Goal: Task Accomplishment & Management: Manage account settings

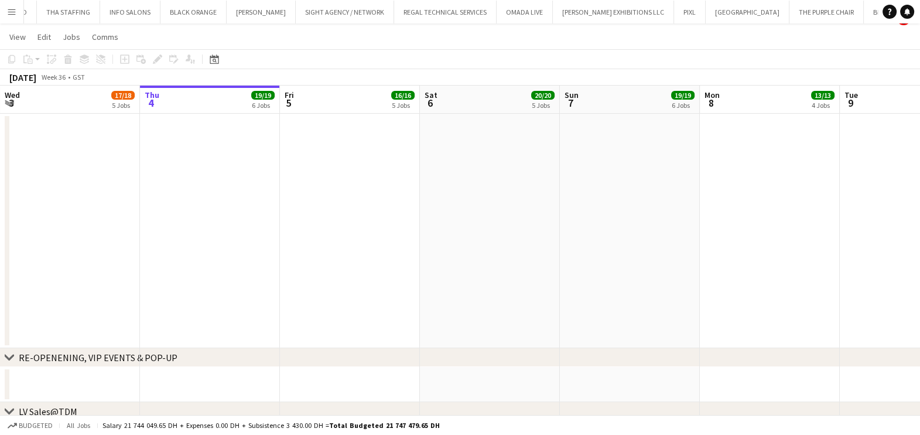
scroll to position [292, 0]
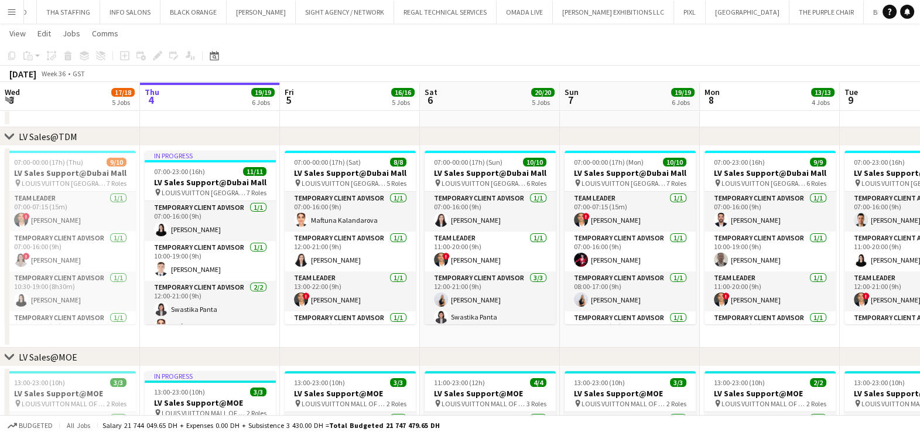
drag, startPoint x: 281, startPoint y: 235, endPoint x: 202, endPoint y: 235, distance: 78.5
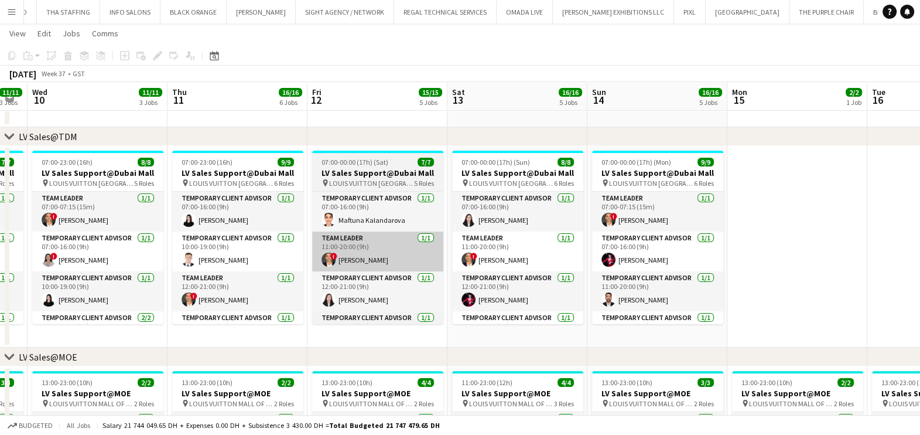
drag, startPoint x: 543, startPoint y: 237, endPoint x: 298, endPoint y: 233, distance: 244.9
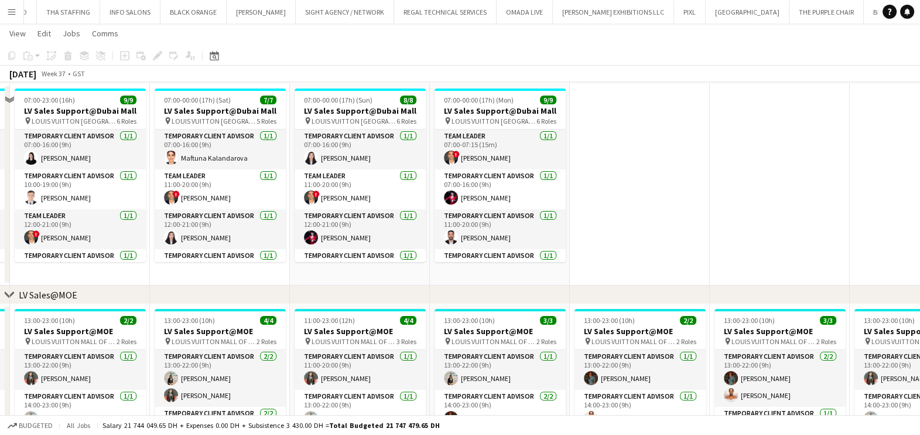
scroll to position [439, 0]
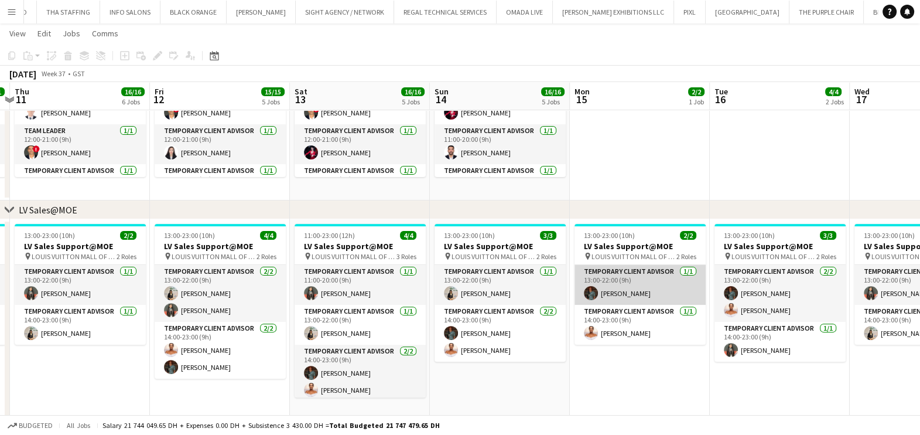
drag, startPoint x: 298, startPoint y: 276, endPoint x: 292, endPoint y: 275, distance: 6.0
click at [293, 275] on app-calendar-viewport "Mon 8 13/13 4 Jobs Tue 9 11/11 3 Jobs Wed 10 11/11 3 Jobs Thu 11 16/16 6 Jobs F…" at bounding box center [460, 436] width 920 height 1661
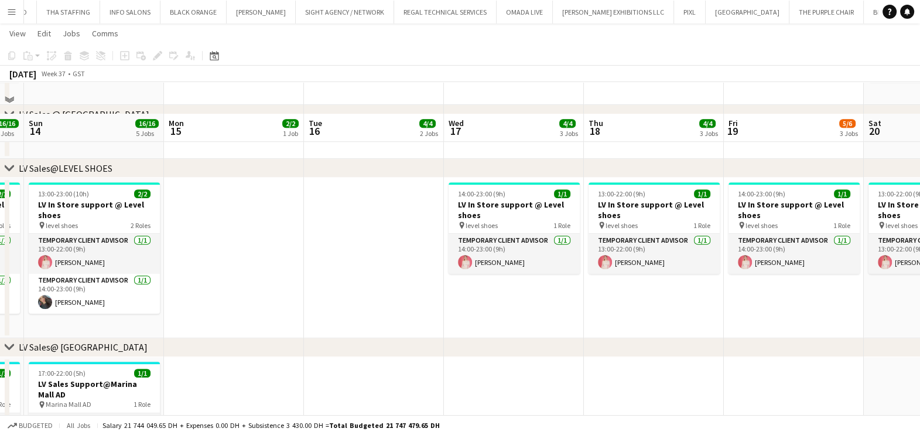
scroll to position [805, 0]
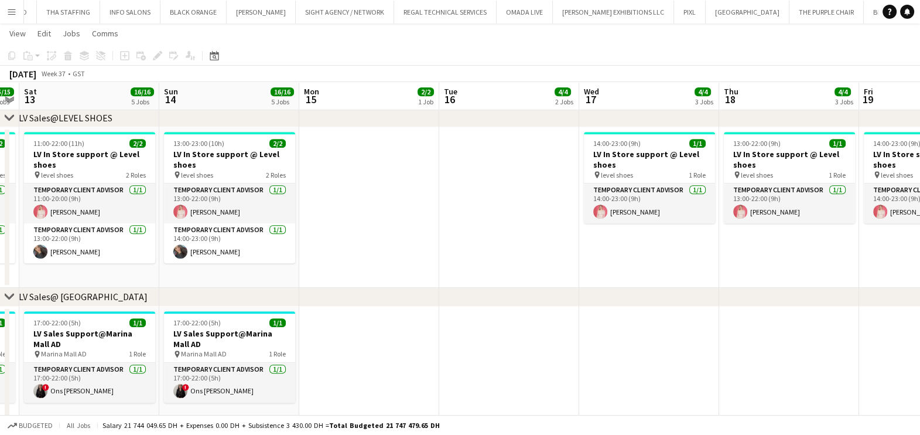
drag, startPoint x: 281, startPoint y: 248, endPoint x: 344, endPoint y: 255, distance: 64.2
click at [353, 248] on app-calendar-viewport "Thu 11 16/16 6 Jobs Fri 12 15/15 5 Jobs Sat 13 16/16 5 Jobs Sun 14 16/16 5 Jobs…" at bounding box center [460, 70] width 920 height 1661
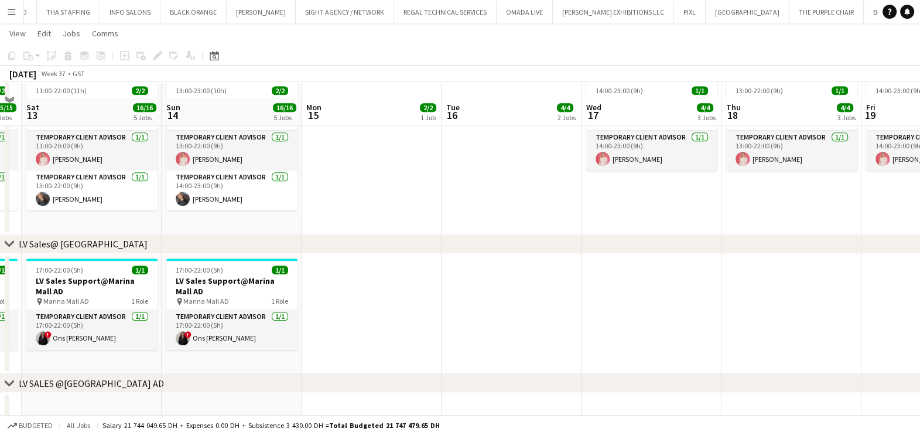
scroll to position [879, 0]
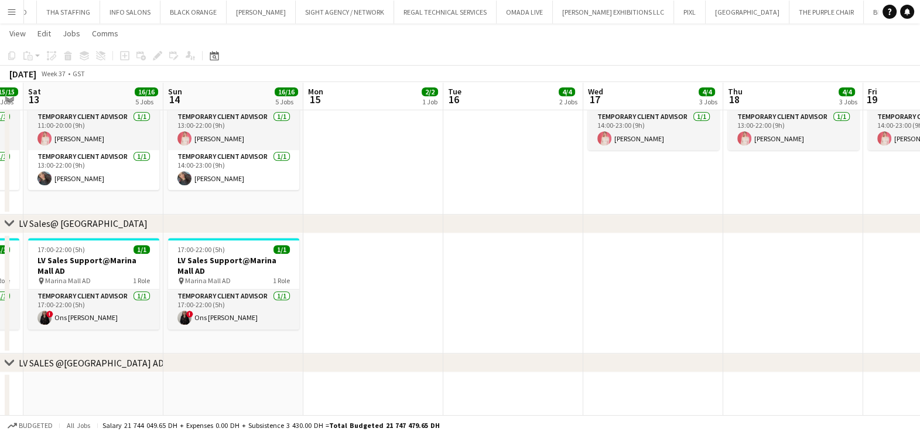
drag, startPoint x: 357, startPoint y: 287, endPoint x: 477, endPoint y: 275, distance: 120.7
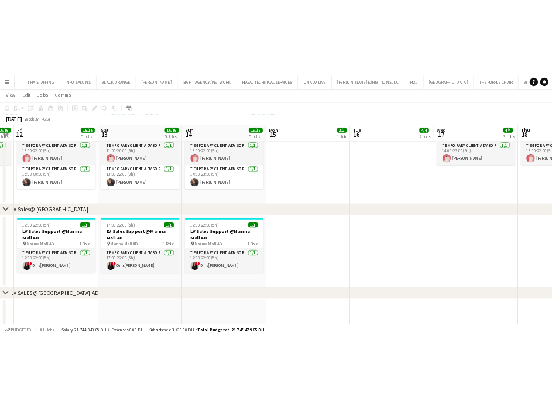
scroll to position [0, 254]
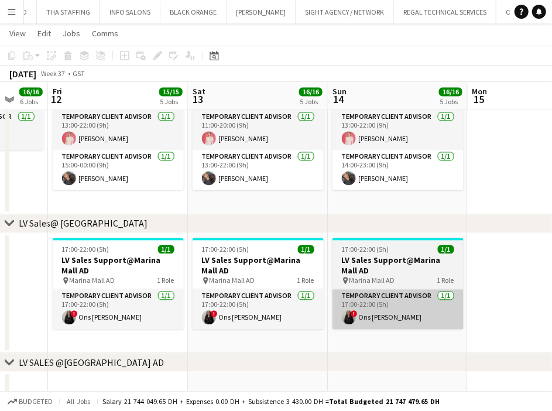
drag, startPoint x: 354, startPoint y: 294, endPoint x: 331, endPoint y: 296, distance: 23.5
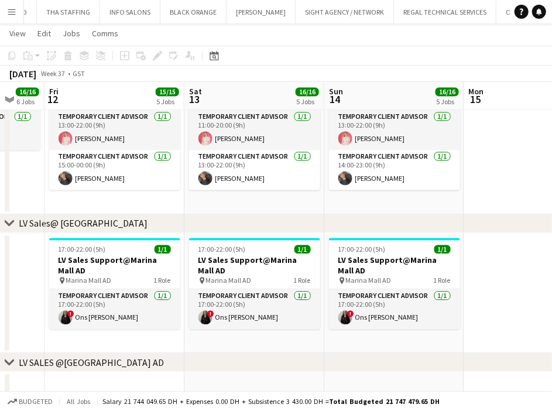
drag, startPoint x: 270, startPoint y: 279, endPoint x: 367, endPoint y: 277, distance: 97.3
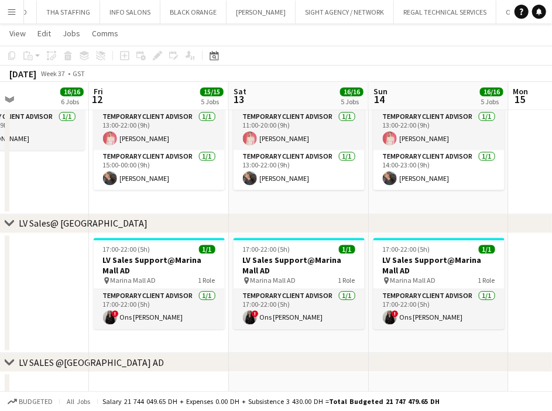
drag, startPoint x: 189, startPoint y: 291, endPoint x: 252, endPoint y: 291, distance: 63.8
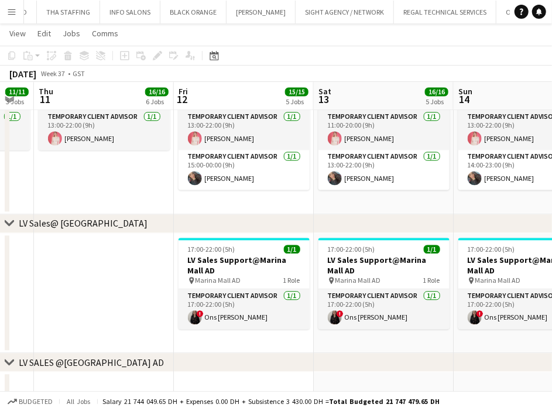
scroll to position [0, 243]
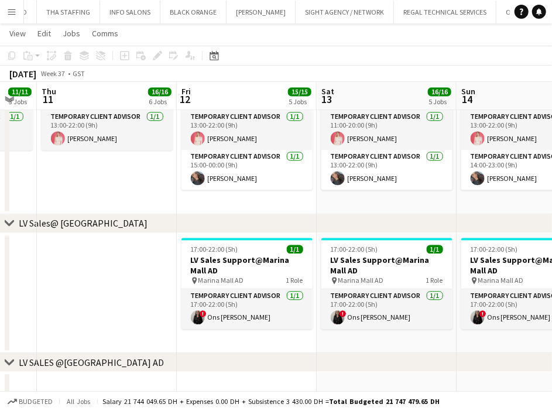
drag, startPoint x: 135, startPoint y: 309, endPoint x: 185, endPoint y: 308, distance: 49.2
drag, startPoint x: 179, startPoint y: 305, endPoint x: 353, endPoint y: 309, distance: 174.6
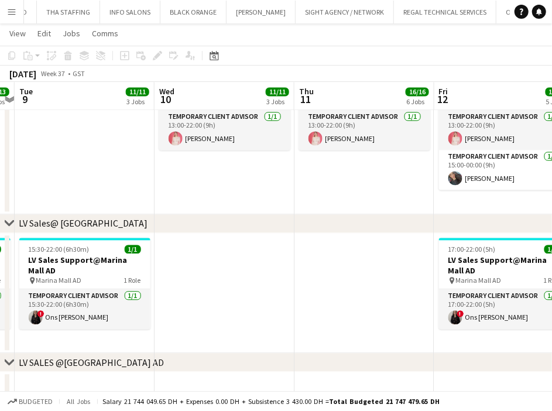
drag, startPoint x: 371, startPoint y: 298, endPoint x: 392, endPoint y: 298, distance: 20.5
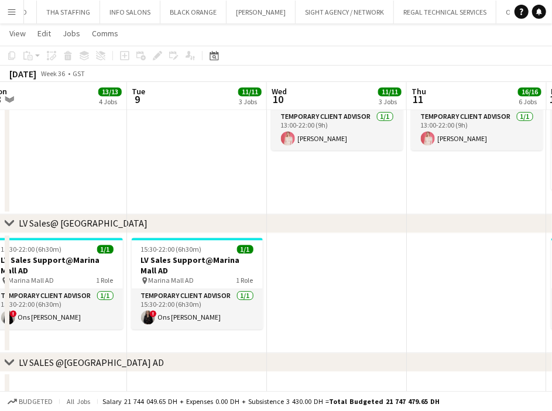
drag, startPoint x: 345, startPoint y: 301, endPoint x: 207, endPoint y: 303, distance: 138.3
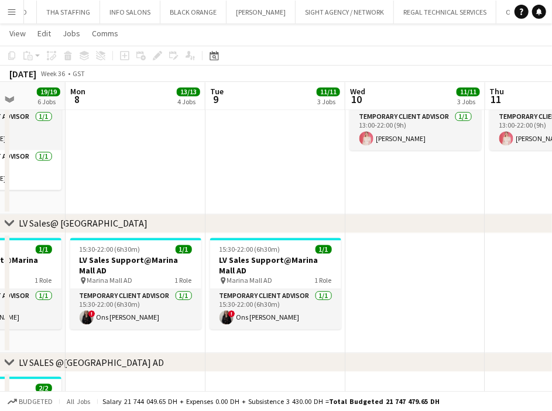
drag, startPoint x: 207, startPoint y: 303, endPoint x: 354, endPoint y: 303, distance: 147.6
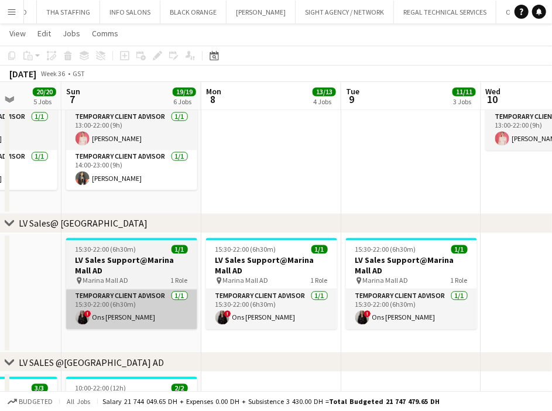
drag, startPoint x: 221, startPoint y: 316, endPoint x: 136, endPoint y: 310, distance: 85.1
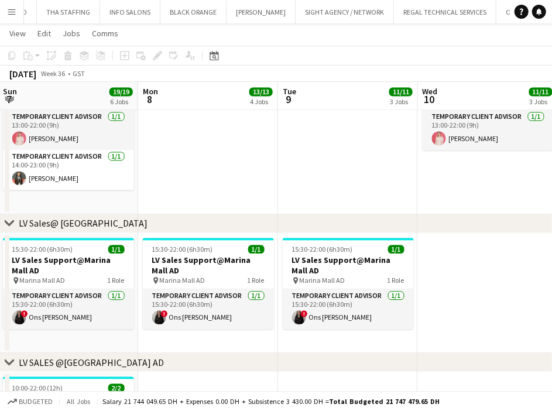
scroll to position [0, 422]
drag, startPoint x: 276, startPoint y: 303, endPoint x: 234, endPoint y: 303, distance: 41.6
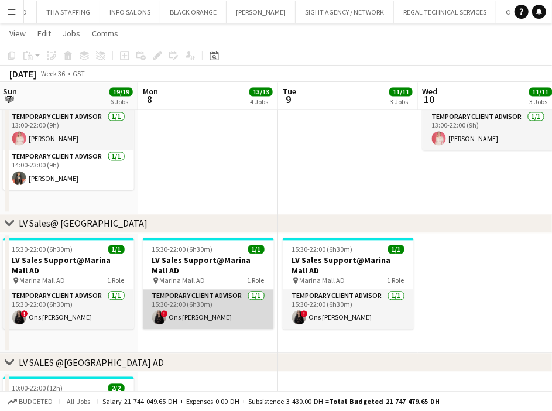
drag, startPoint x: 217, startPoint y: 306, endPoint x: 231, endPoint y: 288, distance: 22.9
click at [219, 303] on app-card-role "Temporary Client Advisor [DATE] 15:30-22:00 (6h30m) ! Ons Ben Haddada" at bounding box center [208, 309] width 131 height 40
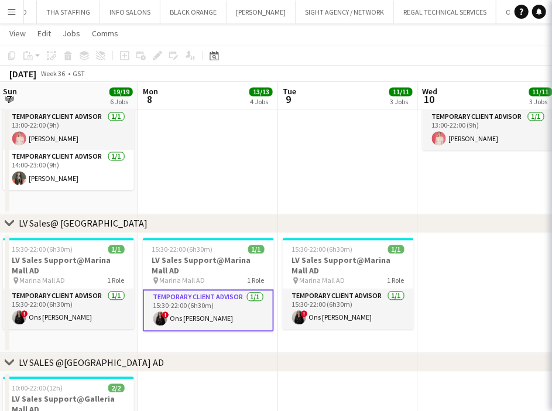
scroll to position [0, 419]
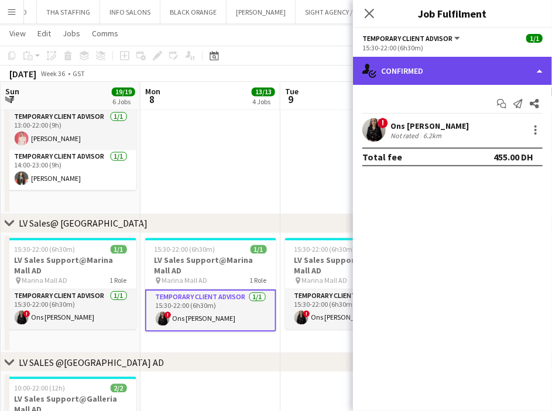
click at [490, 63] on div "single-neutral-actions-check-2 Confirmed" at bounding box center [452, 71] width 199 height 28
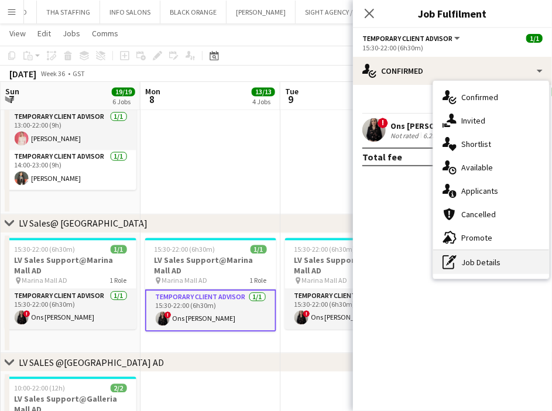
click at [479, 259] on div "pen-write Job Details" at bounding box center [491, 262] width 116 height 23
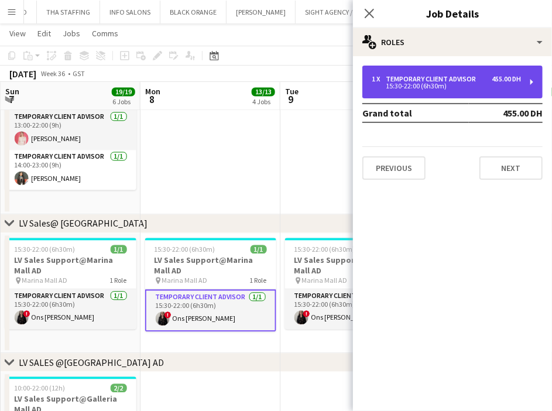
click at [480, 84] on div "15:30-22:00 (6h30m)" at bounding box center [446, 86] width 149 height 6
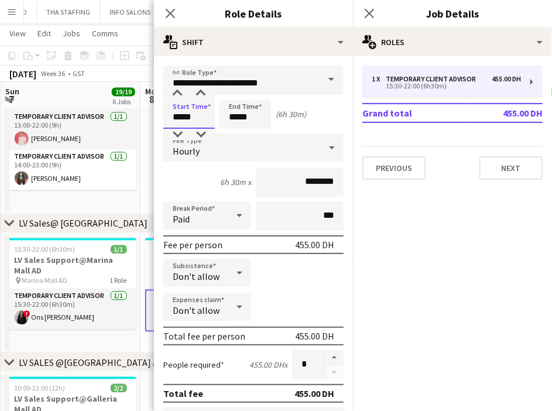
drag, startPoint x: 202, startPoint y: 115, endPoint x: 174, endPoint y: 115, distance: 28.1
click at [174, 115] on input "*****" at bounding box center [189, 114] width 52 height 29
type input "*****"
drag, startPoint x: 250, startPoint y: 115, endPoint x: 238, endPoint y: 118, distance: 11.7
click at [238, 118] on input "*****" at bounding box center [246, 114] width 52 height 29
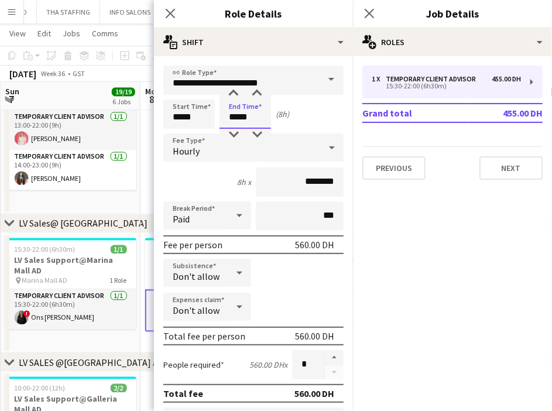
click at [262, 118] on input "*****" at bounding box center [246, 114] width 52 height 29
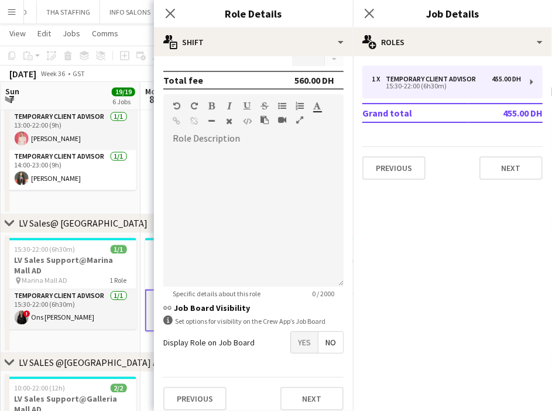
scroll to position [319, 0]
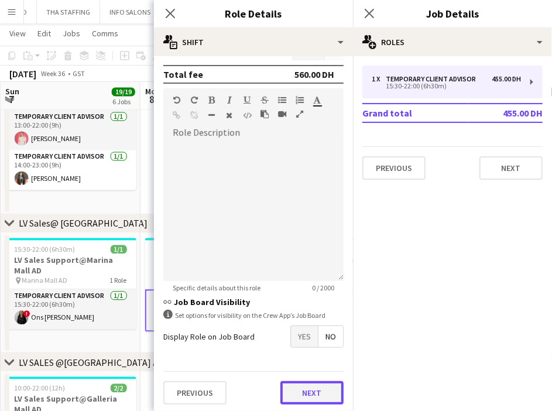
click at [316, 397] on button "Next" at bounding box center [312, 392] width 63 height 23
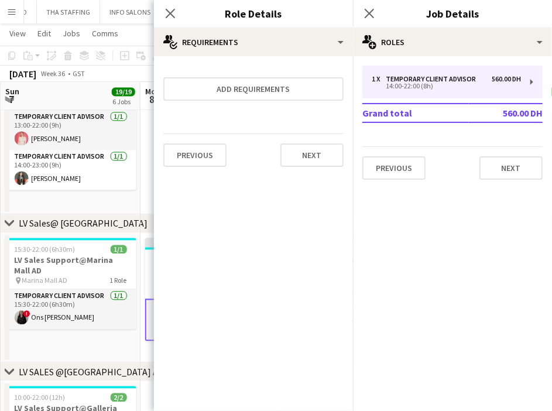
scroll to position [0, 0]
drag, startPoint x: 166, startPoint y: 12, endPoint x: 163, endPoint y: 22, distance: 9.8
click at [166, 12] on icon "Close pop-in" at bounding box center [170, 13] width 9 height 9
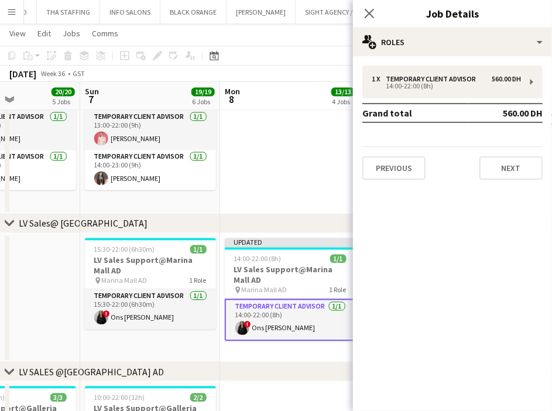
drag, startPoint x: 121, startPoint y: 320, endPoint x: 205, endPoint y: 309, distance: 84.6
click at [205, 309] on app-calendar-viewport "Thu 4 19/19 6 Jobs Fri 5 16/16 5 Jobs Sat 6 20/20 5 Jobs Sun 7 19/19 6 Jobs Mon…" at bounding box center [276, 2] width 552 height 1671
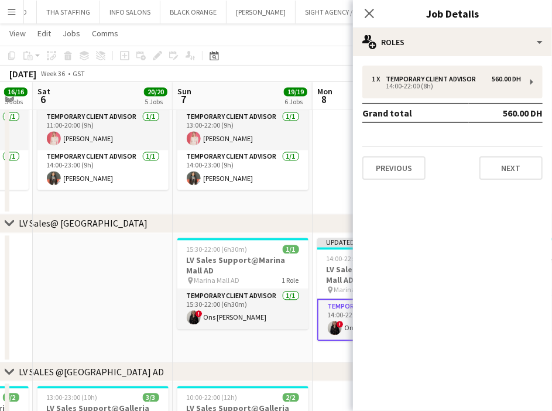
scroll to position [0, 245]
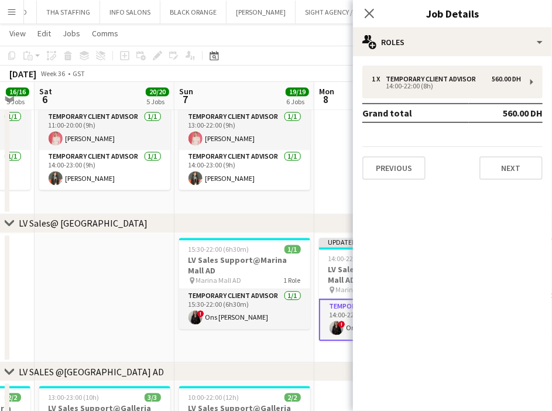
drag, startPoint x: 136, startPoint y: 332, endPoint x: 207, endPoint y: 337, distance: 71.0
click at [208, 337] on app-calendar-viewport "Thu 4 19/19 6 Jobs Fri 5 16/16 5 Jobs Sat 6 20/20 5 Jobs Sun 7 19/19 6 Jobs Mon…" at bounding box center [276, 2] width 552 height 1671
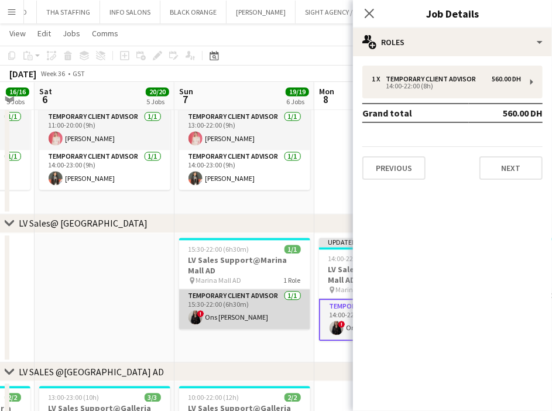
click at [258, 325] on app-card-role "Temporary Client Advisor [DATE] 15:30-22:00 (6h30m) ! Ons Ben Haddada" at bounding box center [244, 309] width 131 height 40
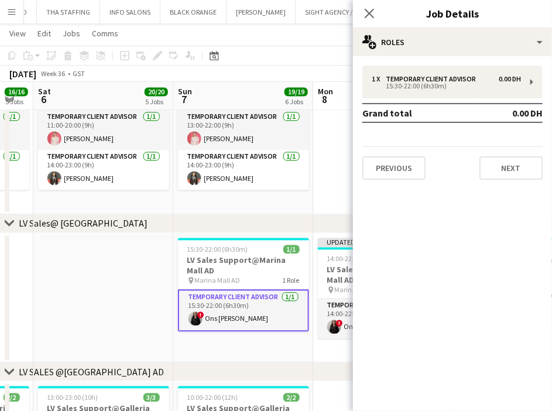
drag, startPoint x: 199, startPoint y: 319, endPoint x: 294, endPoint y: 309, distance: 95.4
click at [294, 309] on app-calendar-viewport "Thu 4 19/19 6 Jobs Fri 5 16/16 5 Jobs Sat 6 20/20 5 Jobs Sun 7 19/19 6 Jobs Mon…" at bounding box center [276, 2] width 552 height 1671
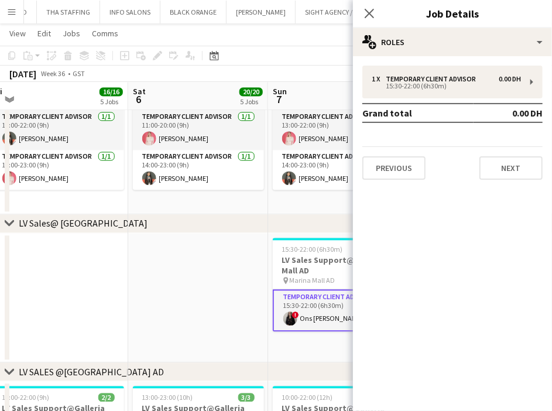
click at [261, 300] on app-calendar-viewport "Wed 3 17/18 5 Jobs Thu 4 19/19 6 Jobs Fri 5 16/16 5 Jobs Sat 6 20/20 5 Jobs Sun…" at bounding box center [276, 2] width 552 height 1671
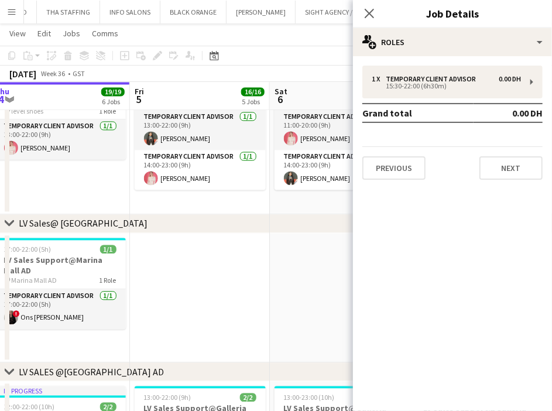
drag, startPoint x: 127, startPoint y: 309, endPoint x: 172, endPoint y: 304, distance: 45.3
click at [172, 304] on app-calendar-viewport "Tue 2 14/14 5 Jobs Wed 3 17/18 5 Jobs Thu 4 19/19 6 Jobs Fri 5 16/16 5 Jobs Sat…" at bounding box center [276, 2] width 552 height 1671
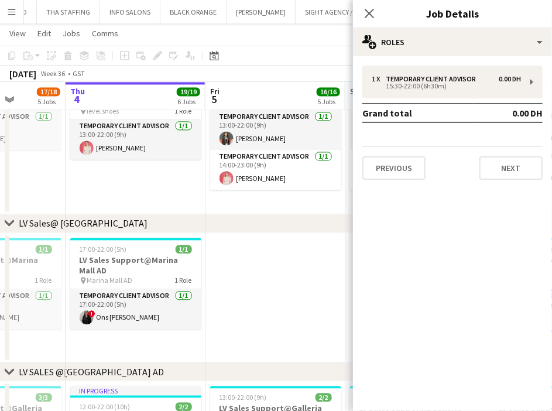
drag, startPoint x: 54, startPoint y: 306, endPoint x: 129, endPoint y: 308, distance: 75.6
click at [129, 308] on app-calendar-viewport "Mon 1 12/13 3 Jobs Tue 2 14/14 5 Jobs Wed 3 17/18 5 Jobs Thu 4 19/19 6 Jobs Fri…" at bounding box center [276, 2] width 552 height 1671
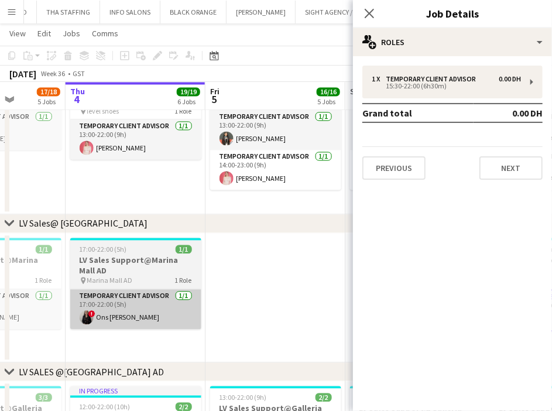
scroll to position [0, 354]
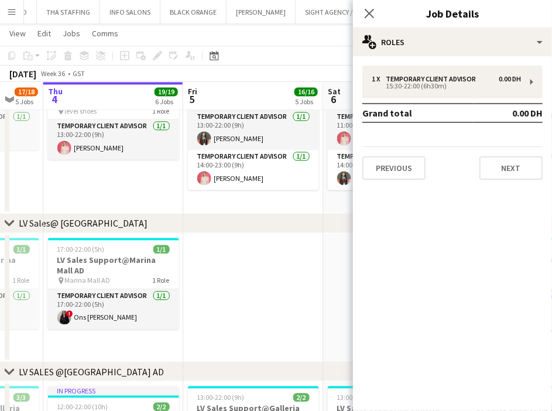
drag, startPoint x: 79, startPoint y: 308, endPoint x: 32, endPoint y: 310, distance: 47.5
click at [30, 310] on app-calendar-viewport "Mon 1 12/13 3 Jobs Tue 2 14/14 5 Jobs Wed 3 17/18 5 Jobs Thu 4 19/19 6 Jobs Fri…" at bounding box center [276, 2] width 552 height 1671
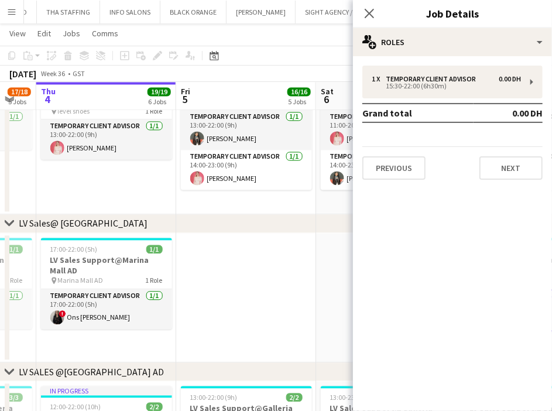
drag, startPoint x: 201, startPoint y: 281, endPoint x: 130, endPoint y: 285, distance: 71.0
click at [130, 285] on app-calendar-viewport "Mon 1 12/13 3 Jobs Tue 2 14/14 5 Jobs Wed 3 17/18 5 Jobs Thu 4 19/19 6 Jobs Fri…" at bounding box center [276, 2] width 552 height 1671
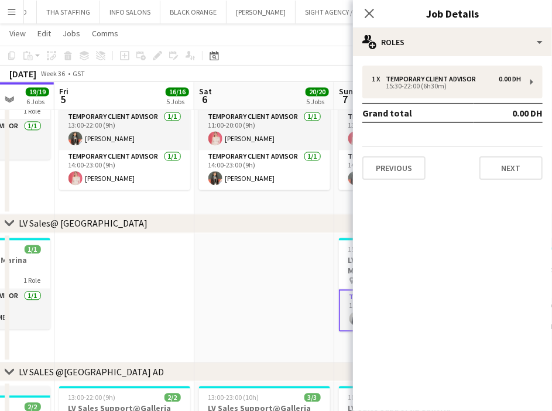
click at [132, 285] on app-calendar-viewport "Tue 2 14/14 5 Jobs Wed 3 17/18 5 Jobs Thu 4 19/19 6 Jobs Fri 5 16/16 5 Jobs Sat…" at bounding box center [276, 2] width 552 height 1671
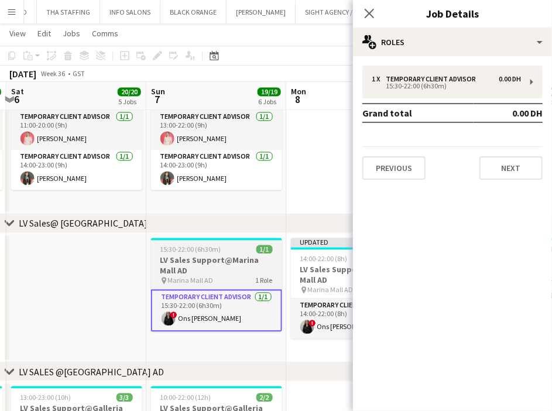
drag, startPoint x: 198, startPoint y: 291, endPoint x: 112, endPoint y: 291, distance: 86.1
click at [95, 291] on app-calendar-viewport "Wed 3 17/18 5 Jobs Thu 4 19/19 6 Jobs Fri 5 16/16 5 Jobs Sat 6 20/20 5 Jobs Sun…" at bounding box center [276, 2] width 552 height 1671
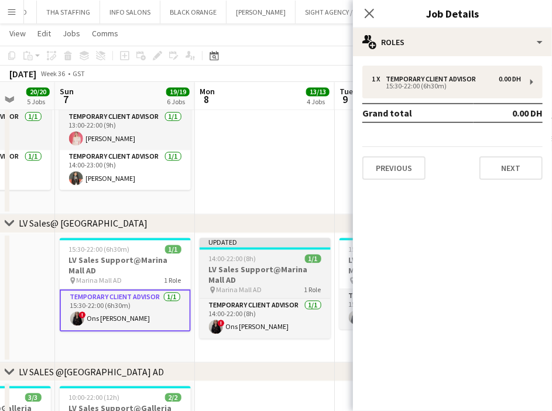
drag, startPoint x: 104, startPoint y: 292, endPoint x: 123, endPoint y: 292, distance: 18.7
click at [93, 292] on app-calendar-viewport "Thu 4 19/19 6 Jobs Fri 5 16/16 5 Jobs Sat 6 20/20 5 Jobs Sun 7 19/19 6 Jobs Mon…" at bounding box center [276, 2] width 552 height 1671
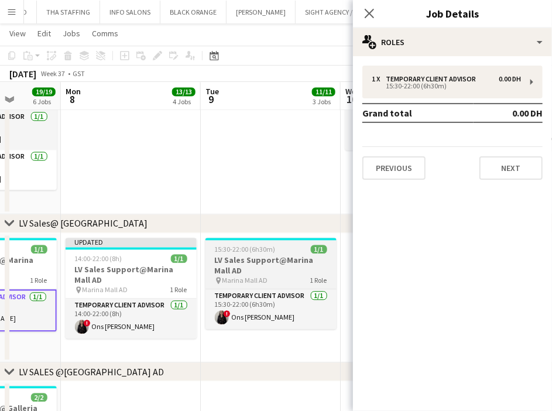
drag, startPoint x: 161, startPoint y: 294, endPoint x: 192, endPoint y: 275, distance: 36.3
click at [161, 294] on app-calendar-viewport "Fri 5 16/16 5 Jobs Sat 6 20/20 5 Jobs Sun 7 19/19 6 Jobs Mon 8 13/13 4 Jobs Tue…" at bounding box center [276, 2] width 552 height 1671
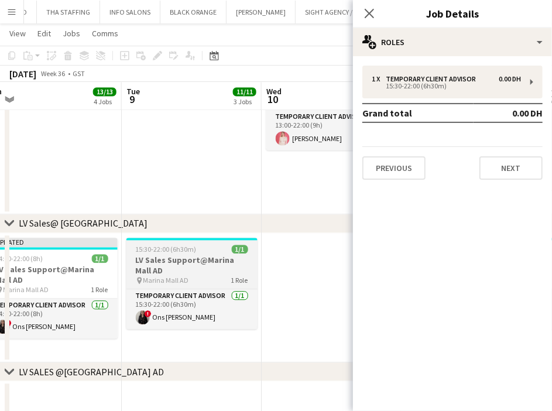
click at [198, 269] on h3 "LV Sales Support@Marina Mall AD" at bounding box center [192, 265] width 131 height 21
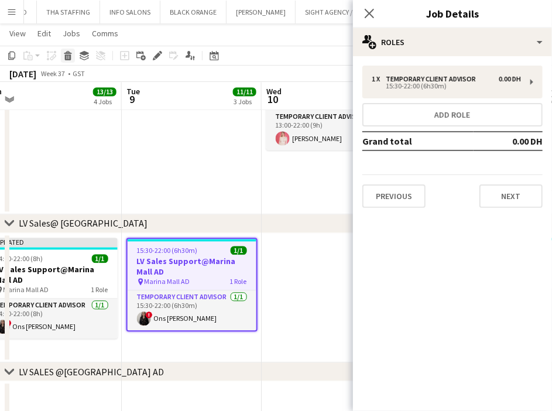
click at [69, 56] on icon at bounding box center [68, 57] width 6 height 6
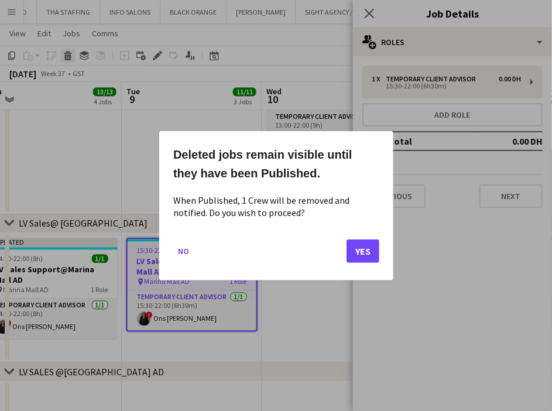
scroll to position [0, 0]
drag, startPoint x: 360, startPoint y: 245, endPoint x: 326, endPoint y: 260, distance: 37.0
click at [360, 245] on button "Yes" at bounding box center [363, 250] width 33 height 23
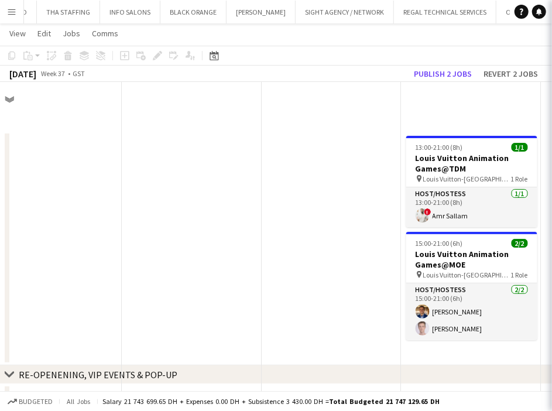
scroll to position [879, 0]
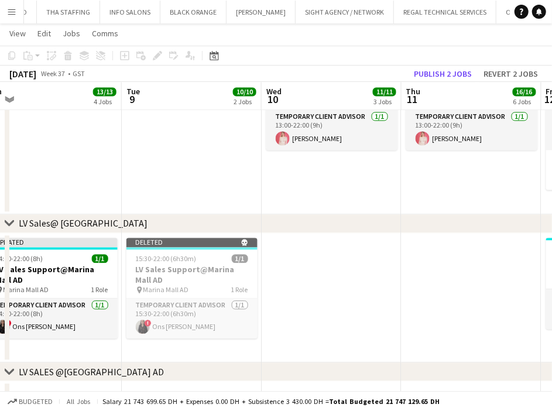
click at [189, 282] on app-calendar-viewport "Fri 5 16/16 5 Jobs Sat 6 20/20 5 Jobs Sun 7 19/19 6 Jobs Mon 8 13/13 4 Jobs Tue…" at bounding box center [276, 2] width 552 height 1671
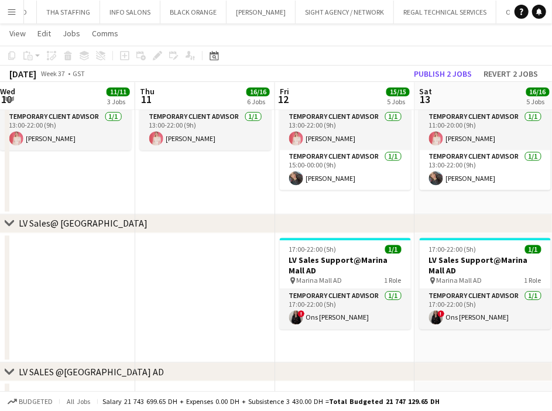
scroll to position [0, 436]
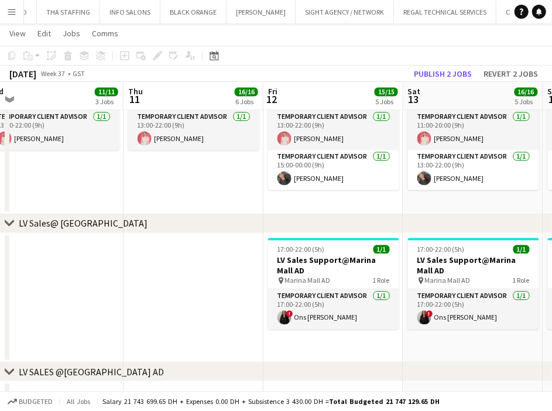
drag, startPoint x: 304, startPoint y: 285, endPoint x: 176, endPoint y: 299, distance: 129.0
click at [176, 299] on app-calendar-viewport "Sun 7 19/19 6 Jobs Mon 8 13/13 4 Jobs Tue 9 10/10 2 Jobs Wed 10 11/11 3 Jobs Th…" at bounding box center [276, 2] width 552 height 1671
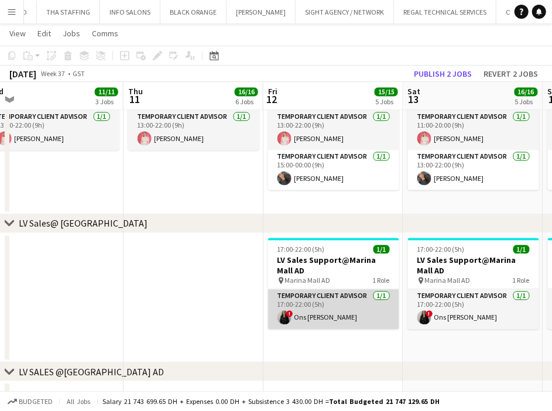
click at [356, 312] on app-card-role "Temporary Client Advisor [DATE] 17:00-22:00 (5h) ! Ons Ben Haddada" at bounding box center [333, 309] width 131 height 40
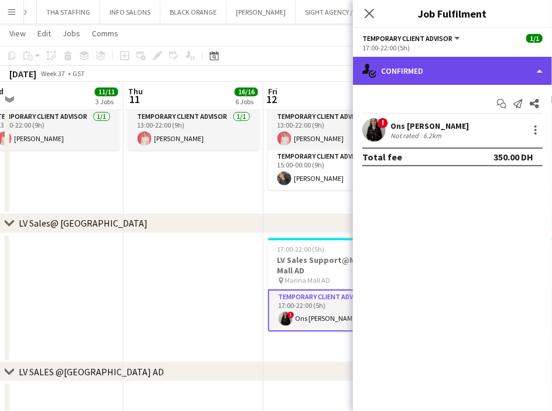
click at [467, 72] on div "single-neutral-actions-check-2 Confirmed" at bounding box center [452, 71] width 199 height 28
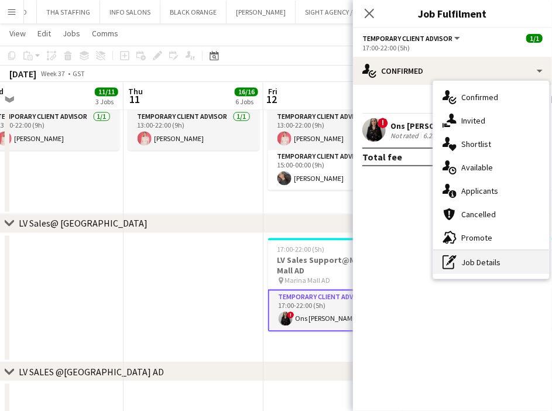
click at [485, 268] on div "pen-write Job Details" at bounding box center [491, 262] width 116 height 23
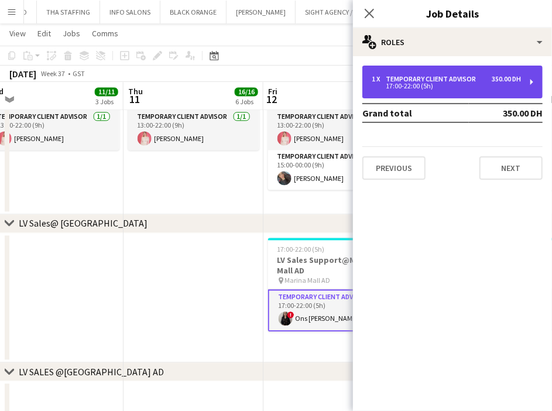
click at [439, 89] on div "1 x Temporary Client Advisor 350.00 DH 17:00-22:00 (5h)" at bounding box center [453, 82] width 180 height 33
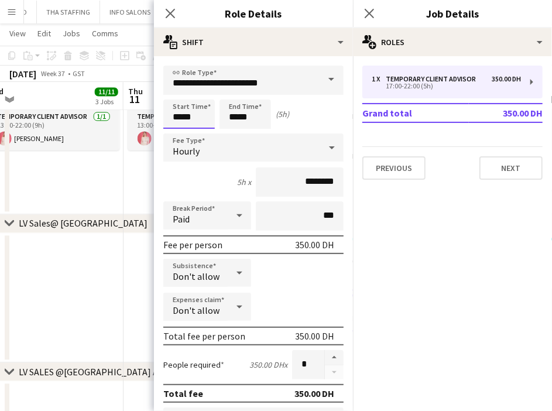
click at [199, 118] on input "*****" at bounding box center [189, 114] width 52 height 29
type input "*****"
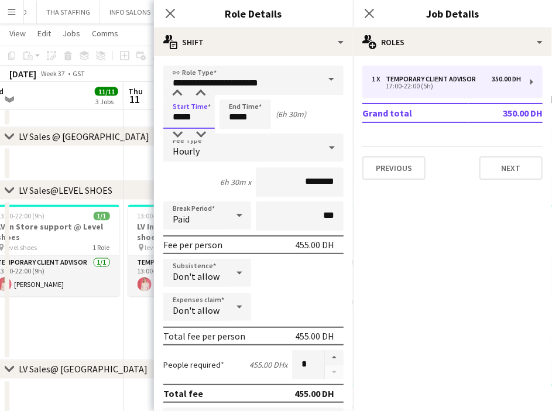
scroll to position [319, 0]
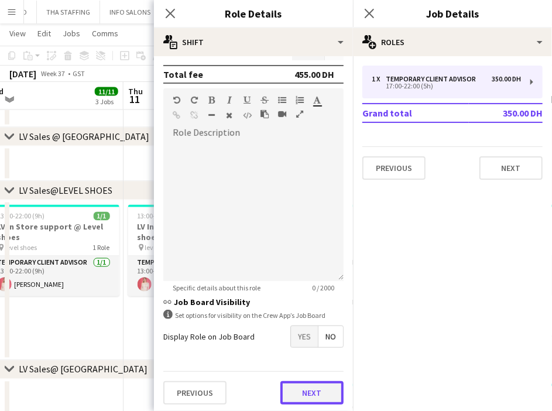
click at [304, 388] on button "Next" at bounding box center [312, 392] width 63 height 23
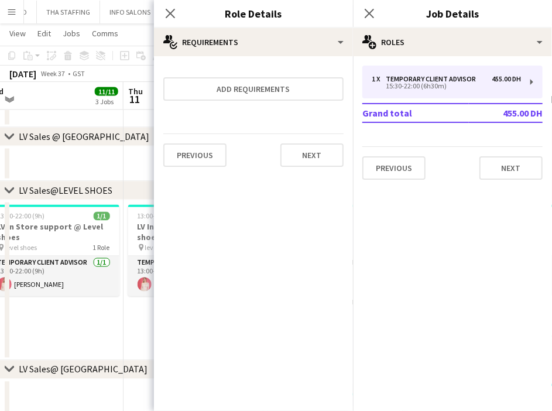
click at [134, 338] on app-date-cell "13:00-22:00 (9h) 1/1 LV In Store support @ Level shoes pin level shoes 1 Role T…" at bounding box center [194, 280] width 140 height 160
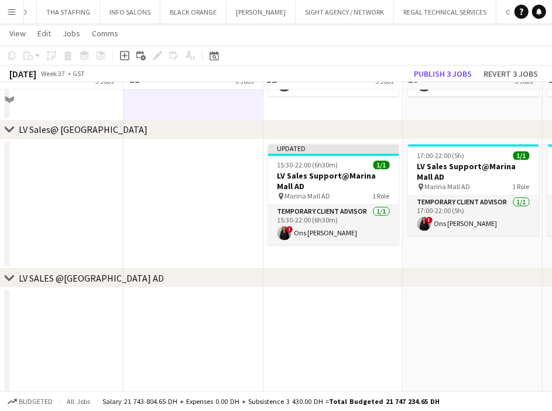
scroll to position [951, 0]
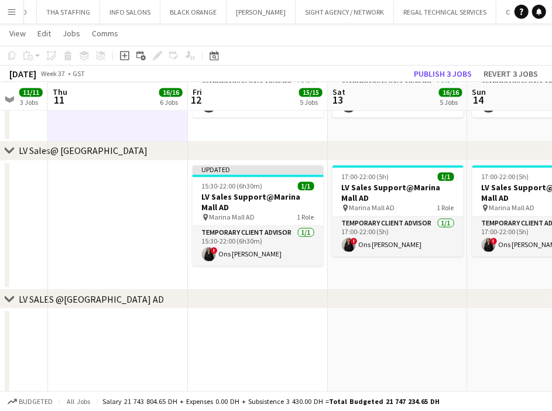
drag, startPoint x: 354, startPoint y: 250, endPoint x: 138, endPoint y: 253, distance: 215.6
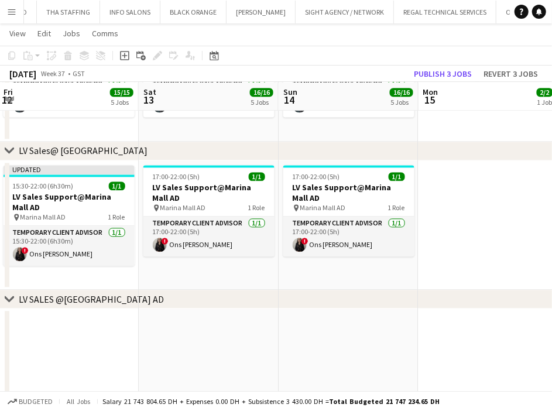
scroll to position [0, 419]
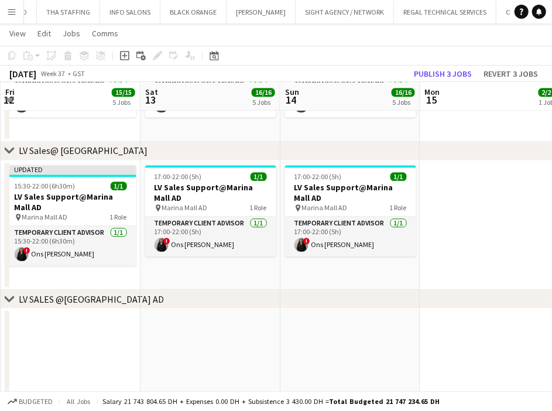
drag, startPoint x: 173, startPoint y: 271, endPoint x: 202, endPoint y: 268, distance: 28.9
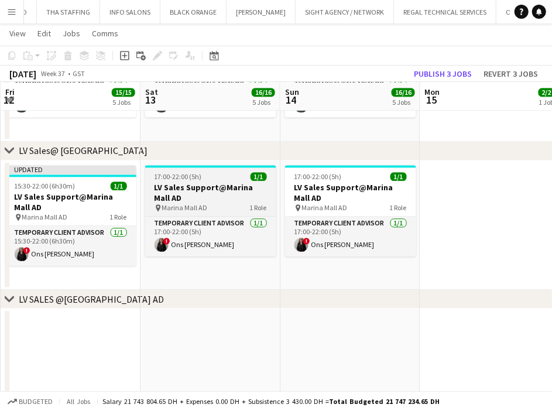
click at [230, 197] on h3 "LV Sales Support@Marina Mall AD" at bounding box center [210, 192] width 131 height 21
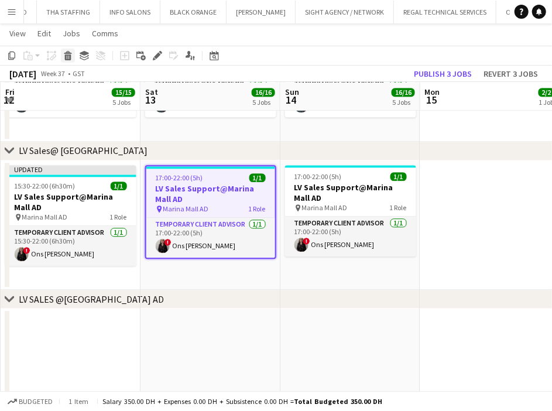
click at [68, 57] on icon "Delete" at bounding box center [67, 55] width 9 height 9
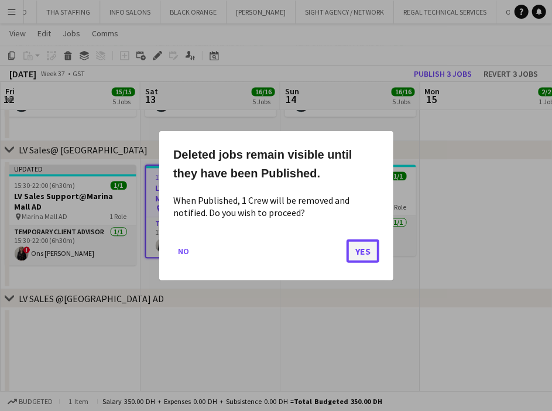
click at [362, 256] on button "Yes" at bounding box center [363, 250] width 33 height 23
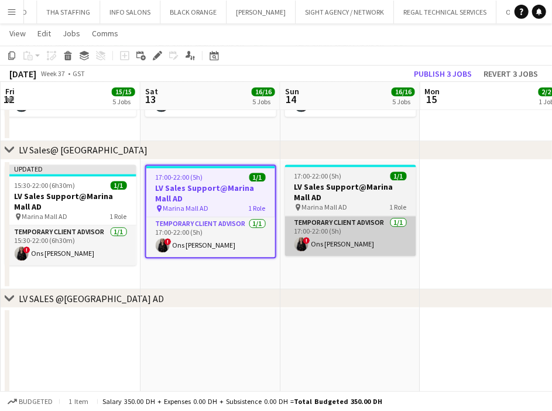
scroll to position [951, 0]
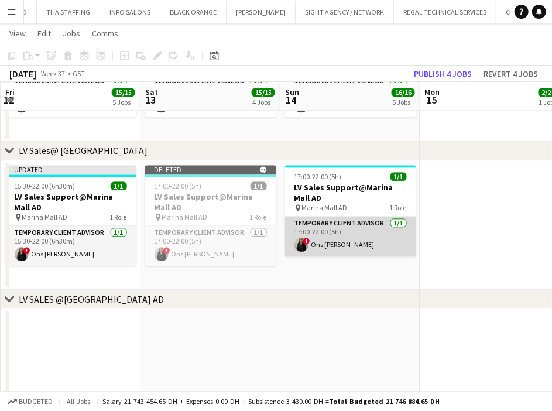
click at [354, 248] on app-card-role "Temporary Client Advisor [DATE] 17:00-22:00 (5h) ! Ons Ben Haddada" at bounding box center [350, 237] width 131 height 40
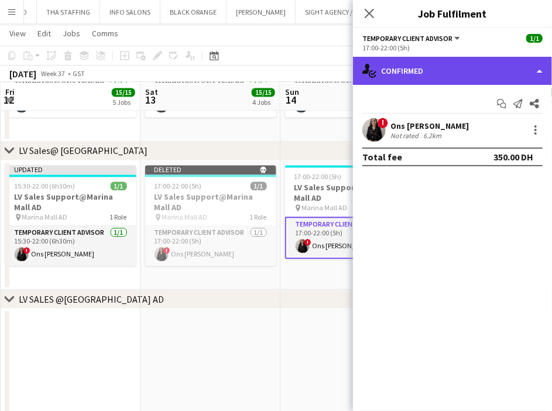
click at [467, 73] on div "single-neutral-actions-check-2 Confirmed" at bounding box center [452, 71] width 199 height 28
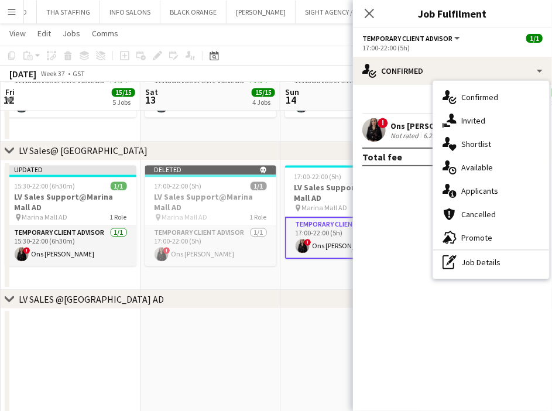
click at [463, 262] on div "pen-write Job Details" at bounding box center [491, 262] width 116 height 23
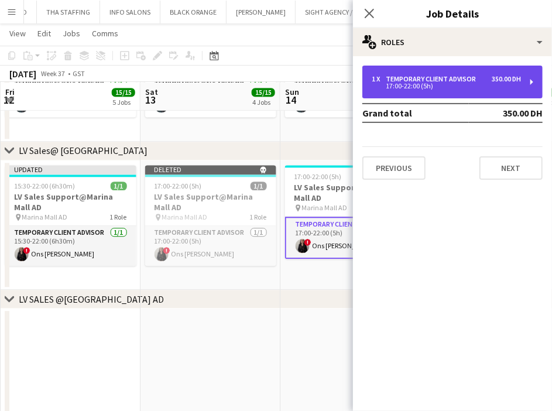
drag, startPoint x: 429, startPoint y: 85, endPoint x: 407, endPoint y: 93, distance: 23.7
click at [431, 85] on div "17:00-22:00 (5h)" at bounding box center [446, 86] width 149 height 6
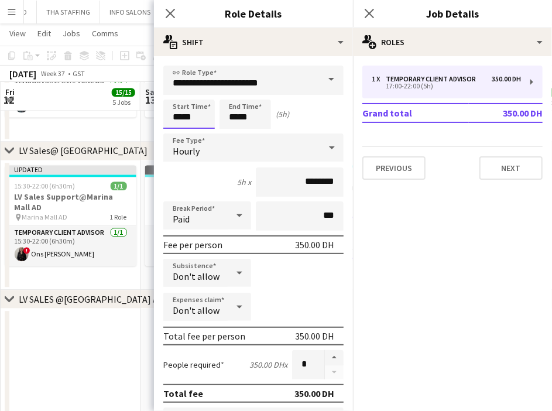
click at [180, 121] on input "*****" at bounding box center [189, 114] width 52 height 29
type input "*****"
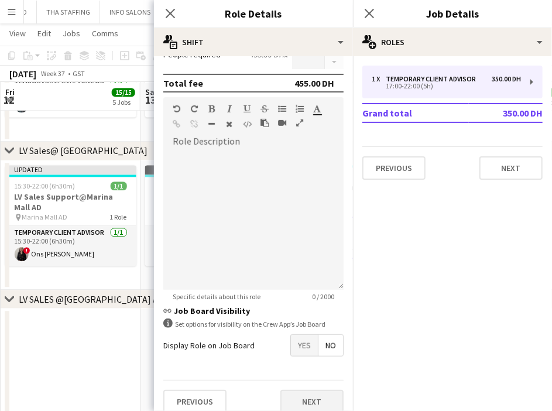
scroll to position [319, 0]
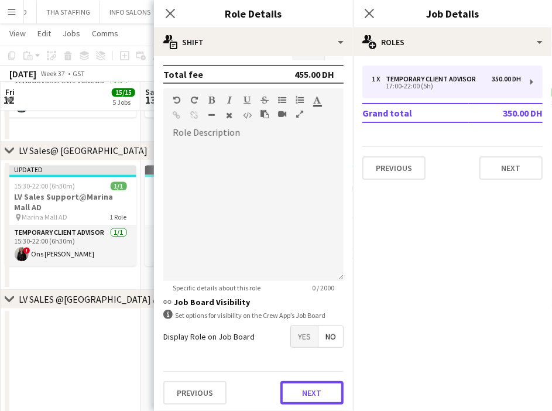
click at [316, 393] on button "Next" at bounding box center [312, 392] width 63 height 23
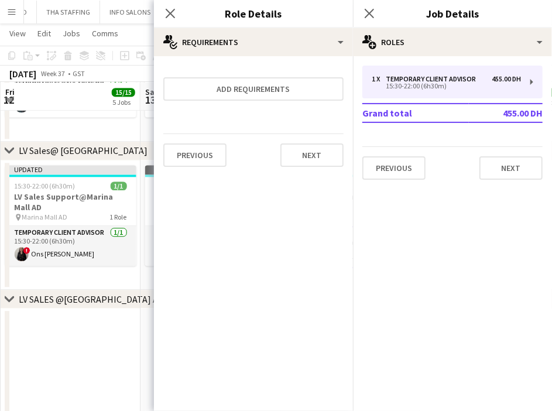
click at [148, 366] on app-date-cell at bounding box center [211, 409] width 140 height 200
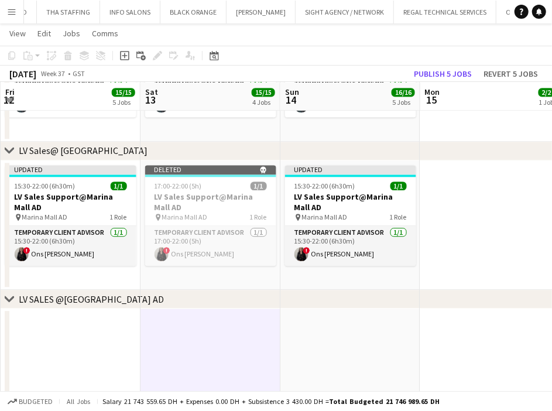
scroll to position [0, 354]
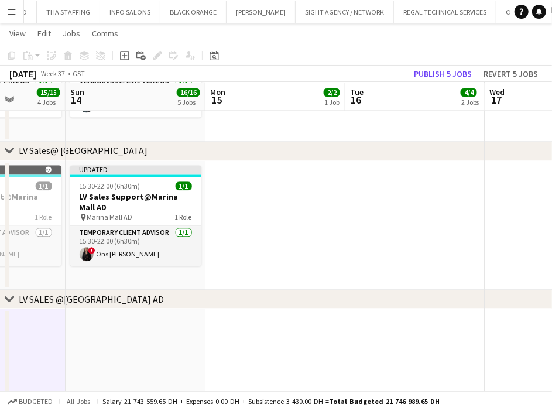
drag, startPoint x: 285, startPoint y: 233, endPoint x: 126, endPoint y: 227, distance: 158.8
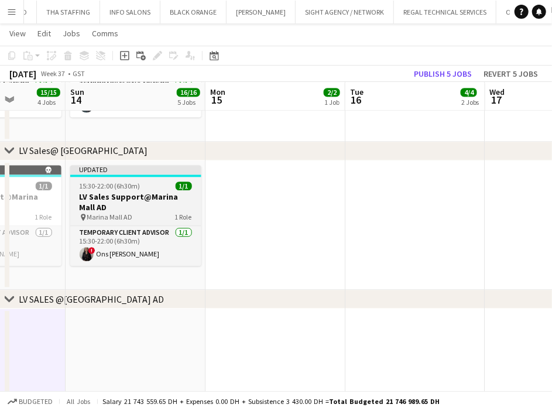
click at [144, 209] on h3 "LV Sales Support@Marina Mall AD" at bounding box center [135, 202] width 131 height 21
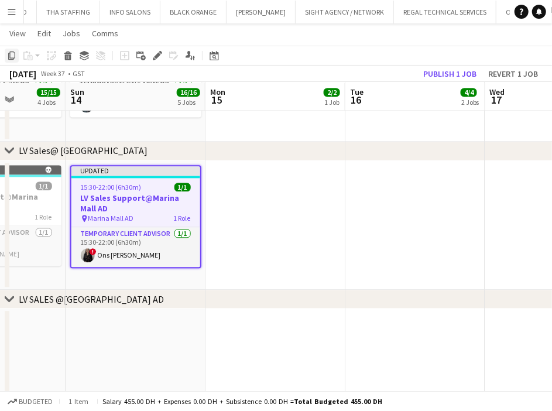
click at [13, 57] on icon "Copy" at bounding box center [11, 55] width 9 height 9
click at [273, 243] on app-date-cell at bounding box center [276, 225] width 140 height 130
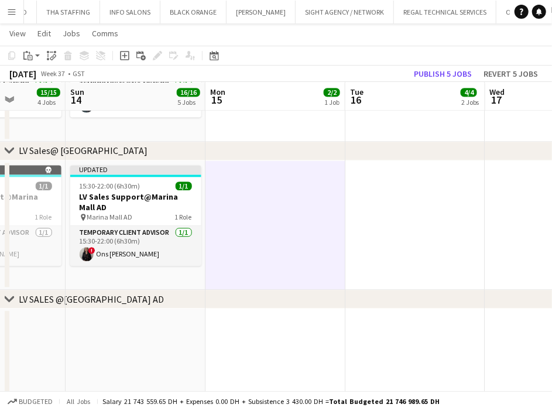
scroll to position [0, 355]
click at [390, 206] on app-date-cell at bounding box center [415, 225] width 140 height 130
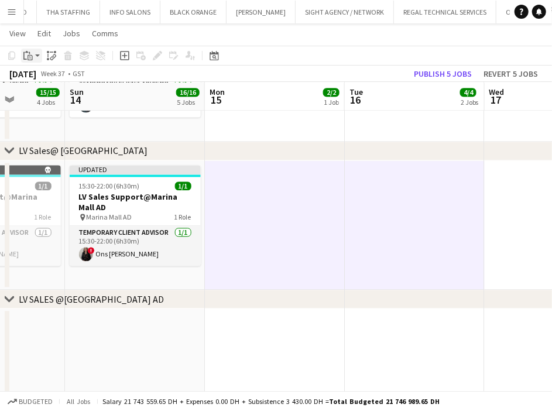
click at [32, 58] on icon at bounding box center [30, 57] width 5 height 5
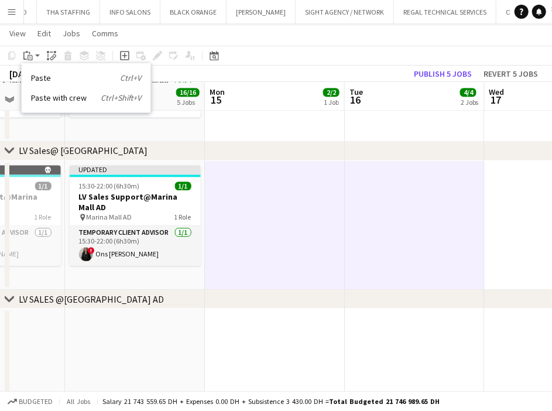
click at [50, 97] on link "Paste with crew Ctrl+Shift+V" at bounding box center [86, 98] width 110 height 11
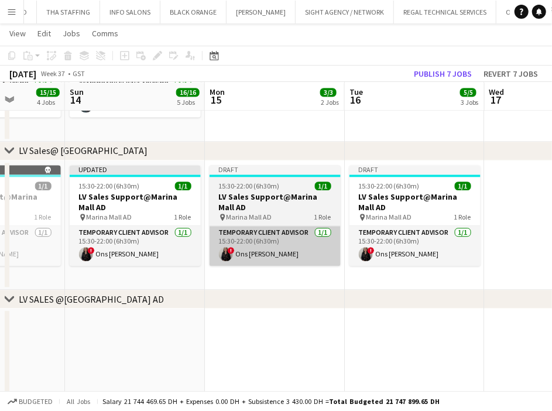
drag, startPoint x: 265, startPoint y: 268, endPoint x: 296, endPoint y: 253, distance: 34.3
click at [265, 268] on app-date-cell "Draft 15:30-22:00 (6h30m) 1/1 LV Sales Support@Marina Mall AD pin Marina Mall A…" at bounding box center [275, 225] width 140 height 130
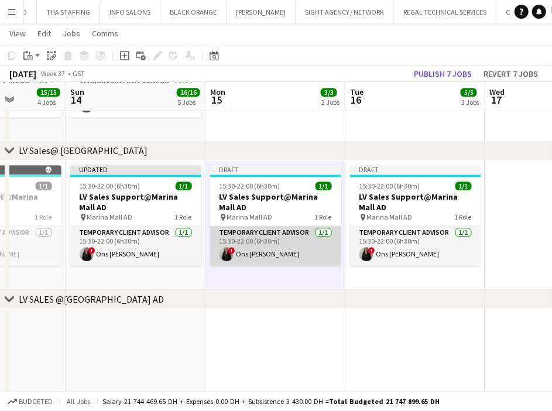
click at [293, 254] on app-card-role "Temporary Client Advisor [DATE] 15:30-22:00 (6h30m) ! Ons Ben Haddada" at bounding box center [275, 246] width 131 height 40
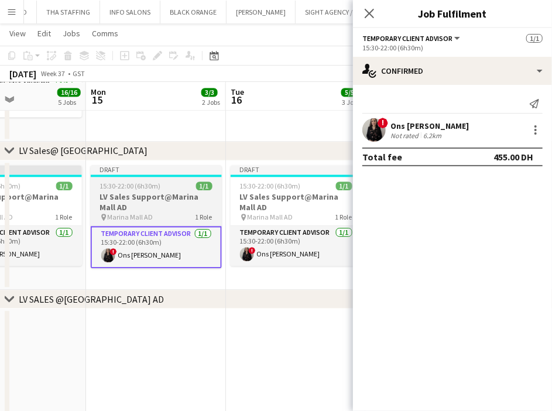
drag, startPoint x: 275, startPoint y: 254, endPoint x: 206, endPoint y: 248, distance: 68.8
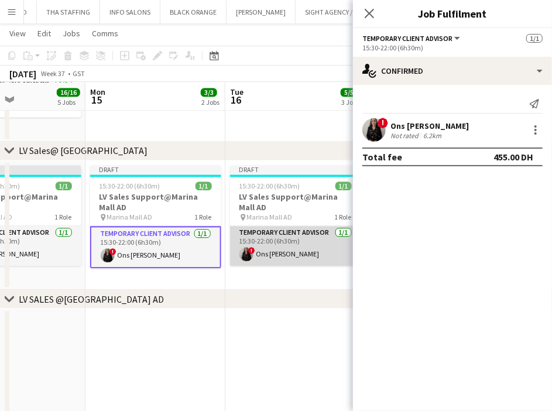
click at [286, 247] on app-card-role "Temporary Client Advisor [DATE] 15:30-22:00 (6h30m) ! Ons Ben Haddada" at bounding box center [295, 246] width 131 height 40
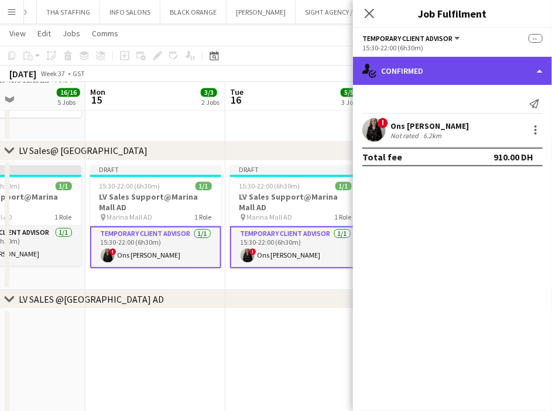
click at [440, 73] on div "single-neutral-actions-check-2 Confirmed" at bounding box center [452, 71] width 199 height 28
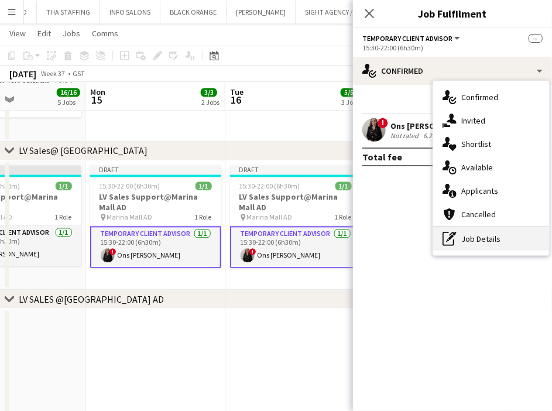
click at [448, 235] on icon "pen-write" at bounding box center [450, 239] width 14 height 14
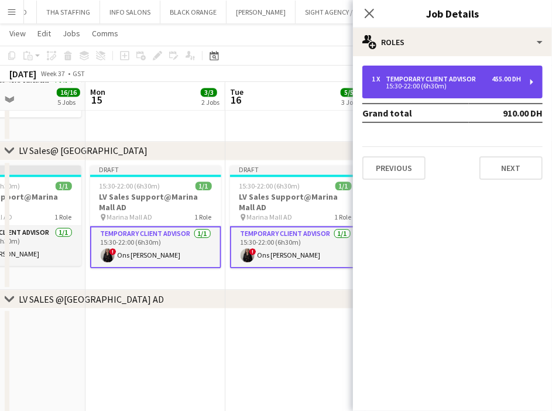
click at [420, 79] on div "Temporary Client Advisor" at bounding box center [433, 79] width 95 height 8
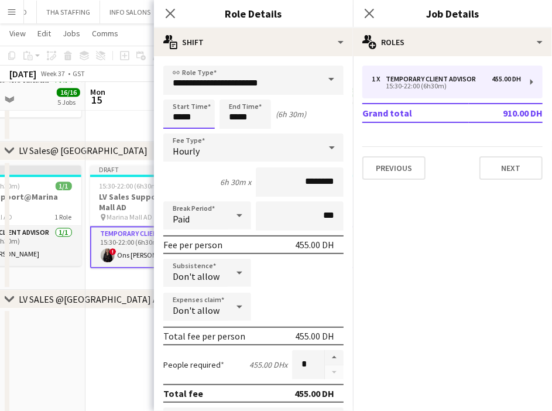
drag, startPoint x: 197, startPoint y: 117, endPoint x: 183, endPoint y: 115, distance: 14.7
click at [183, 115] on input "*****" at bounding box center [189, 114] width 52 height 29
click at [258, 120] on input "*****" at bounding box center [246, 114] width 52 height 29
click at [206, 122] on input "*****" at bounding box center [189, 114] width 52 height 29
type input "*****"
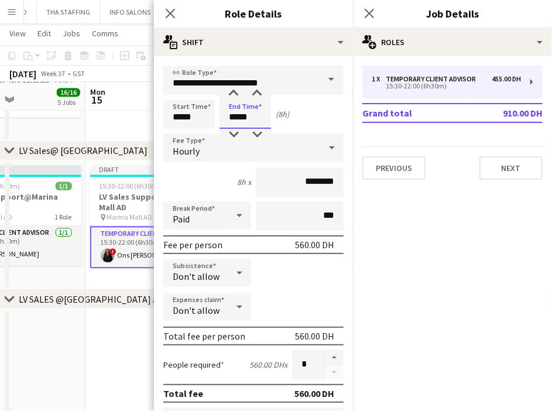
drag, startPoint x: 223, startPoint y: 117, endPoint x: 217, endPoint y: 114, distance: 6.8
click at [217, 117] on div "Start Time ***** End Time ***** (8h)" at bounding box center [253, 114] width 180 height 29
type input "*****"
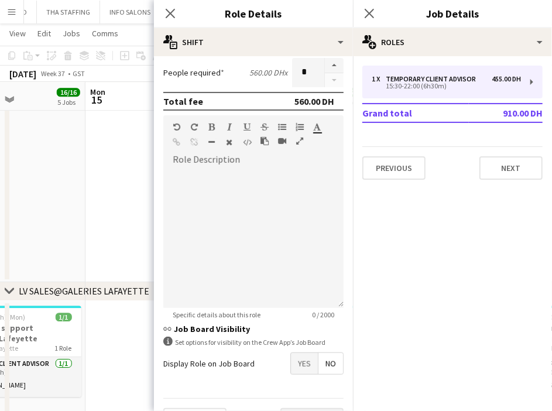
scroll to position [319, 0]
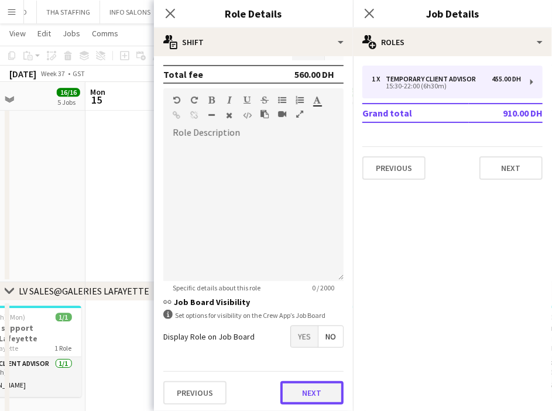
click at [321, 396] on button "Next" at bounding box center [312, 392] width 63 height 23
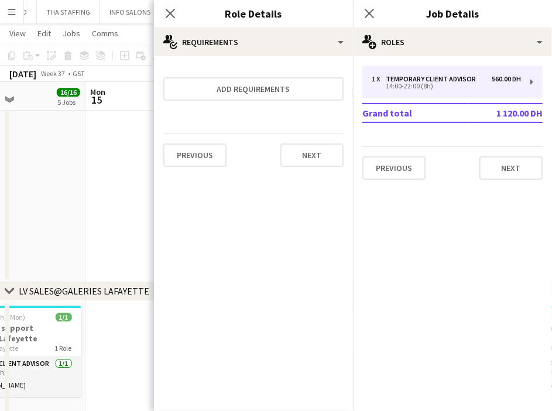
click at [132, 233] on app-date-cell at bounding box center [156, 182] width 140 height 200
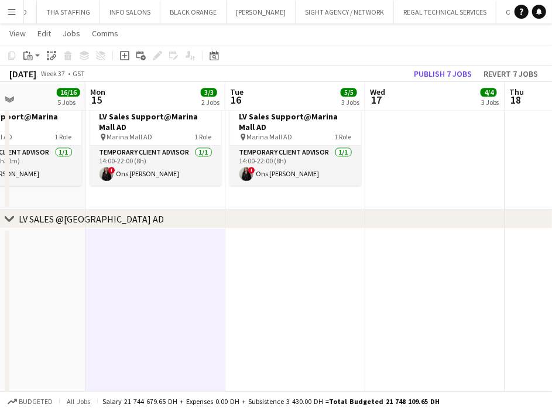
scroll to position [1178, 0]
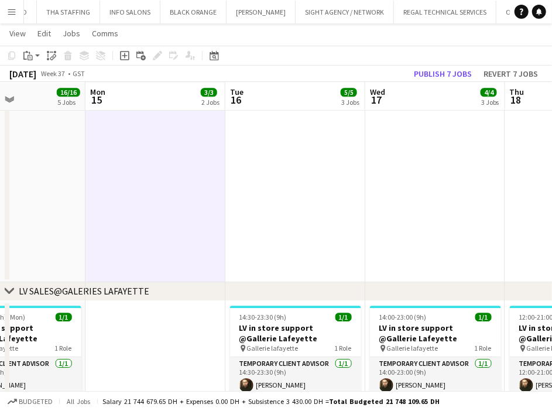
click at [294, 203] on app-date-cell at bounding box center [296, 182] width 140 height 200
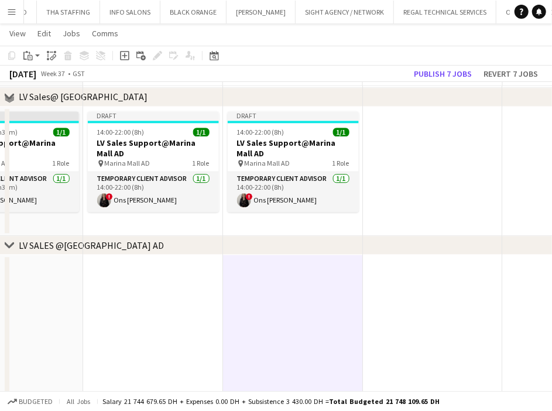
scroll to position [976, 0]
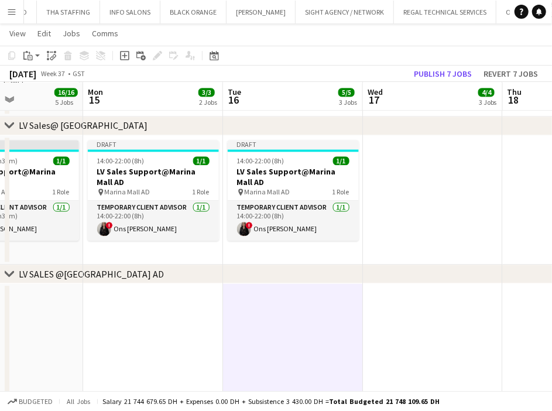
click at [420, 227] on app-date-cell at bounding box center [433, 200] width 140 height 130
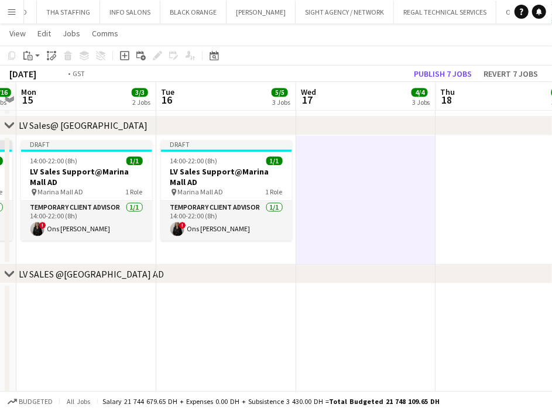
drag, startPoint x: 397, startPoint y: 215, endPoint x: 190, endPoint y: 216, distance: 206.8
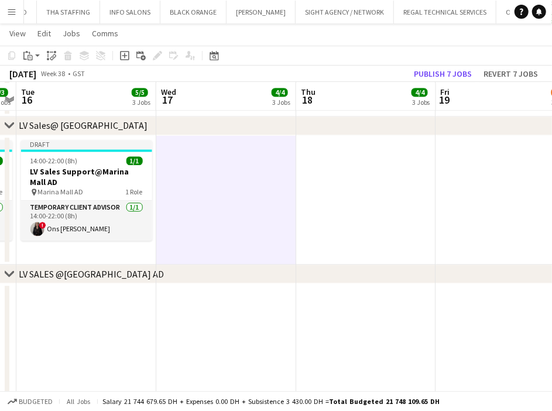
scroll to position [0, 404]
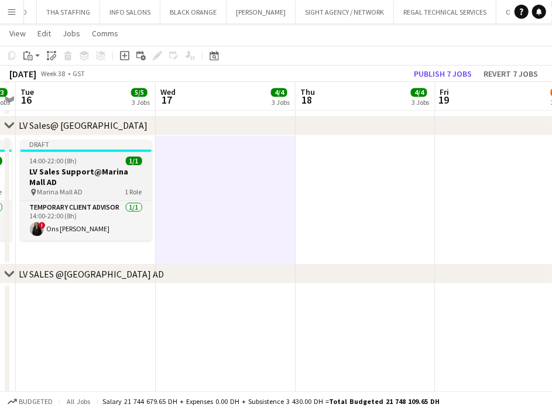
click at [64, 162] on span "14:00-22:00 (8h)" at bounding box center [53, 160] width 47 height 9
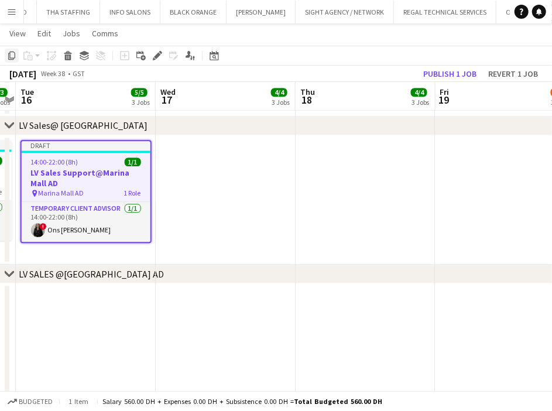
click at [12, 61] on div "Copy" at bounding box center [12, 56] width 14 height 14
click at [360, 153] on app-date-cell at bounding box center [366, 200] width 140 height 130
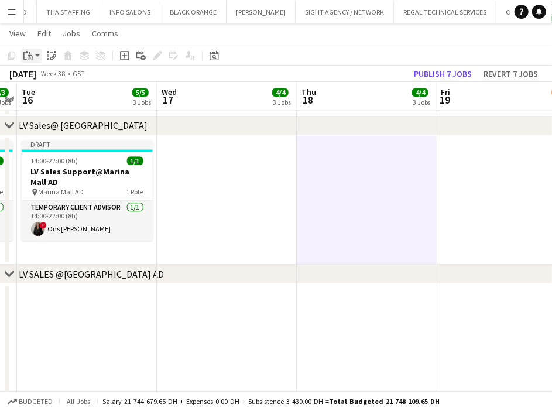
click at [25, 56] on icon "Paste" at bounding box center [27, 55] width 9 height 9
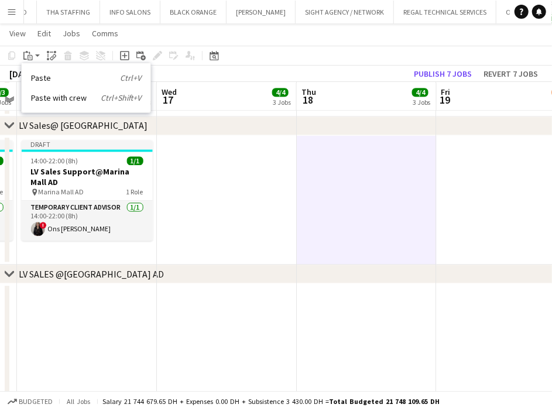
click at [50, 97] on link "Paste with crew Ctrl+Shift+V" at bounding box center [86, 98] width 110 height 11
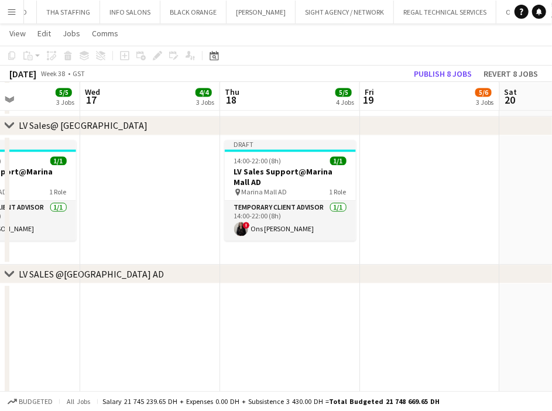
scroll to position [0, 342]
drag, startPoint x: 402, startPoint y: 199, endPoint x: 328, endPoint y: 203, distance: 73.9
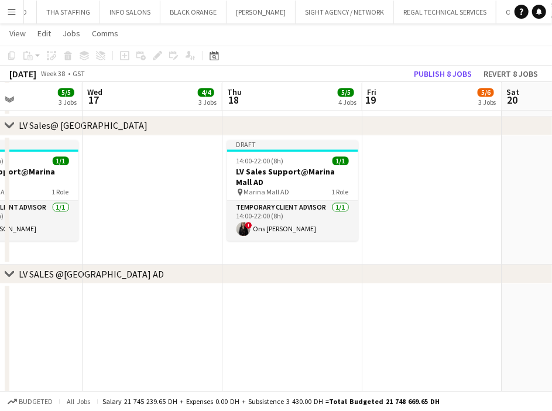
drag, startPoint x: 190, startPoint y: 194, endPoint x: 295, endPoint y: 192, distance: 105.5
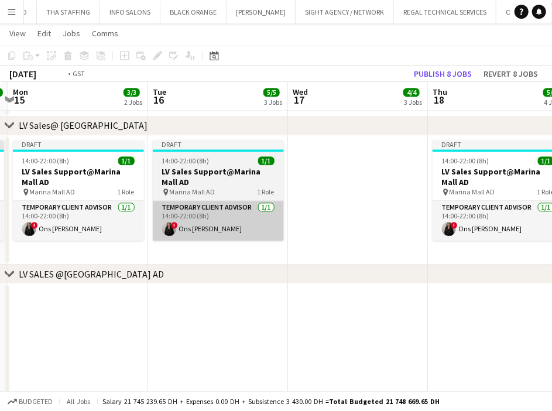
drag, startPoint x: 243, startPoint y: 215, endPoint x: 271, endPoint y: 221, distance: 28.8
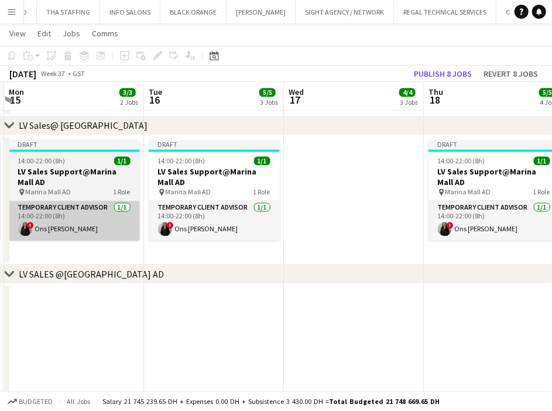
drag, startPoint x: 103, startPoint y: 227, endPoint x: 179, endPoint y: 227, distance: 75.6
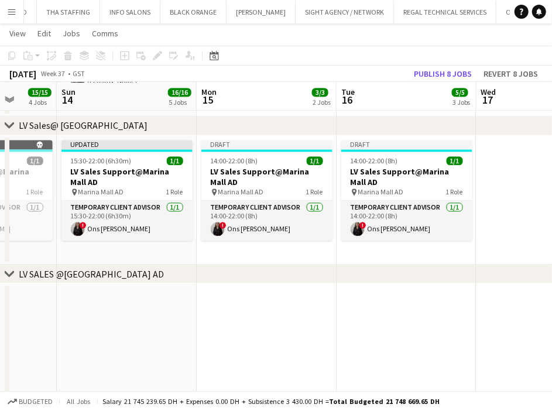
drag, startPoint x: 113, startPoint y: 235, endPoint x: 163, endPoint y: 230, distance: 50.1
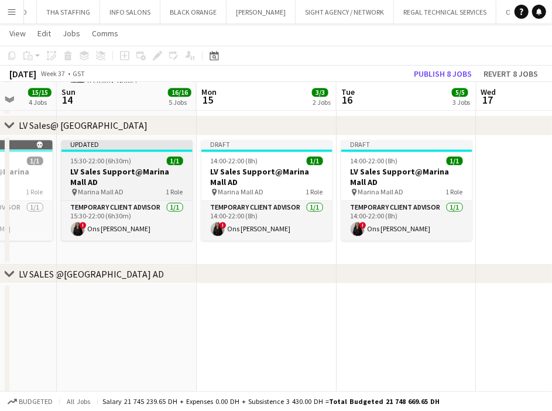
click at [91, 142] on div "Updated" at bounding box center [127, 144] width 131 height 9
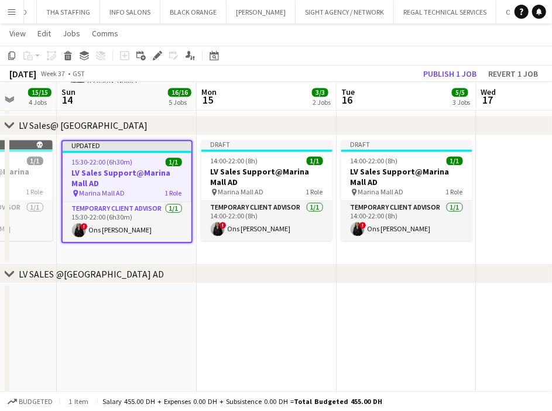
scroll to position [0, 363]
click at [12, 58] on icon at bounding box center [11, 56] width 7 height 8
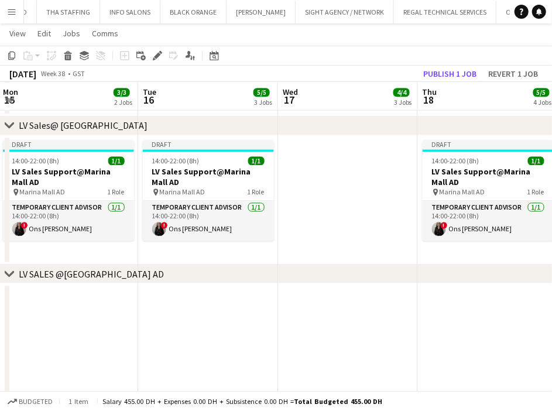
drag, startPoint x: 261, startPoint y: 215, endPoint x: 117, endPoint y: 215, distance: 144.1
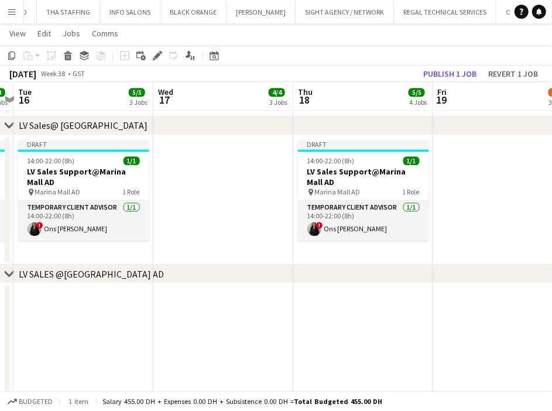
drag, startPoint x: 224, startPoint y: 227, endPoint x: 204, endPoint y: 224, distance: 20.2
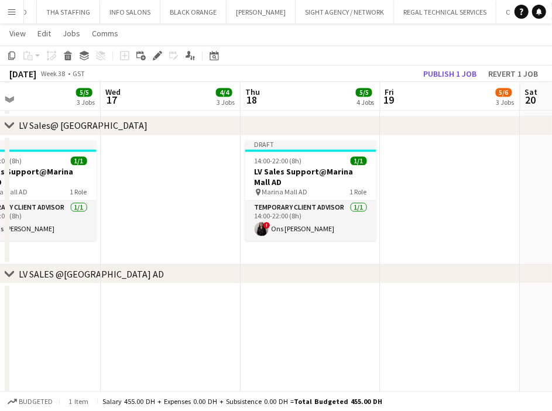
drag, startPoint x: 240, startPoint y: 224, endPoint x: 108, endPoint y: 217, distance: 132.0
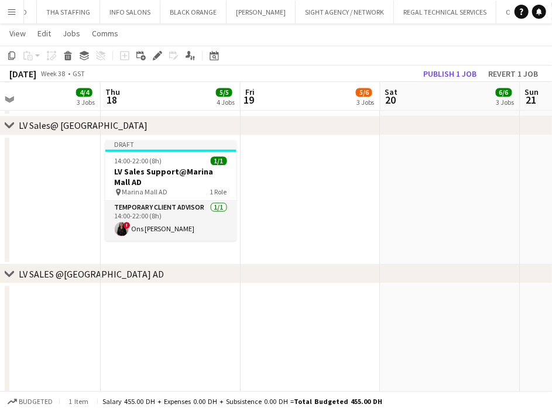
click at [257, 200] on app-date-cell at bounding box center [311, 200] width 140 height 130
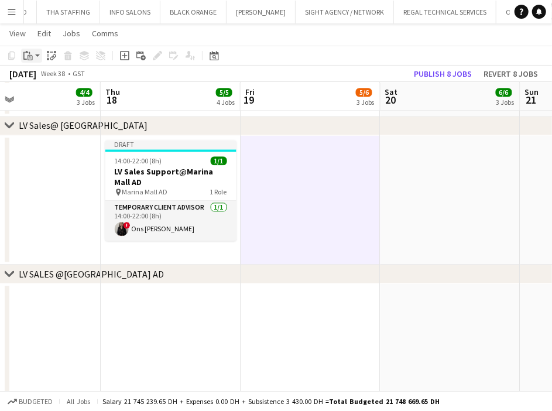
click at [35, 54] on div "Paste" at bounding box center [28, 56] width 14 height 14
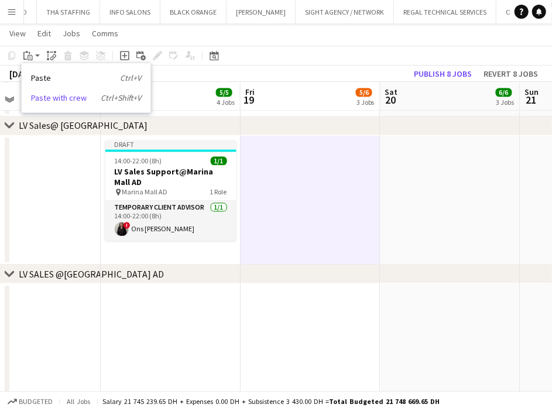
click at [43, 97] on link "Paste with crew Ctrl+Shift+V" at bounding box center [86, 98] width 110 height 11
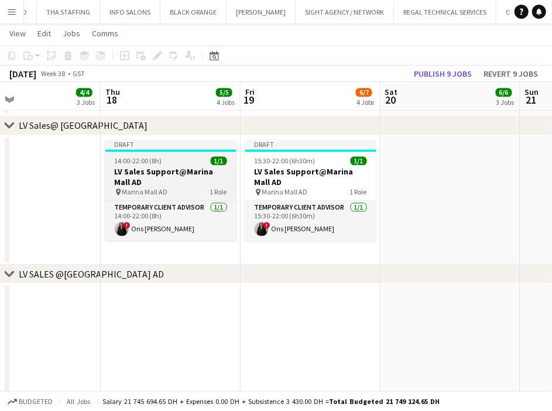
click at [194, 194] on div "pin Marina Mall AD 1 Role" at bounding box center [170, 191] width 131 height 9
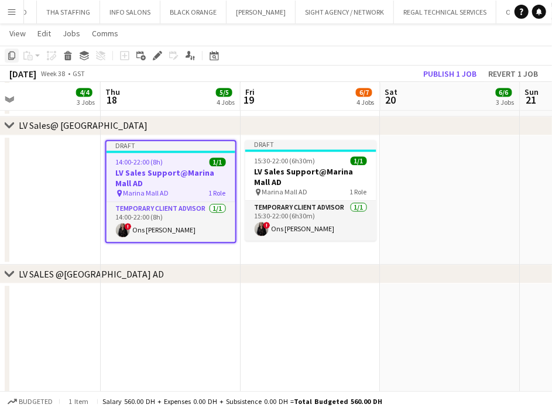
click at [12, 56] on icon "Copy" at bounding box center [11, 55] width 9 height 9
click at [391, 171] on app-date-cell at bounding box center [451, 200] width 140 height 130
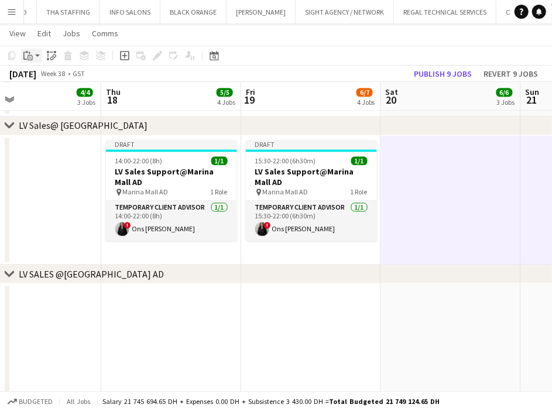
click at [33, 57] on div "Paste" at bounding box center [28, 56] width 14 height 14
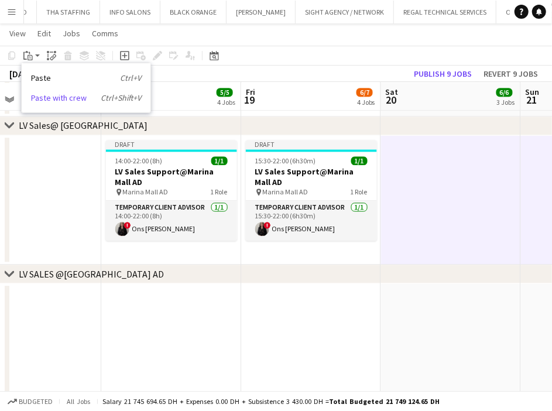
click at [43, 100] on link "Paste with crew Ctrl+Shift+V" at bounding box center [86, 98] width 110 height 11
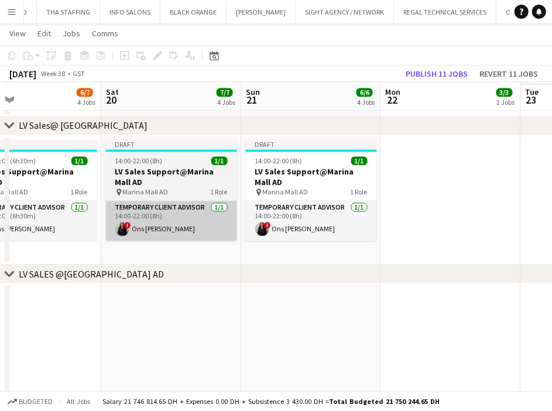
scroll to position [0, 438]
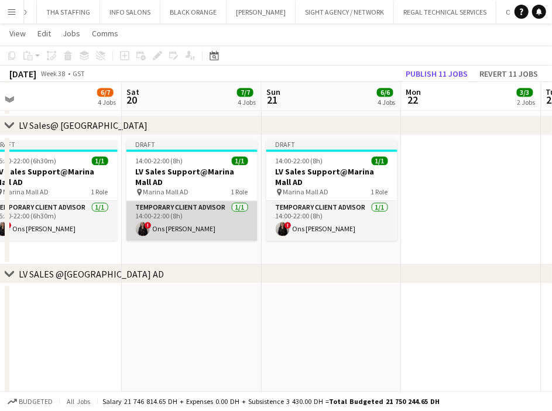
click at [190, 211] on app-card-role "Temporary Client Advisor [DATE] 14:00-22:00 (8h) ! Ons Ben Haddada" at bounding box center [192, 221] width 131 height 40
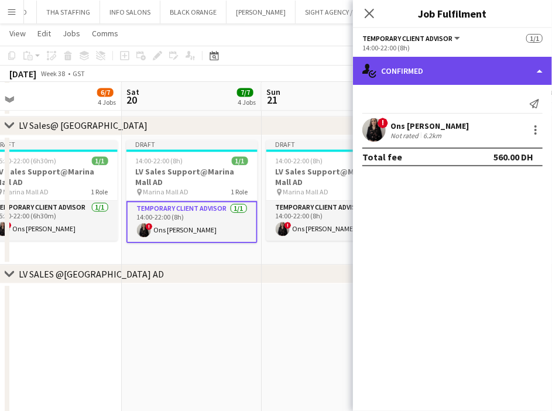
click at [419, 77] on div "single-neutral-actions-check-2 Confirmed" at bounding box center [452, 71] width 199 height 28
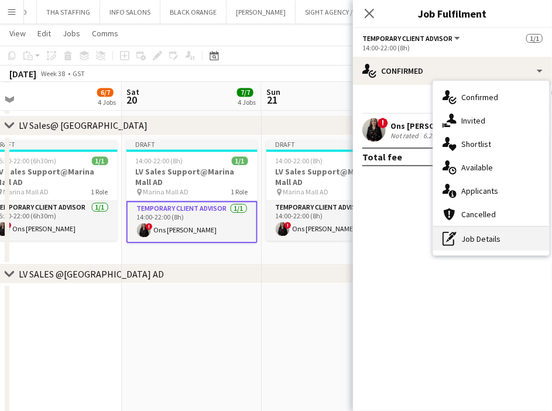
click at [469, 238] on div "pen-write Job Details" at bounding box center [491, 238] width 116 height 23
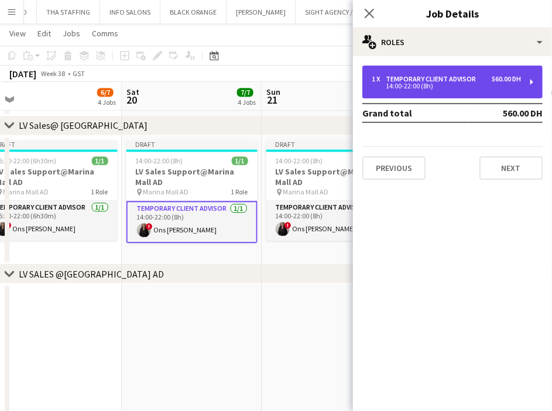
click at [448, 77] on div "Temporary Client Advisor" at bounding box center [433, 79] width 95 height 8
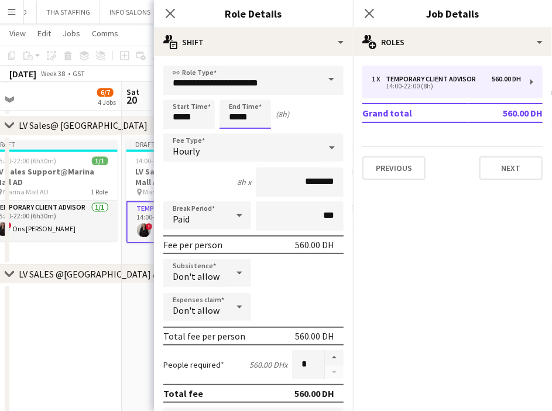
click at [237, 115] on input "*****" at bounding box center [246, 114] width 52 height 29
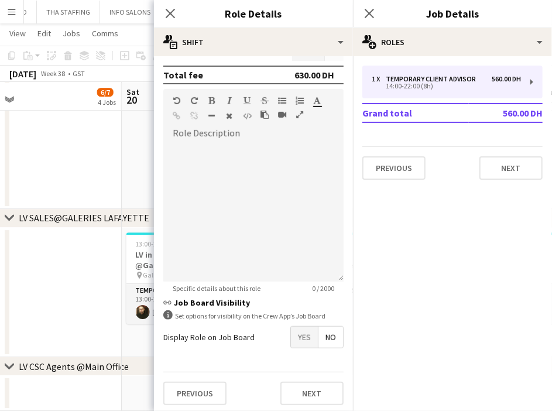
scroll to position [319, 0]
type input "*****"
click at [312, 396] on button "Next" at bounding box center [312, 392] width 63 height 23
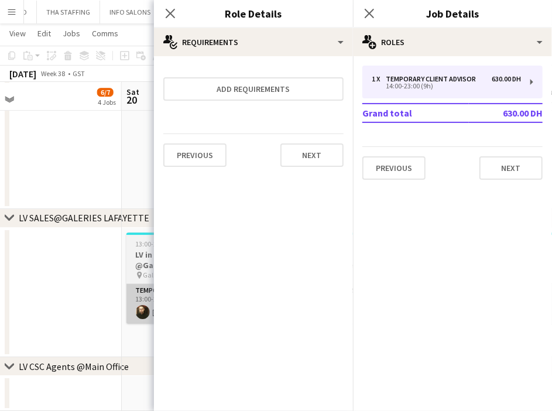
scroll to position [0, 0]
click at [64, 168] on app-date-cell at bounding box center [52, 109] width 140 height 200
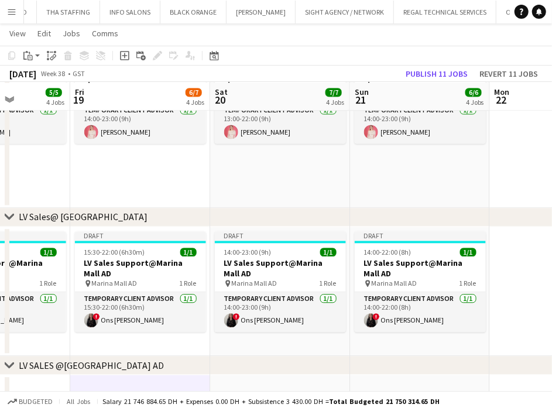
scroll to position [0, 348]
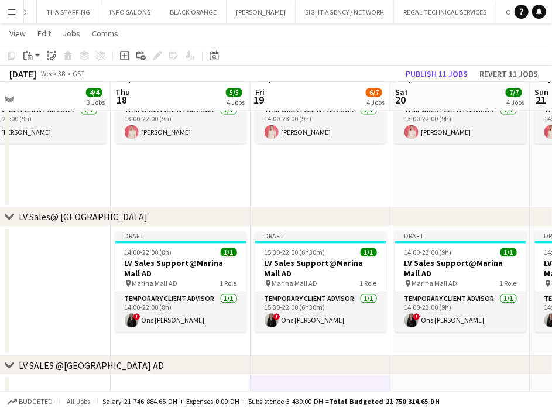
scroll to position [0, 317]
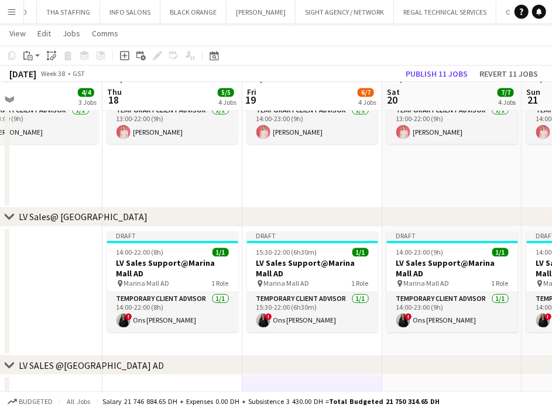
drag, startPoint x: 226, startPoint y: 319, endPoint x: 394, endPoint y: 317, distance: 168.7
click at [420, 71] on button "Publish 11 jobs" at bounding box center [436, 73] width 71 height 15
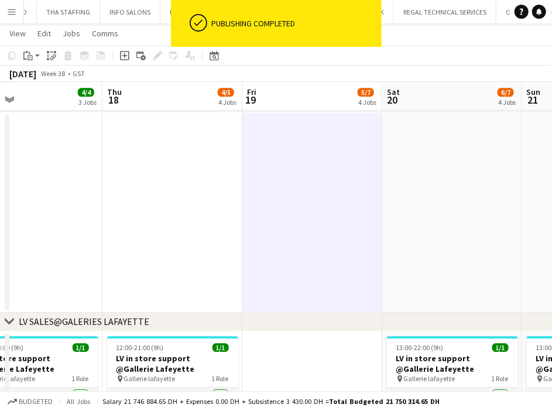
scroll to position [1150, 0]
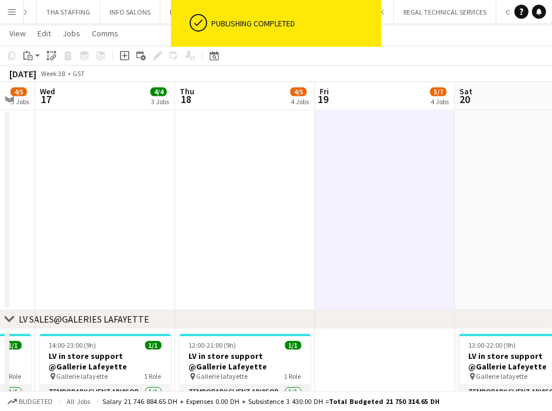
drag, startPoint x: 195, startPoint y: 209, endPoint x: 190, endPoint y: 241, distance: 32.6
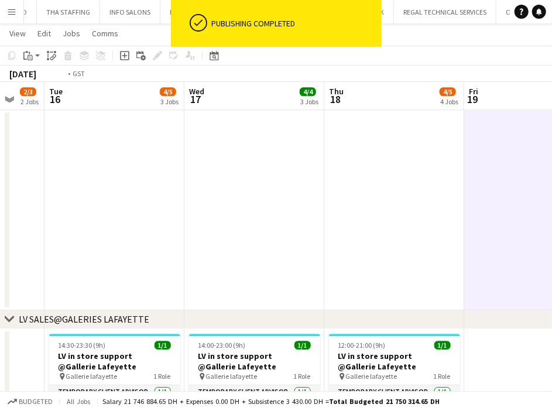
drag, startPoint x: 259, startPoint y: 244, endPoint x: 302, endPoint y: 244, distance: 42.8
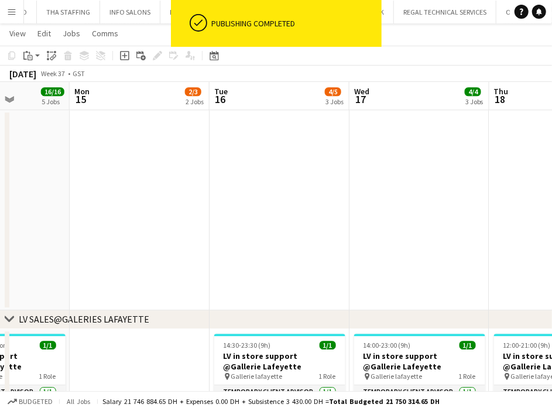
drag, startPoint x: 252, startPoint y: 241, endPoint x: 341, endPoint y: 241, distance: 89.0
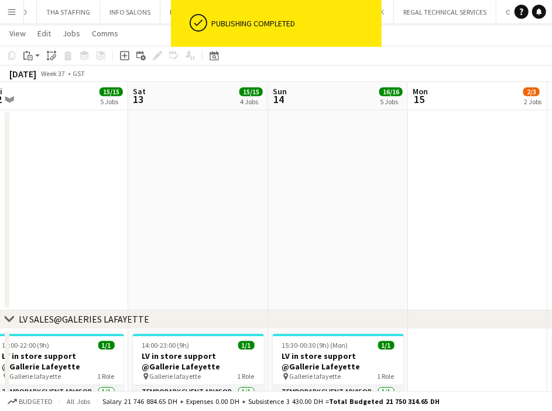
drag, startPoint x: 405, startPoint y: 227, endPoint x: 162, endPoint y: 228, distance: 243.1
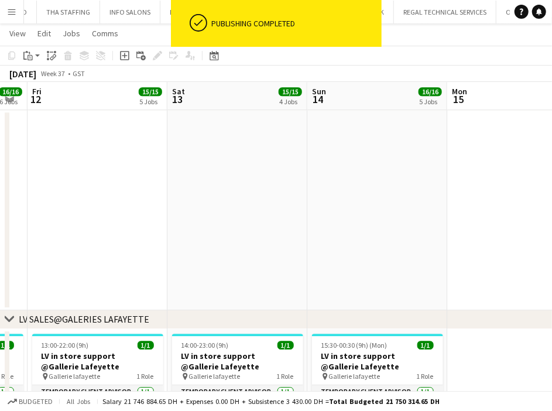
drag, startPoint x: 208, startPoint y: 224, endPoint x: 344, endPoint y: 212, distance: 136.5
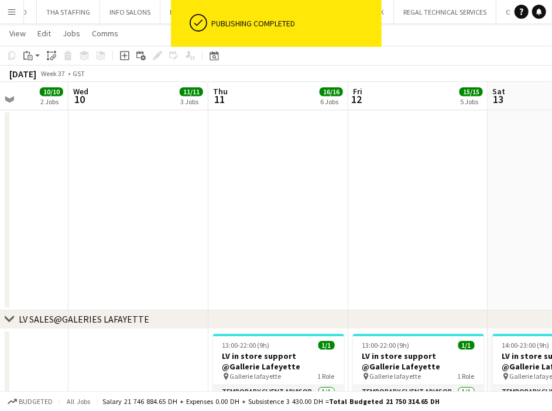
drag, startPoint x: 230, startPoint y: 211, endPoint x: 213, endPoint y: 229, distance: 24.4
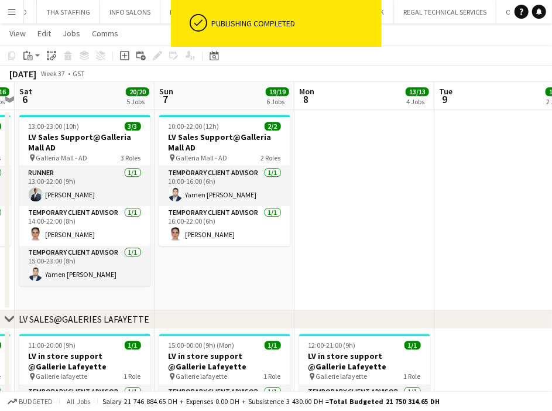
scroll to position [0, 270]
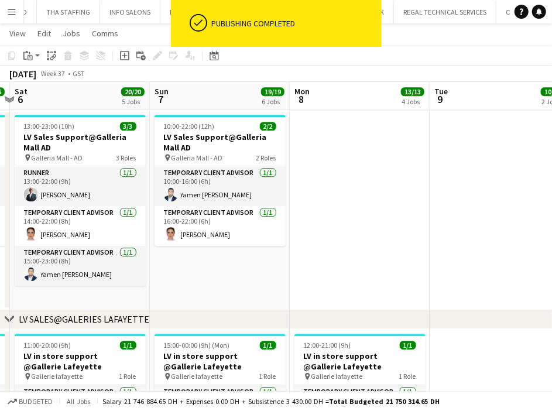
drag, startPoint x: 256, startPoint y: 217, endPoint x: 283, endPoint y: 217, distance: 26.9
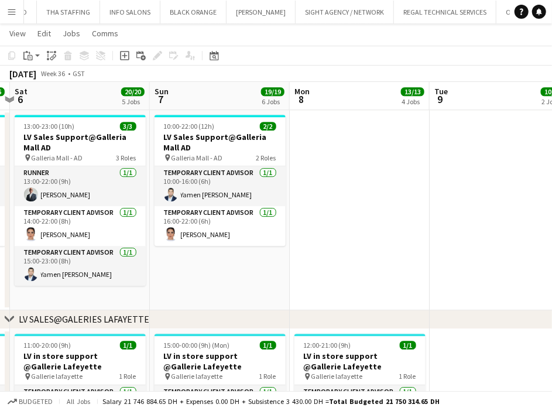
drag, startPoint x: 157, startPoint y: 242, endPoint x: 309, endPoint y: 231, distance: 152.1
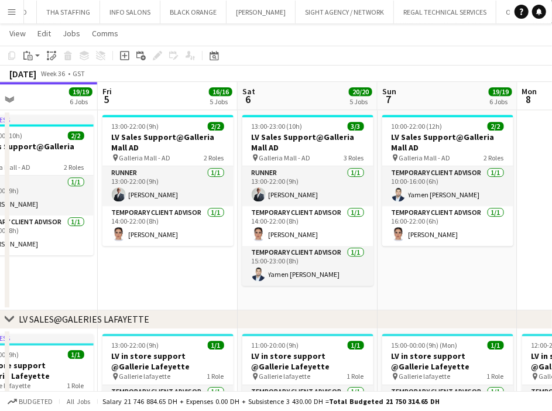
scroll to position [0, 291]
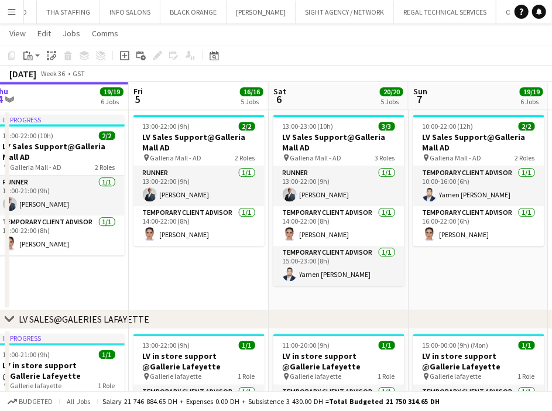
drag, startPoint x: 146, startPoint y: 252, endPoint x: 186, endPoint y: 252, distance: 39.8
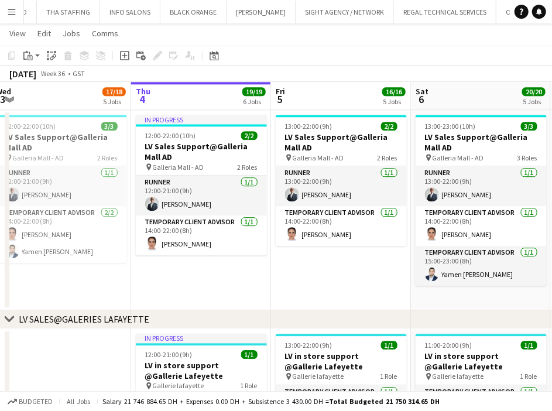
drag, startPoint x: 110, startPoint y: 261, endPoint x: 269, endPoint y: 261, distance: 159.9
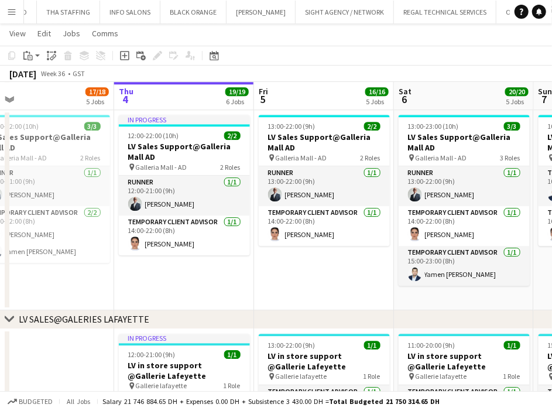
drag, startPoint x: 160, startPoint y: 266, endPoint x: 267, endPoint y: 266, distance: 106.0
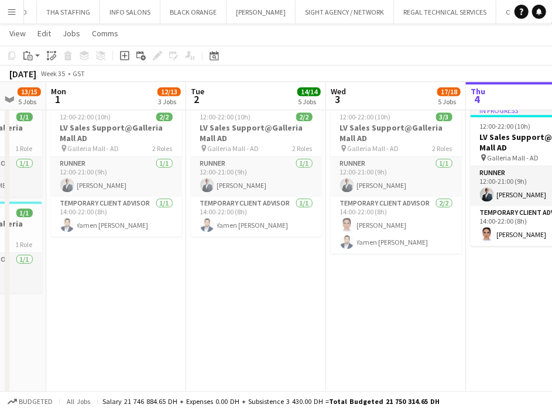
drag, startPoint x: 173, startPoint y: 268, endPoint x: 250, endPoint y: 269, distance: 76.2
click at [112, 137] on h3 "LV Sales Support@Galleria Mall AD" at bounding box center [115, 132] width 131 height 21
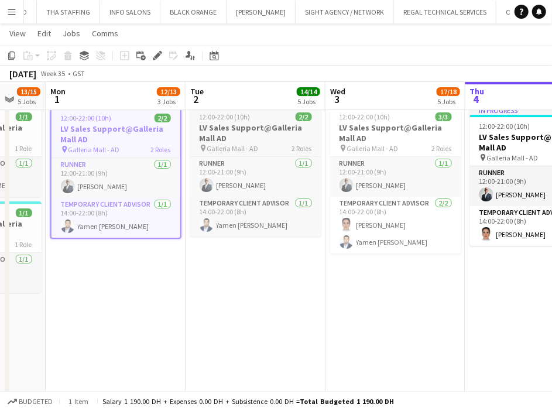
click at [230, 122] on h3 "LV Sales Support@Galleria Mall AD" at bounding box center [255, 132] width 131 height 21
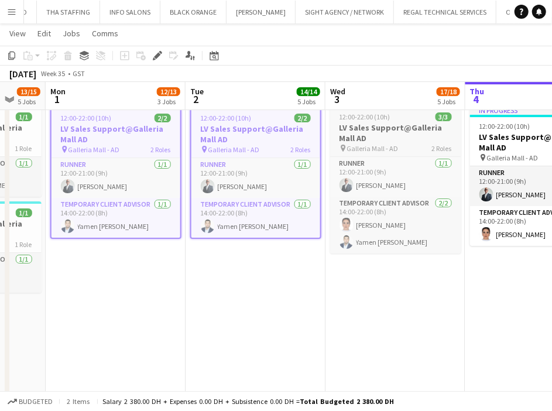
click at [351, 124] on h3 "LV Sales Support@Galleria Mall AD" at bounding box center [395, 132] width 131 height 21
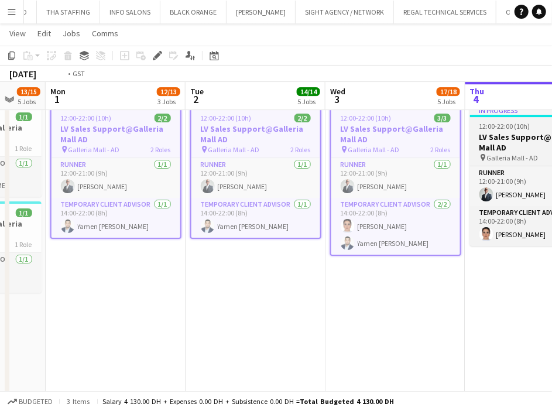
scroll to position [0, 403]
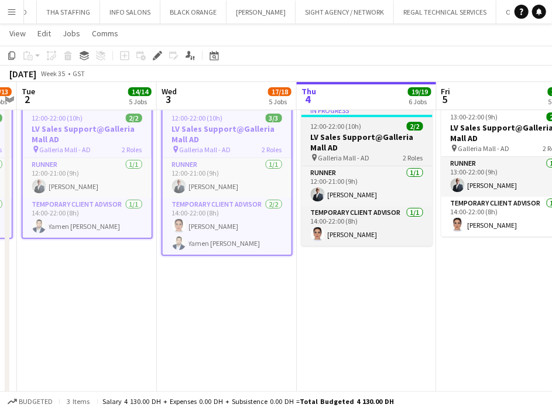
click at [316, 136] on h3 "LV Sales Support@Galleria Mall AD" at bounding box center [367, 142] width 131 height 21
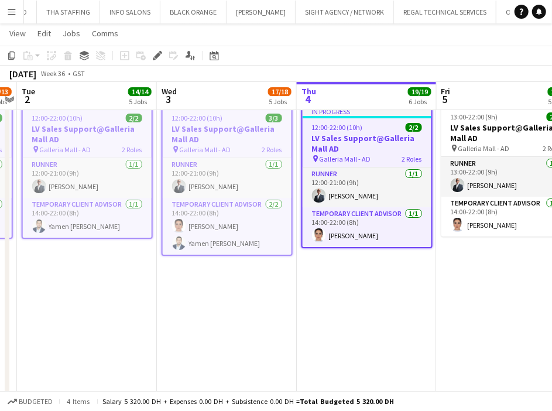
click at [419, 134] on h3 "LV Sales Support@Galleria Mall AD" at bounding box center [367, 143] width 129 height 21
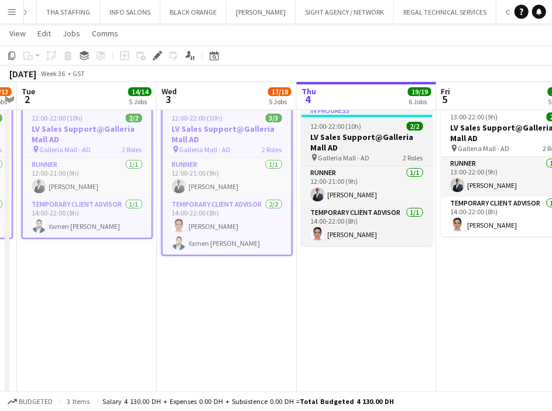
click at [378, 146] on h3 "LV Sales Support@Galleria Mall AD" at bounding box center [367, 142] width 131 height 21
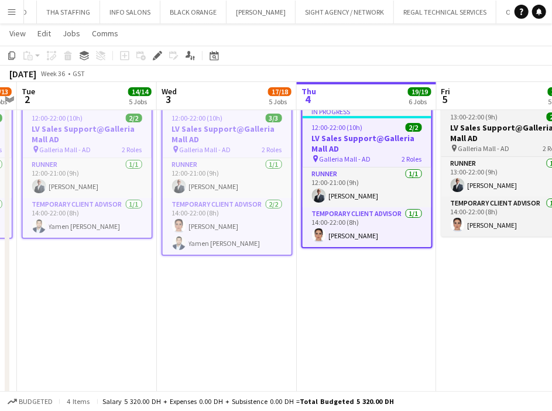
click at [466, 140] on h3 "LV Sales Support@Galleria Mall AD" at bounding box center [507, 132] width 131 height 21
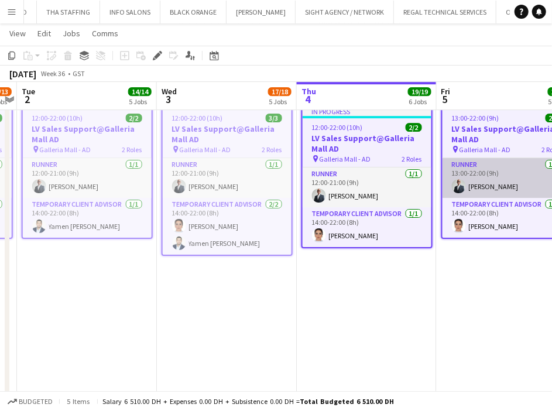
scroll to position [0, 460]
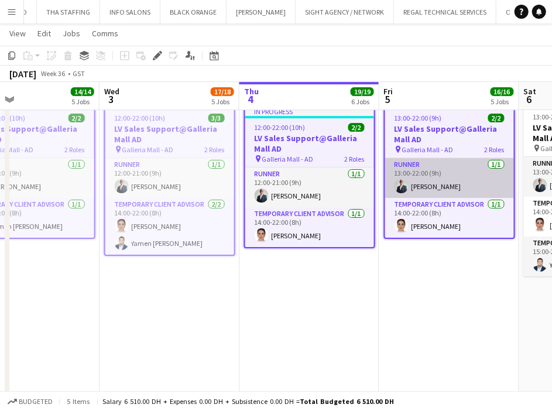
drag, startPoint x: 249, startPoint y: 179, endPoint x: 119, endPoint y: 176, distance: 130.1
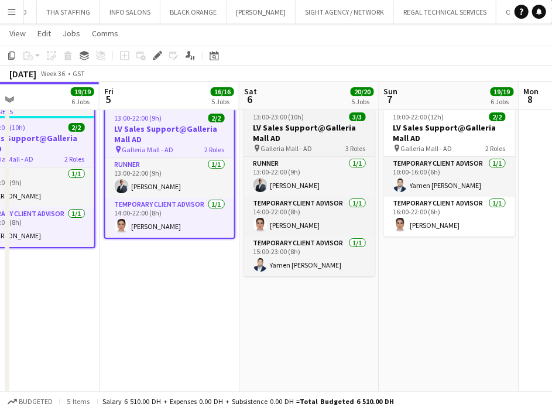
click at [294, 148] on span "Galleria Mall - AD" at bounding box center [287, 148] width 52 height 9
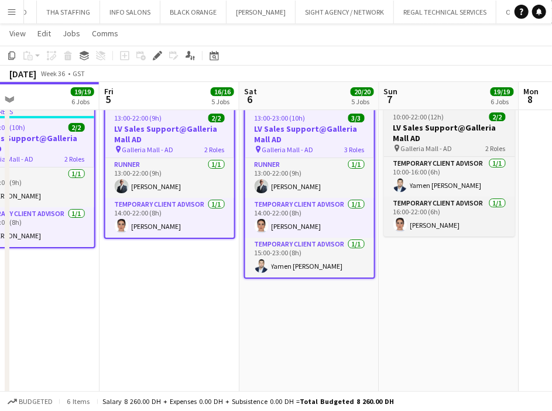
click at [418, 138] on h3 "LV Sales Support@Galleria Mall AD" at bounding box center [449, 132] width 131 height 21
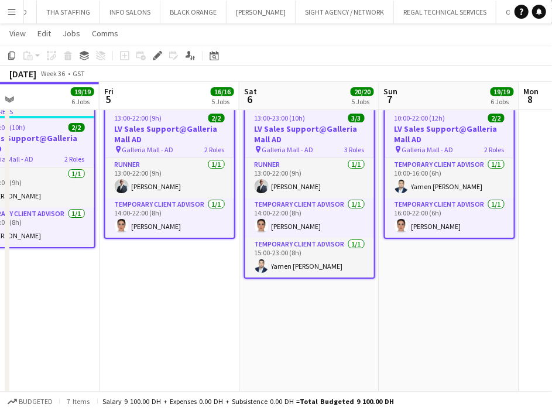
scroll to position [0, 461]
click at [11, 56] on icon "Copy" at bounding box center [11, 55] width 9 height 9
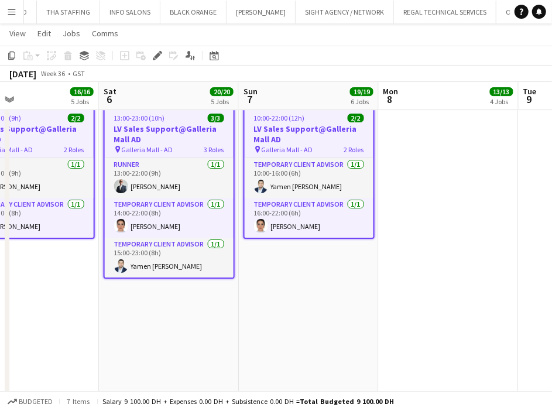
drag, startPoint x: 225, startPoint y: 233, endPoint x: 151, endPoint y: 241, distance: 74.9
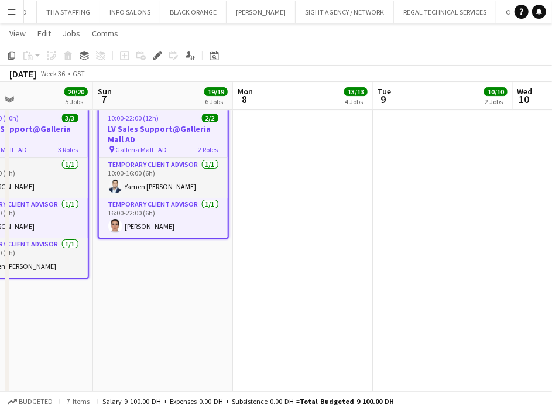
scroll to position [0, 450]
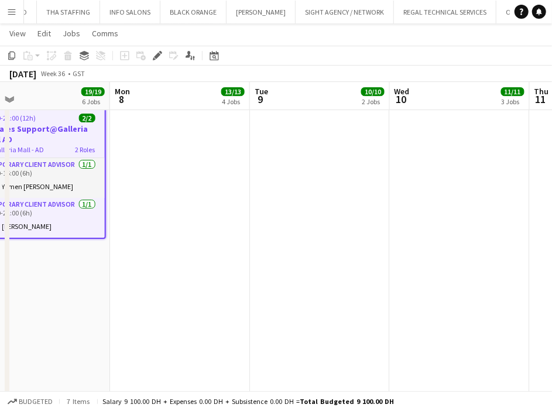
drag, startPoint x: 272, startPoint y: 207, endPoint x: 248, endPoint y: 207, distance: 24.6
click at [249, 195] on app-date-cell at bounding box center [180, 258] width 140 height 315
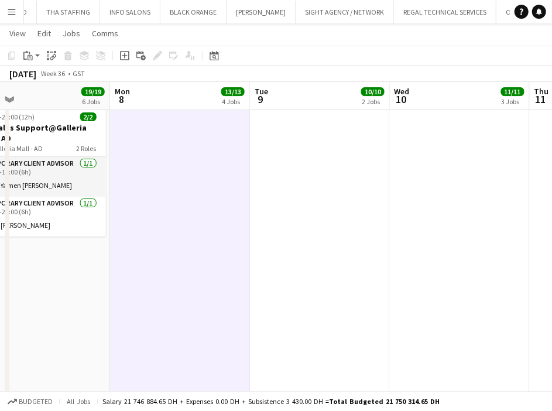
click at [33, 64] on app-toolbar "Copy Paste Paste Ctrl+V Paste with crew Ctrl+Shift+V Paste linked Job [GEOGRAPH…" at bounding box center [276, 56] width 552 height 20
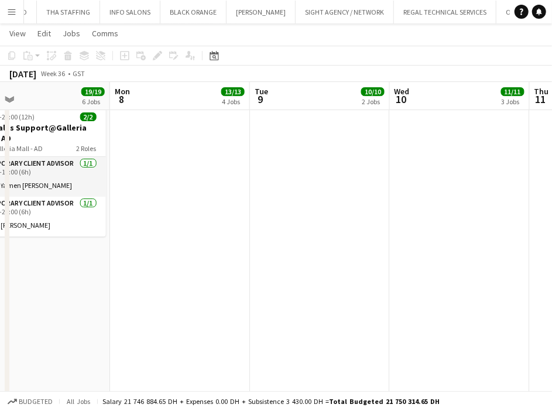
click at [156, 127] on app-date-cell at bounding box center [180, 258] width 140 height 315
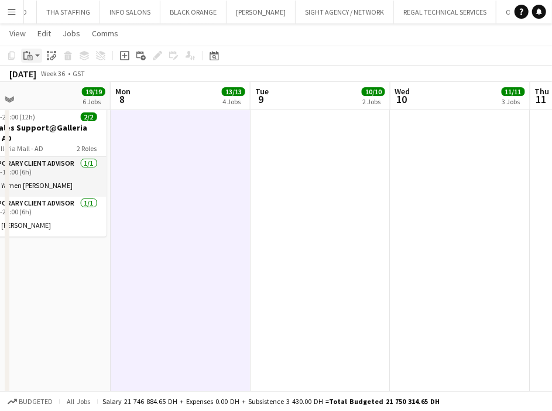
click at [31, 55] on icon at bounding box center [30, 57] width 5 height 5
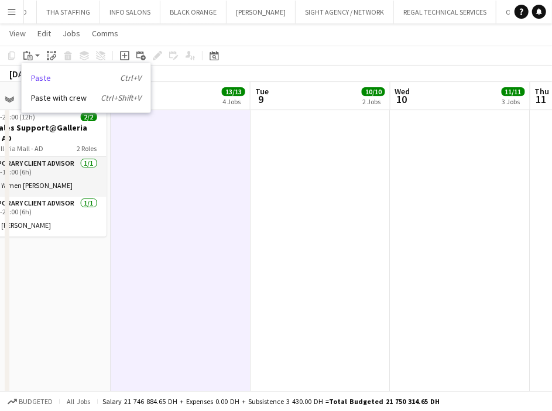
click at [47, 80] on link "Paste Ctrl+V" at bounding box center [86, 78] width 110 height 11
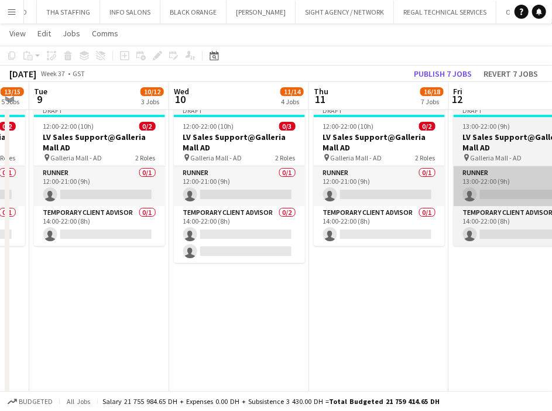
drag, startPoint x: 217, startPoint y: 217, endPoint x: 314, endPoint y: 193, distance: 100.2
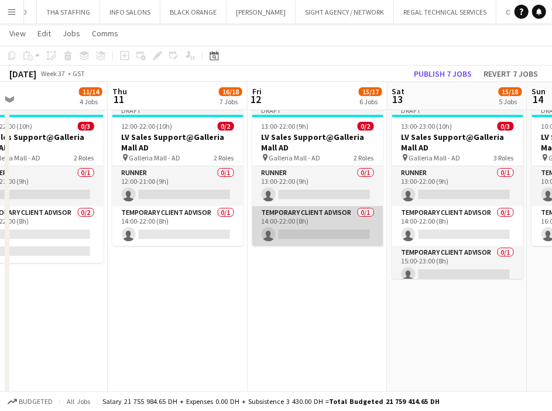
drag, startPoint x: 186, startPoint y: 215, endPoint x: 139, endPoint y: 213, distance: 46.9
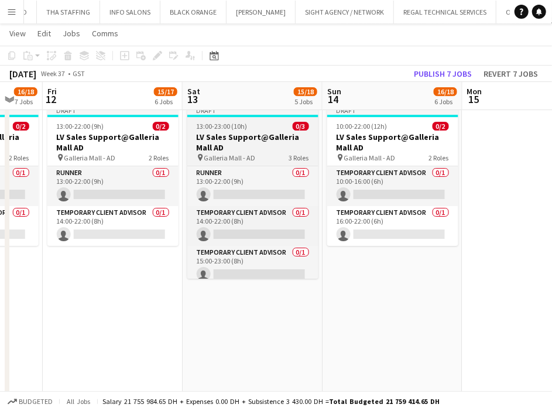
scroll to position [0, 0]
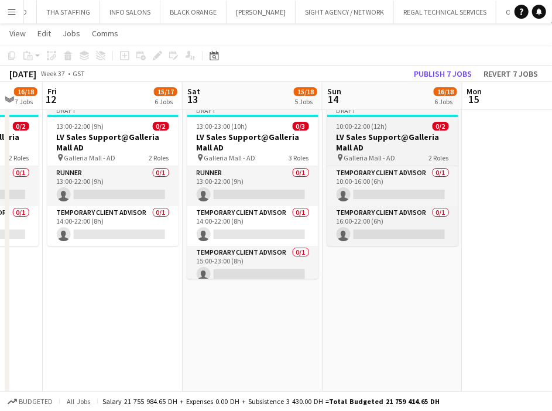
drag, startPoint x: 289, startPoint y: 170, endPoint x: 146, endPoint y: 160, distance: 143.3
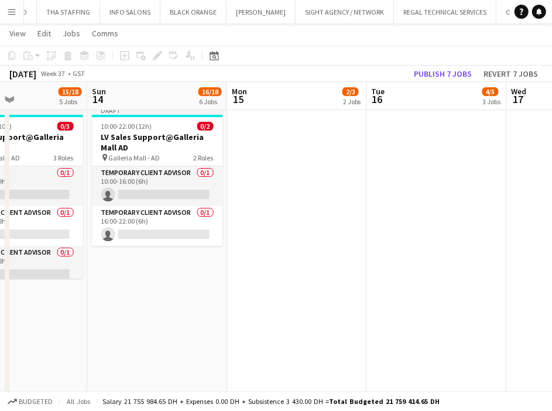
click at [313, 151] on app-date-cell at bounding box center [297, 258] width 140 height 315
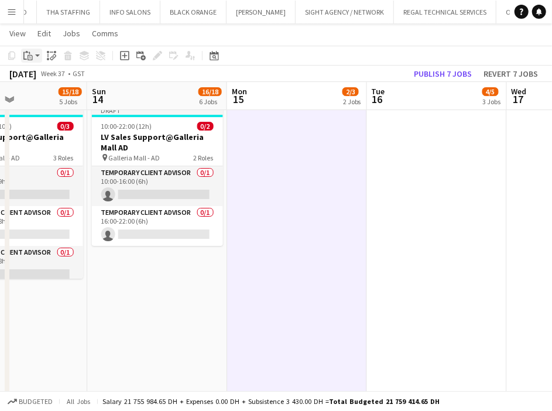
click at [25, 54] on icon "Paste" at bounding box center [27, 55] width 9 height 9
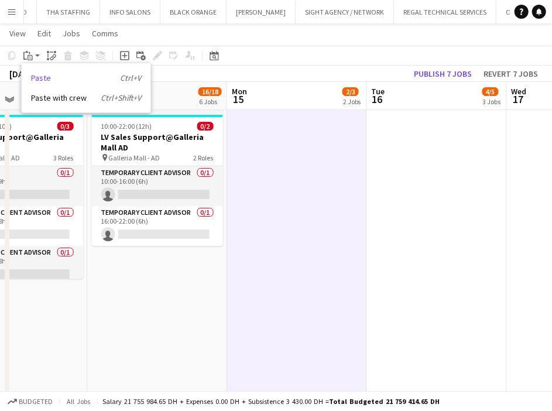
click at [52, 79] on link "Paste Ctrl+V" at bounding box center [86, 78] width 110 height 11
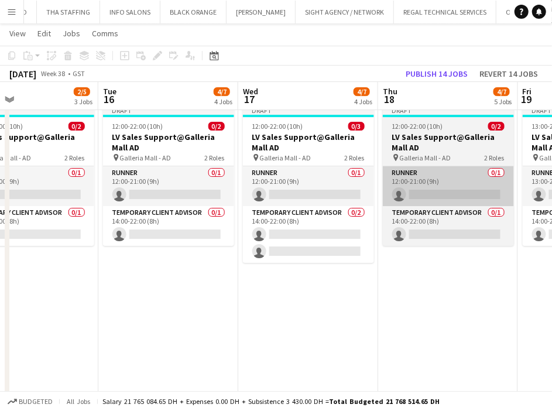
drag, startPoint x: 308, startPoint y: 175, endPoint x: 322, endPoint y: 167, distance: 16.3
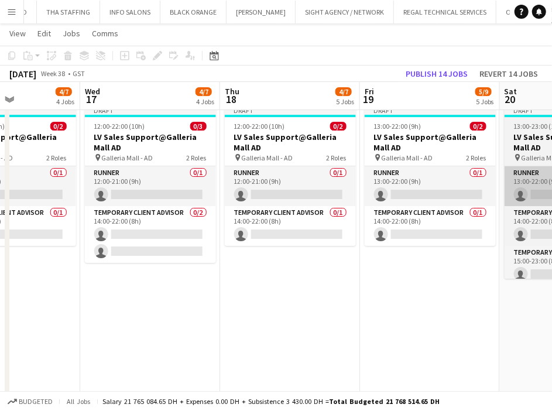
drag, startPoint x: 334, startPoint y: 182, endPoint x: 264, endPoint y: 180, distance: 70.3
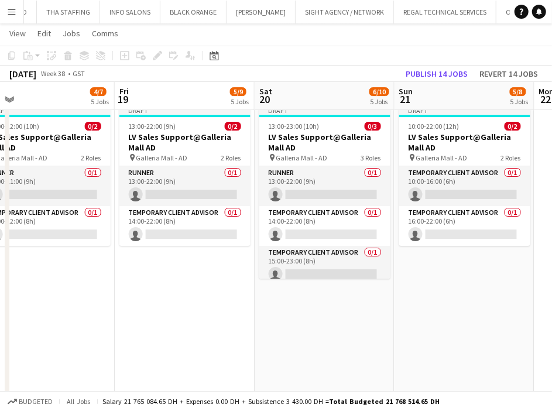
drag, startPoint x: 308, startPoint y: 190, endPoint x: 138, endPoint y: 195, distance: 169.4
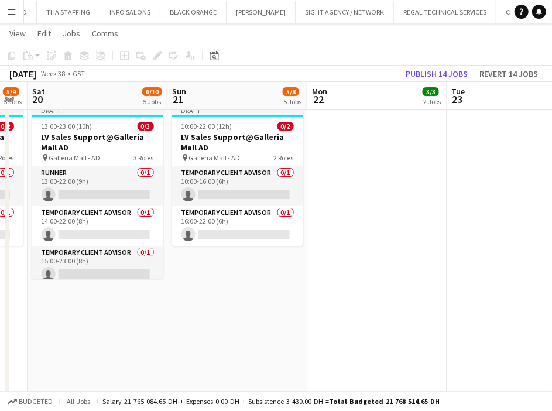
click at [337, 156] on app-date-cell at bounding box center [378, 258] width 140 height 315
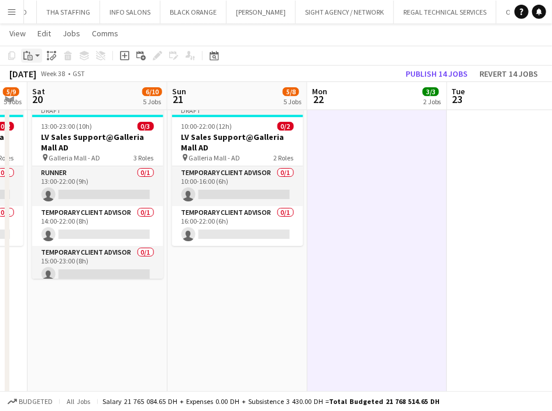
click at [38, 56] on app-action-btn "Paste" at bounding box center [31, 56] width 21 height 14
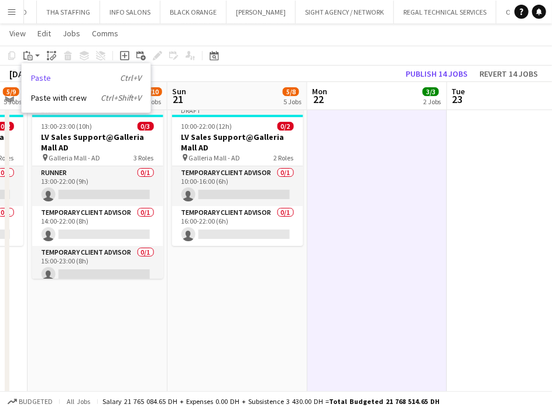
click at [47, 81] on link "Paste Ctrl+V" at bounding box center [86, 78] width 110 height 11
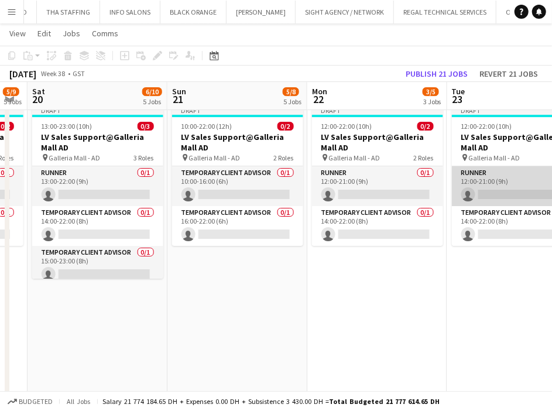
drag, startPoint x: 245, startPoint y: 186, endPoint x: 317, endPoint y: 182, distance: 71.5
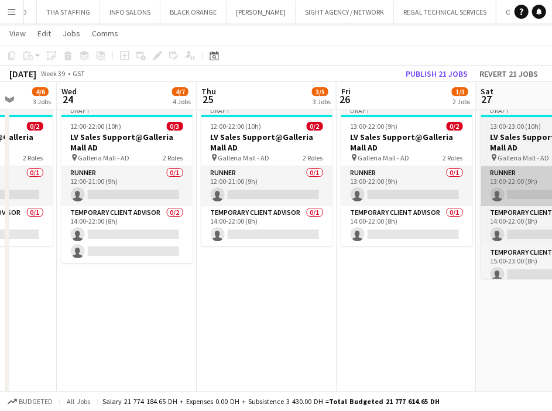
drag, startPoint x: 391, startPoint y: 180, endPoint x: 341, endPoint y: 172, distance: 50.5
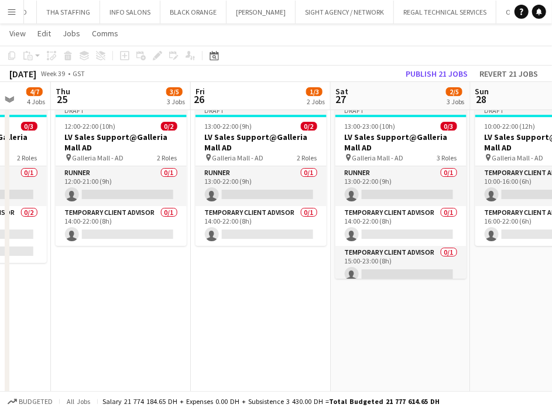
drag, startPoint x: 351, startPoint y: 178, endPoint x: 225, endPoint y: 178, distance: 126.5
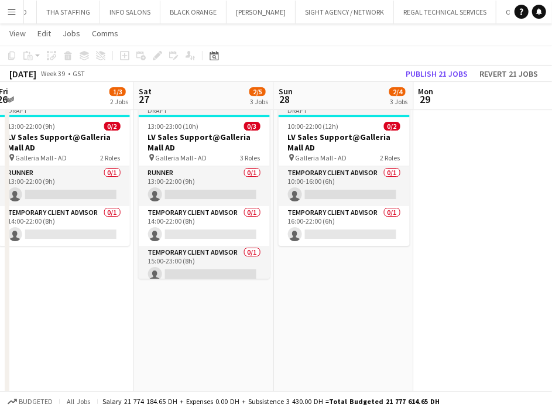
click at [435, 156] on app-date-cell at bounding box center [484, 258] width 140 height 315
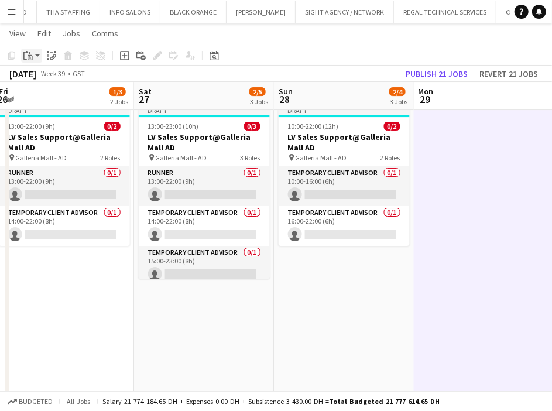
click at [32, 61] on div "Paste" at bounding box center [28, 56] width 14 height 14
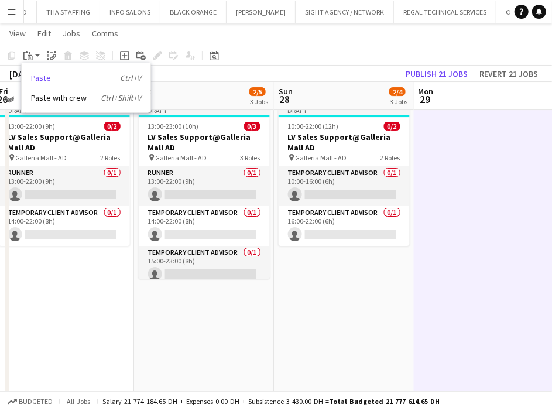
click at [35, 77] on link "Paste Ctrl+V" at bounding box center [86, 78] width 110 height 11
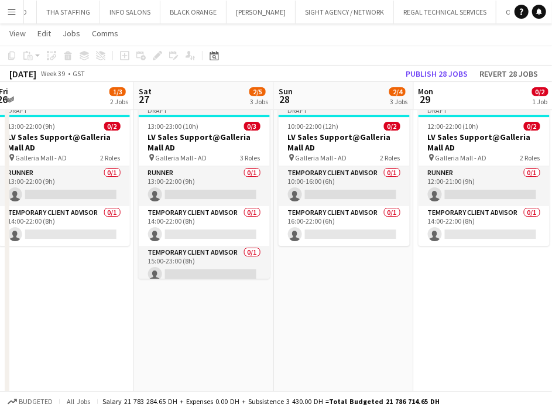
drag, startPoint x: 204, startPoint y: 244, endPoint x: 450, endPoint y: 227, distance: 247.2
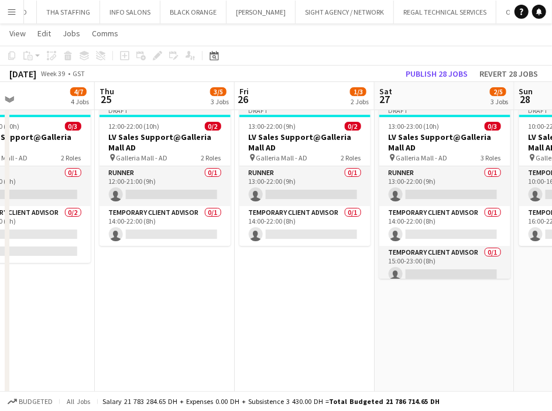
drag, startPoint x: 278, startPoint y: 270, endPoint x: 169, endPoint y: 297, distance: 112.8
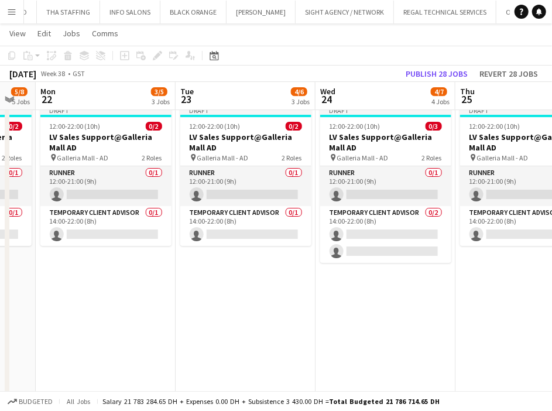
drag, startPoint x: 287, startPoint y: 301, endPoint x: 229, endPoint y: 295, distance: 58.3
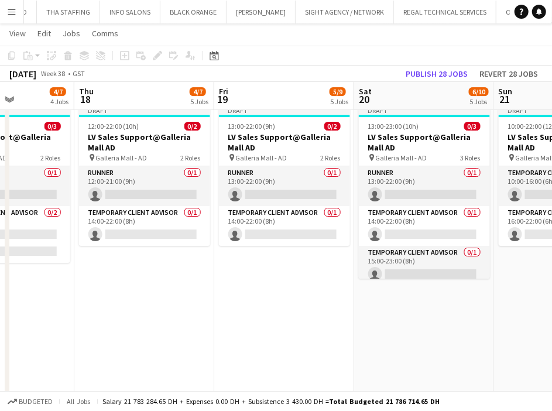
drag, startPoint x: 200, startPoint y: 291, endPoint x: 363, endPoint y: 272, distance: 164.0
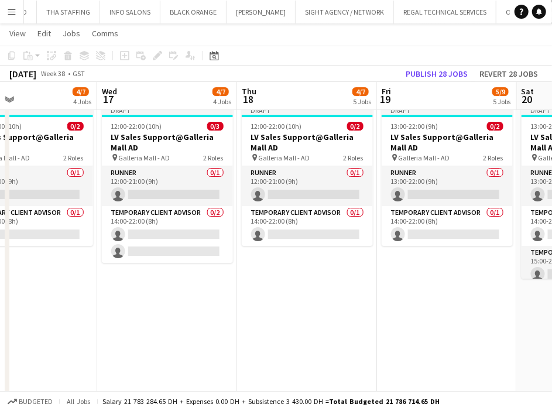
drag, startPoint x: 187, startPoint y: 298, endPoint x: 330, endPoint y: 283, distance: 143.7
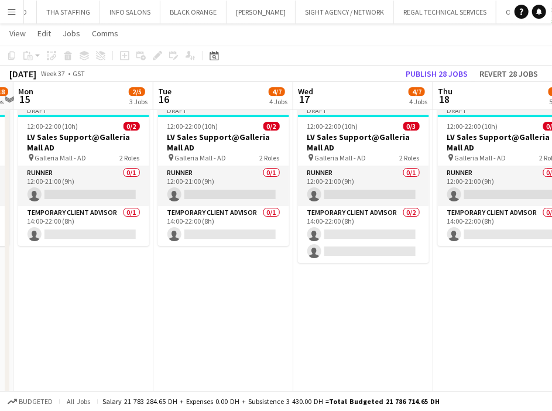
drag
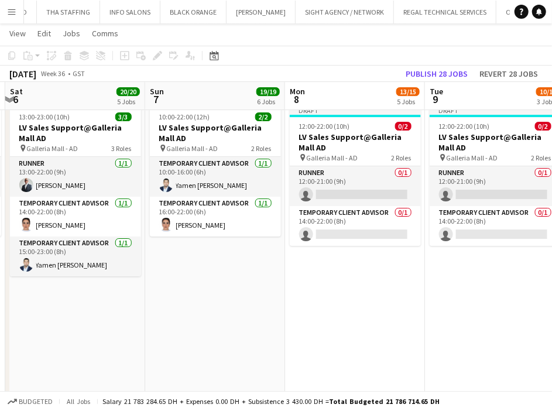
scroll to position [0, 369]
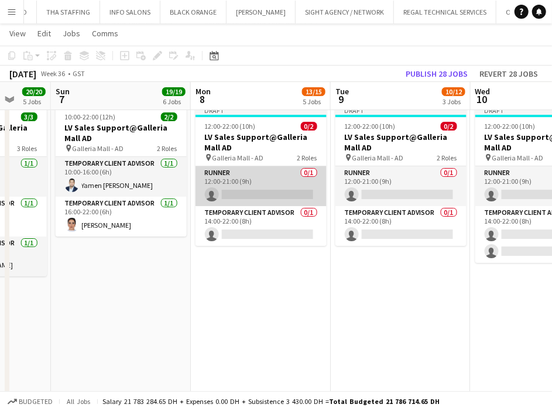
click at [228, 190] on app-card-role "Runner 0/1 12:00-21:00 (9h) single-neutral-actions" at bounding box center [261, 186] width 131 height 40
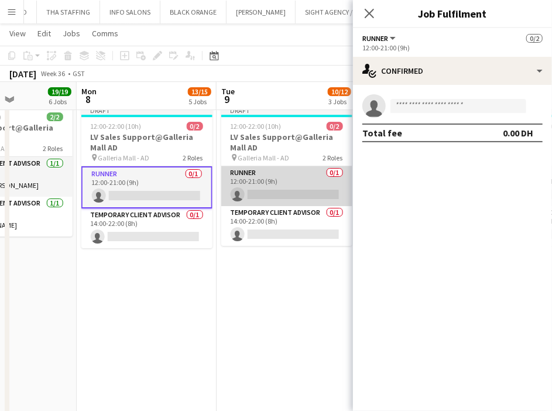
click at [262, 197] on app-card-role "Runner 0/1 12:00-21:00 (9h) single-neutral-actions" at bounding box center [286, 186] width 131 height 40
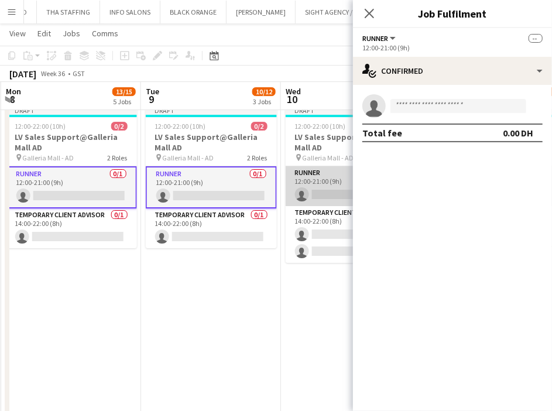
click at [293, 187] on app-card-role "Runner 0/1 12:00-21:00 (9h) single-neutral-actions" at bounding box center [351, 186] width 131 height 40
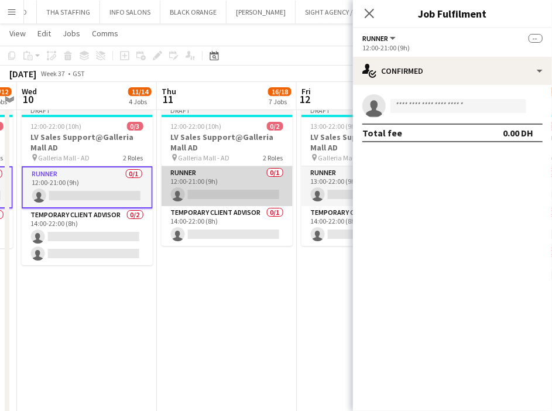
click at [215, 192] on app-card-role "Runner 0/1 12:00-21:00 (9h) single-neutral-actions" at bounding box center [227, 186] width 131 height 40
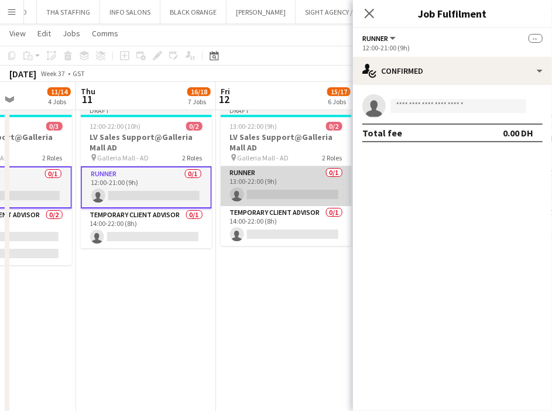
click at [252, 186] on app-card-role "Runner 0/1 13:00-22:00 (9h) single-neutral-actions" at bounding box center [286, 186] width 131 height 40
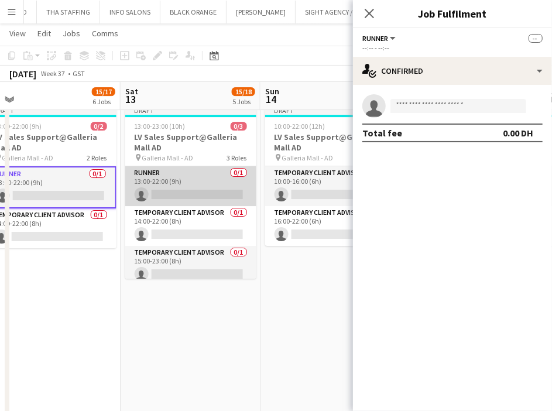
click at [202, 193] on app-card-role "Runner 0/1 13:00-22:00 (9h) single-neutral-actions" at bounding box center [190, 186] width 131 height 40
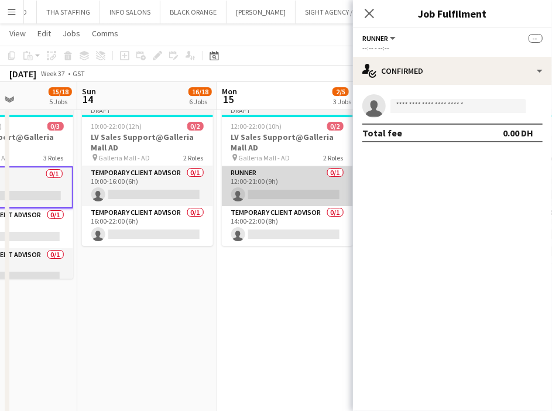
click at [237, 197] on app-card-role "Runner 0/1 12:00-21:00 (9h) single-neutral-actions" at bounding box center [287, 186] width 131 height 40
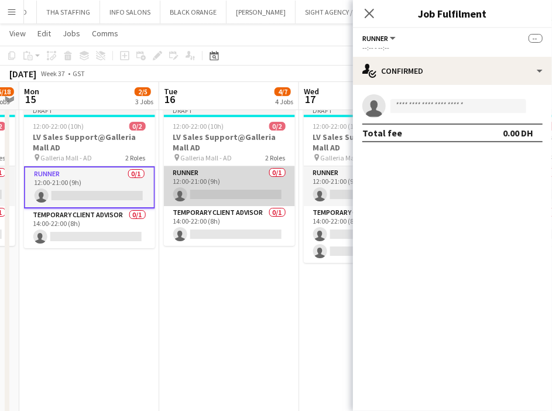
click at [220, 186] on app-card-role "Runner 0/1 12:00-21:00 (9h) single-neutral-actions" at bounding box center [229, 186] width 131 height 40
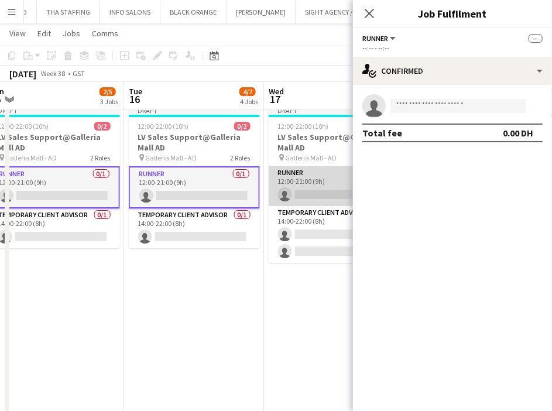
click at [295, 183] on app-card-role "Runner 0/1 12:00-21:00 (9h) single-neutral-actions" at bounding box center [334, 186] width 131 height 40
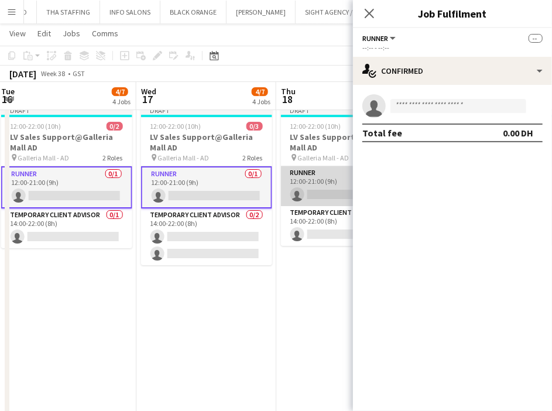
click at [305, 189] on app-card-role "Runner 0/1 12:00-21:00 (9h) single-neutral-actions" at bounding box center [346, 186] width 131 height 40
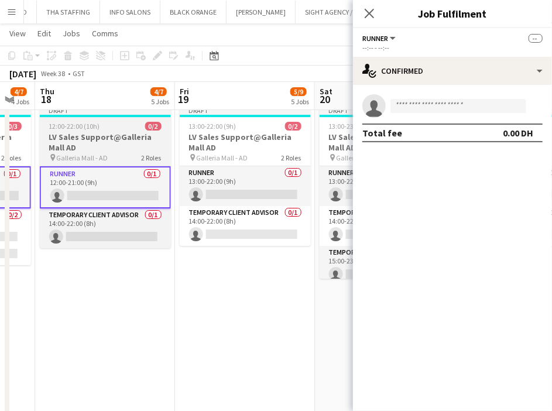
scroll to position [0, 357]
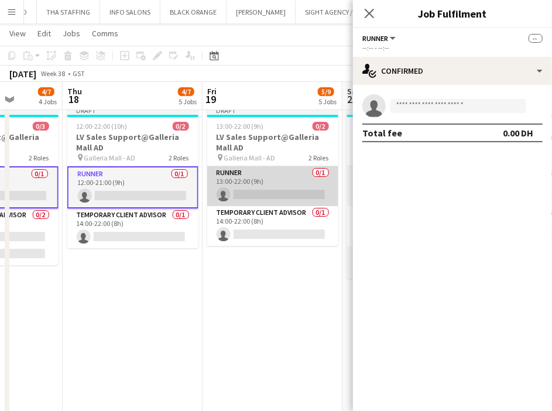
click at [255, 197] on app-card-role "Runner 0/1 13:00-22:00 (9h) single-neutral-actions" at bounding box center [272, 186] width 131 height 40
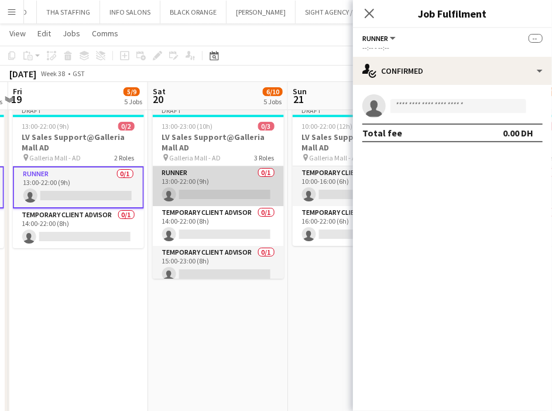
click at [197, 194] on app-card-role "Runner 0/1 13:00-22:00 (9h) single-neutral-actions" at bounding box center [218, 186] width 131 height 40
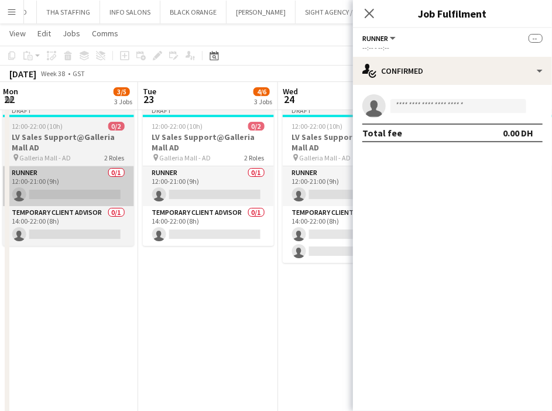
scroll to position [0, 355]
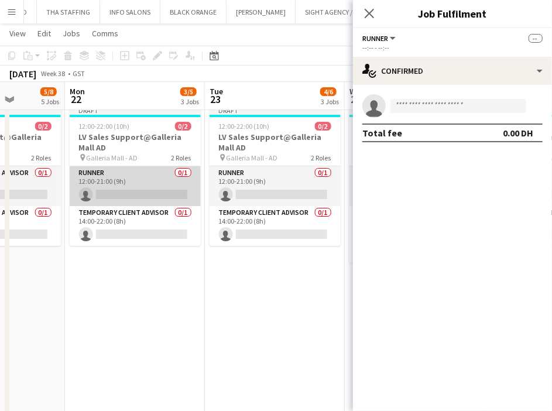
click at [139, 192] on app-card-role "Runner 0/1 12:00-21:00 (9h) single-neutral-actions" at bounding box center [135, 186] width 131 height 40
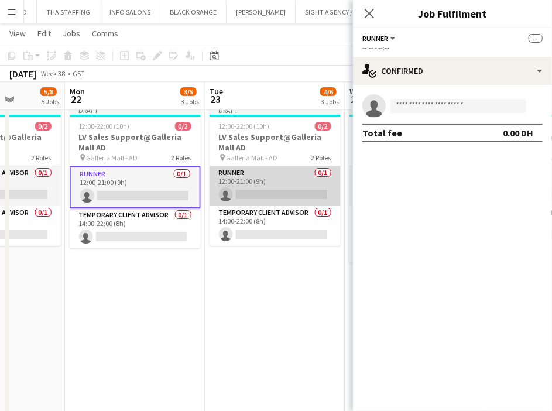
click at [248, 186] on app-card-role "Runner 0/1 12:00-21:00 (9h) single-neutral-actions" at bounding box center [275, 186] width 131 height 40
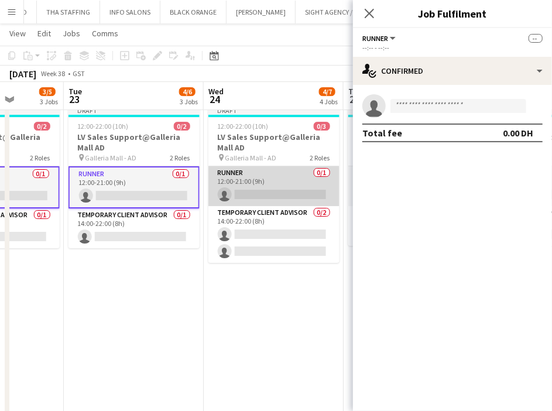
click at [280, 184] on app-card-role "Runner 0/1 12:00-21:00 (9h) single-neutral-actions" at bounding box center [274, 186] width 131 height 40
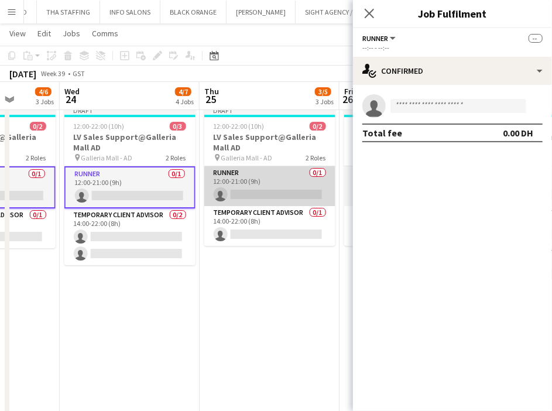
click at [235, 181] on app-card-role "Runner 0/1 12:00-21:00 (9h) single-neutral-actions" at bounding box center [269, 186] width 131 height 40
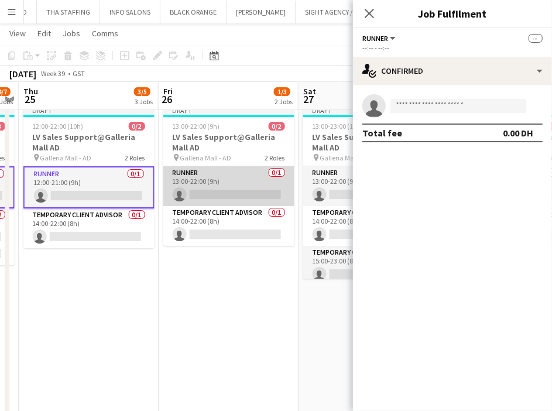
click at [246, 189] on app-card-role "Runner 0/1 13:00-22:00 (9h) single-neutral-actions" at bounding box center [228, 186] width 131 height 40
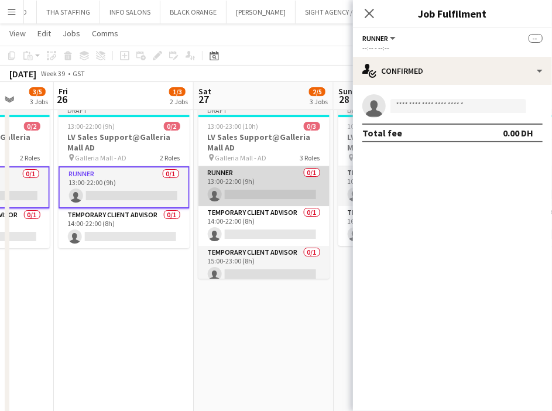
click at [244, 190] on app-card-role "Runner 0/1 13:00-22:00 (9h) single-neutral-actions" at bounding box center [264, 186] width 131 height 40
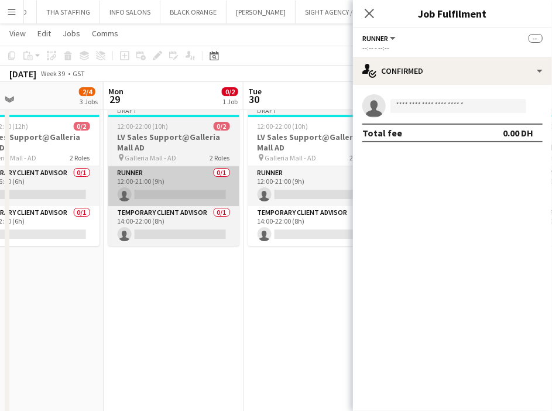
scroll to position [0, 458]
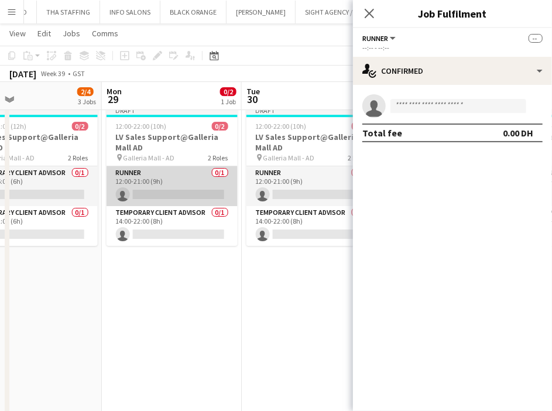
click at [162, 183] on app-card-role "Runner 0/1 12:00-21:00 (9h) single-neutral-actions" at bounding box center [172, 186] width 131 height 40
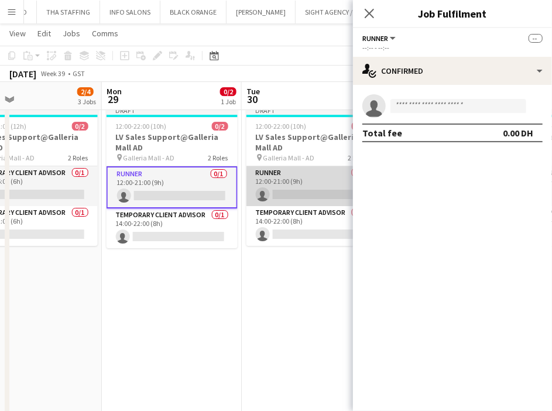
click at [267, 188] on app-card-role "Runner 0/1 12:00-21:00 (9h) single-neutral-actions" at bounding box center [312, 186] width 131 height 40
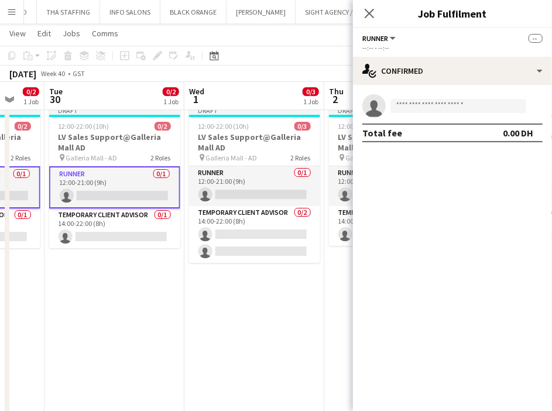
scroll to position [0, 378]
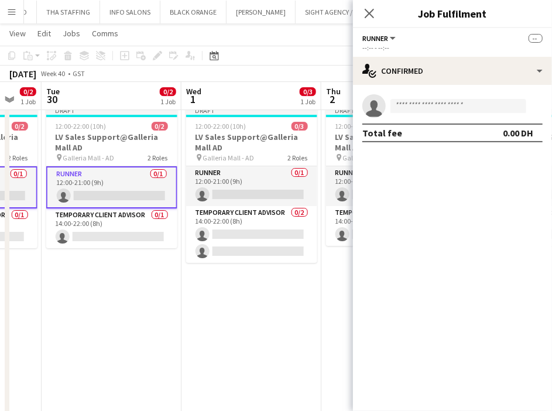
click at [448, 115] on app-invite-slot "single-neutral-actions" at bounding box center [452, 105] width 199 height 23
click at [451, 108] on input at bounding box center [459, 106] width 136 height 14
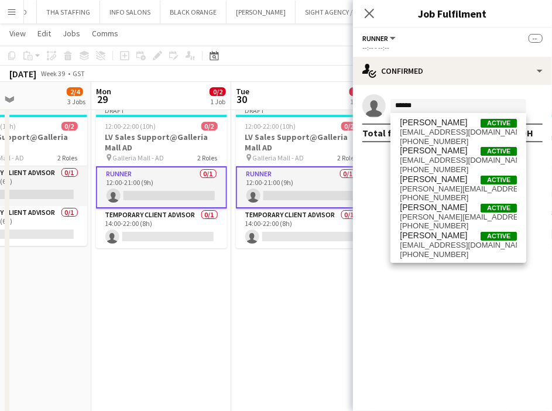
drag, startPoint x: 163, startPoint y: 295, endPoint x: 302, endPoint y: 279, distance: 139.7
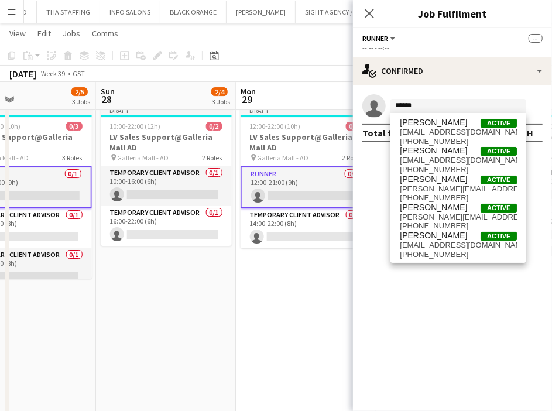
drag, startPoint x: 189, startPoint y: 298, endPoint x: 303, endPoint y: 282, distance: 115.3
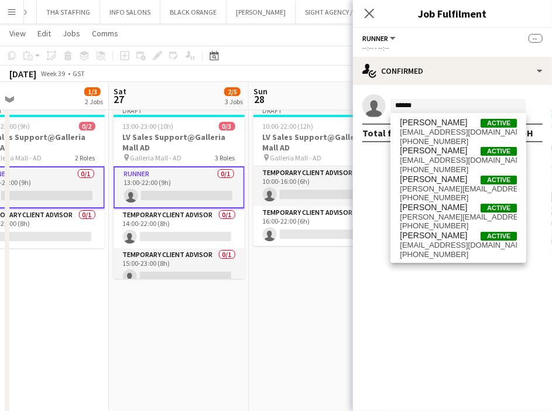
drag, startPoint x: 269, startPoint y: 279, endPoint x: 316, endPoint y: 273, distance: 47.2
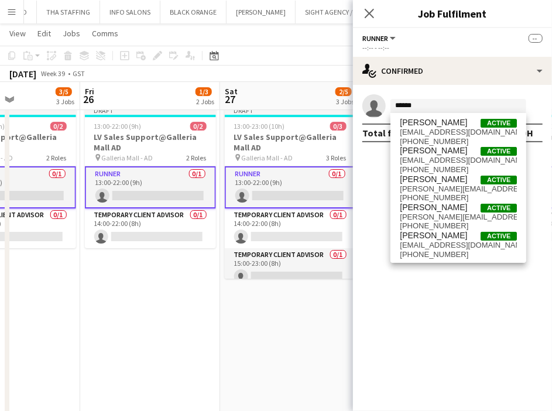
drag, startPoint x: 285, startPoint y: 285, endPoint x: 316, endPoint y: 278, distance: 32.3
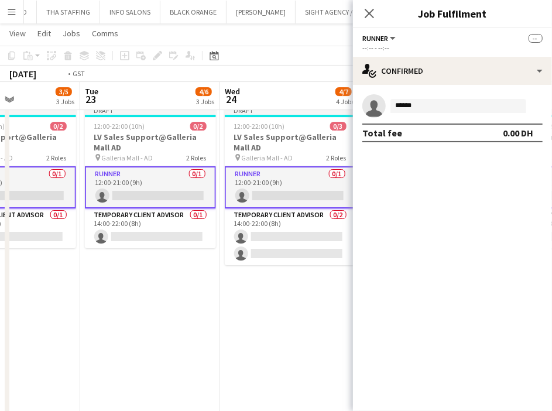
drag, startPoint x: 268, startPoint y: 292, endPoint x: 367, endPoint y: 285, distance: 99.3
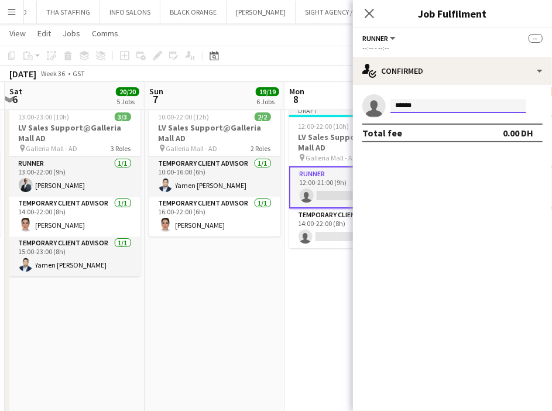
click at [412, 101] on input "*****" at bounding box center [459, 106] width 136 height 14
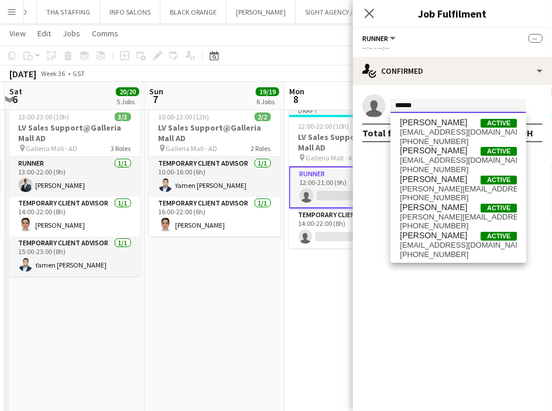
click at [418, 101] on input "*****" at bounding box center [459, 106] width 136 height 14
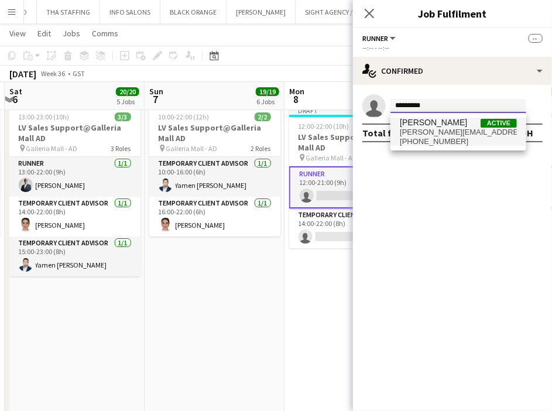
type input "*********"
click at [439, 127] on span "[PERSON_NAME]" at bounding box center [433, 123] width 67 height 10
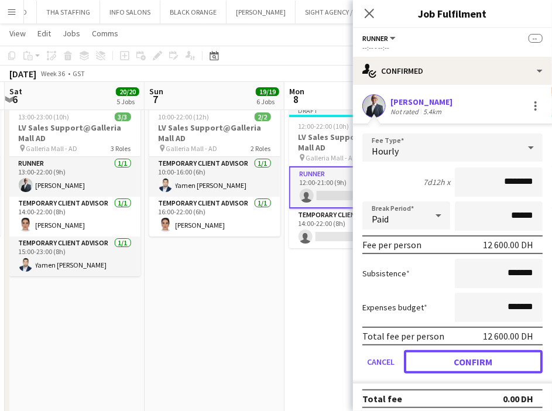
click at [457, 356] on button "Confirm" at bounding box center [473, 361] width 139 height 23
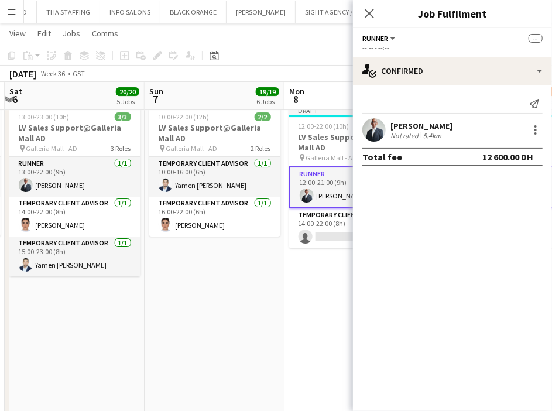
click at [294, 317] on app-date-cell "Draft 12:00-22:00 (10h) 1/2 LV Sales Support@Galleria Mall AD pin Galleria Mall…" at bounding box center [355, 258] width 140 height 315
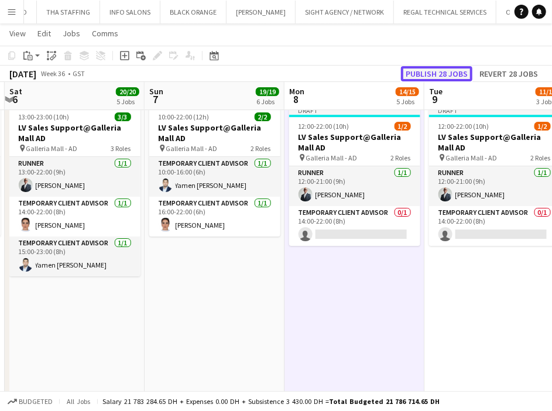
click at [443, 70] on button "Publish 28 jobs" at bounding box center [436, 73] width 71 height 15
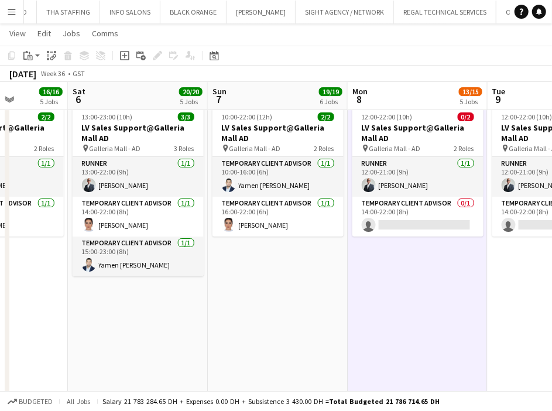
drag, startPoint x: 285, startPoint y: 261, endPoint x: 288, endPoint y: 244, distance: 16.8
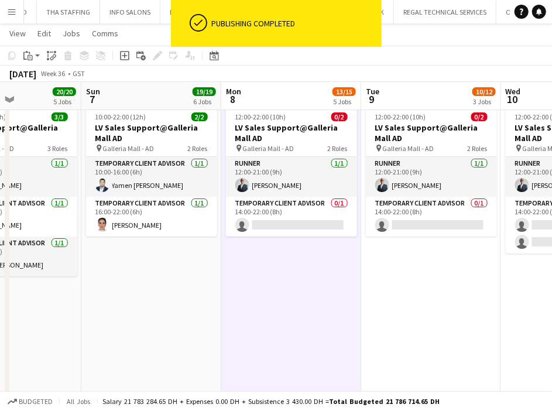
scroll to position [0, 342]
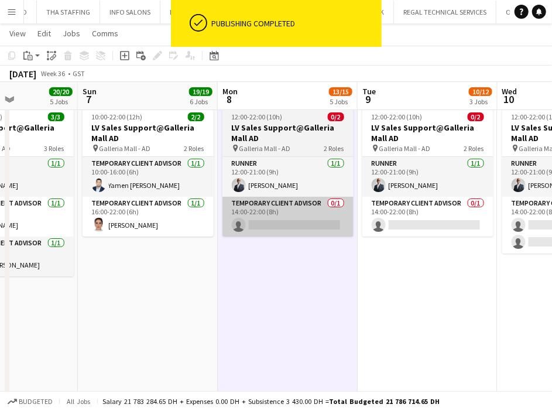
click at [287, 220] on app-card-role "Temporary Client Advisor 0/1 14:00-22:00 (8h) single-neutral-actions" at bounding box center [288, 217] width 131 height 40
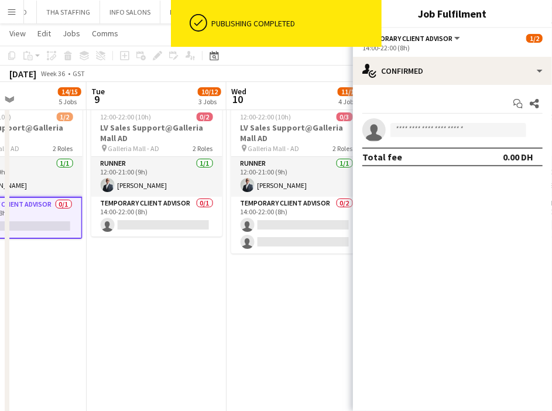
scroll to position [0, 333]
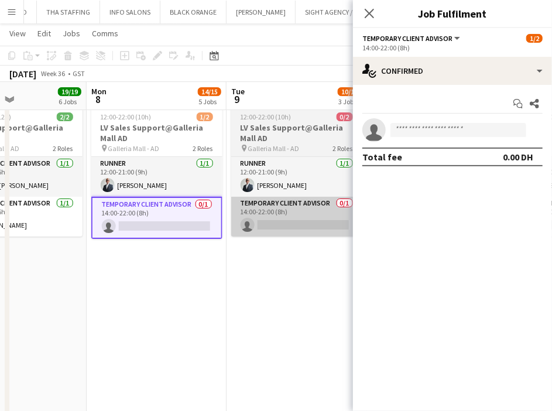
click at [298, 224] on app-card-role "Temporary Client Advisor 0/1 14:00-22:00 (8h) single-neutral-actions" at bounding box center [296, 217] width 131 height 40
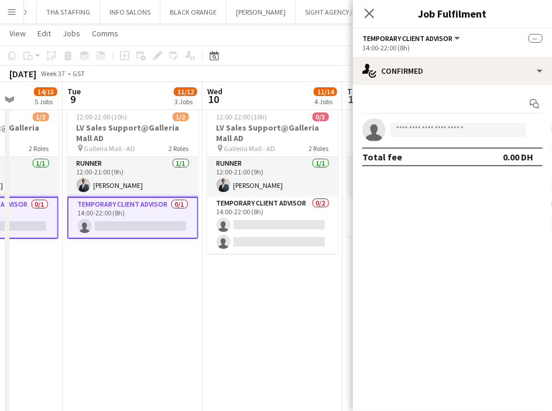
scroll to position [0, 360]
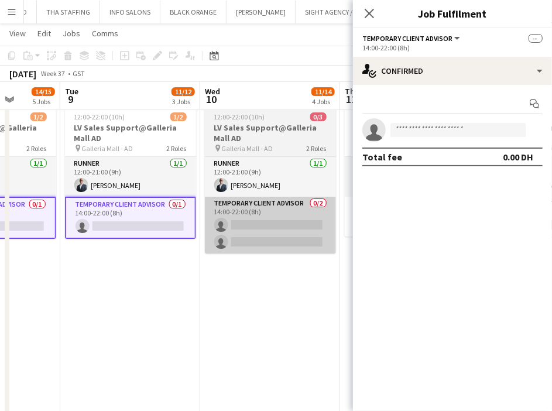
click at [269, 233] on app-card-role "Temporary Client Advisor 0/2 14:00-22:00 (8h) single-neutral-actions single-neu…" at bounding box center [270, 225] width 131 height 57
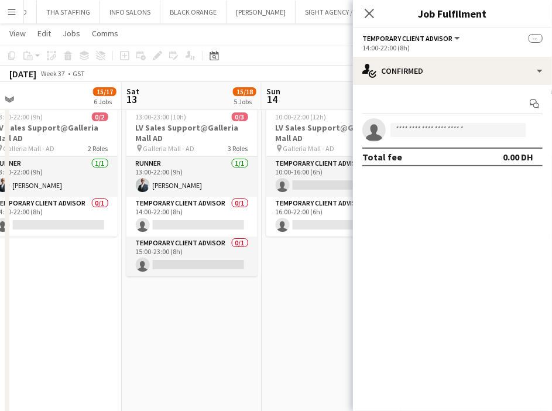
scroll to position [0, 456]
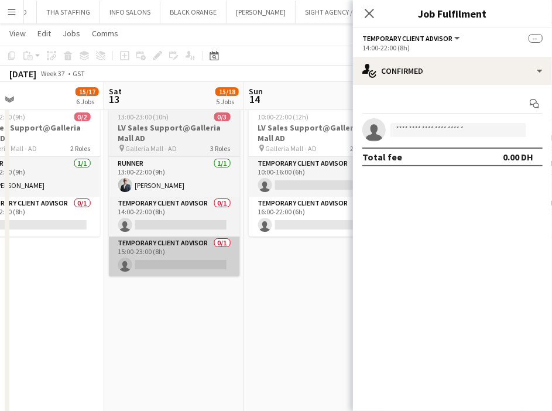
click at [182, 264] on app-card-role "Temporary Client Advisor 0/1 15:00-23:00 (8h) single-neutral-actions" at bounding box center [174, 257] width 131 height 40
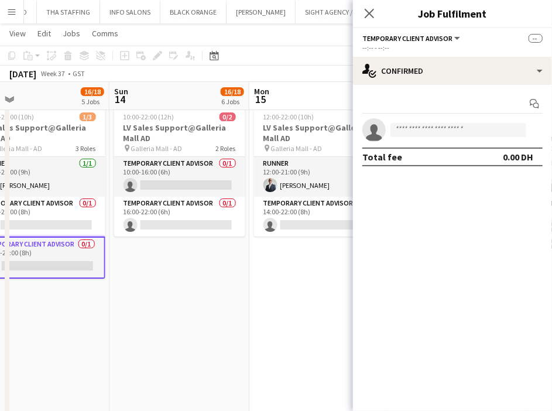
scroll to position [0, 450]
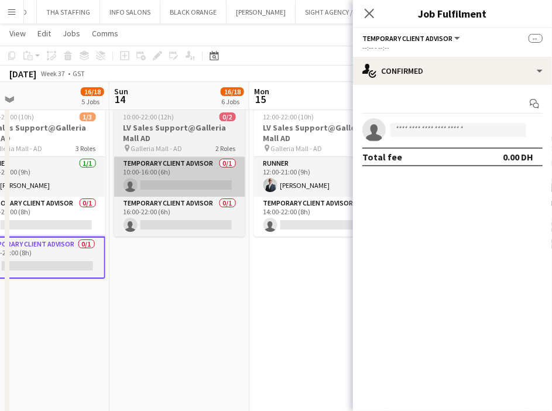
click at [186, 183] on app-card-role "Temporary Client Advisor 0/1 10:00-16:00 (6h) single-neutral-actions" at bounding box center [179, 177] width 131 height 40
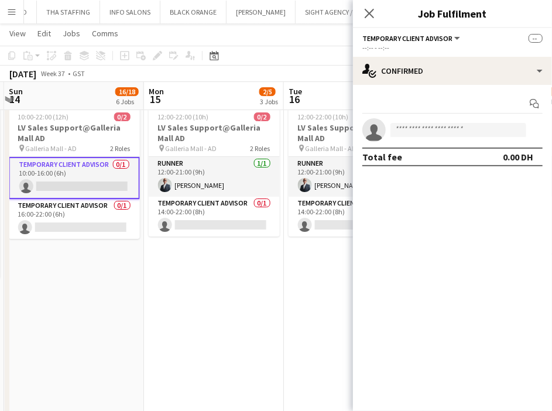
scroll to position [0, 422]
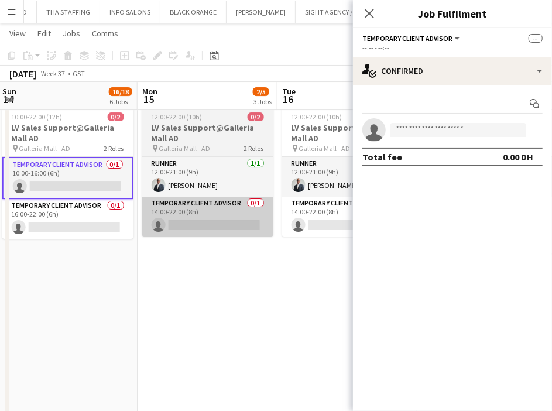
click at [220, 231] on app-card-role "Temporary Client Advisor 0/1 14:00-22:00 (8h) single-neutral-actions" at bounding box center [207, 217] width 131 height 40
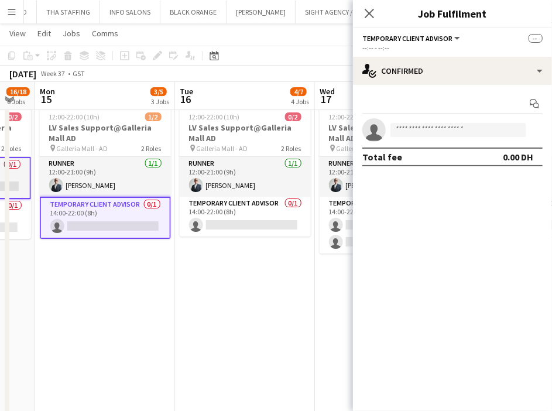
scroll to position [0, 394]
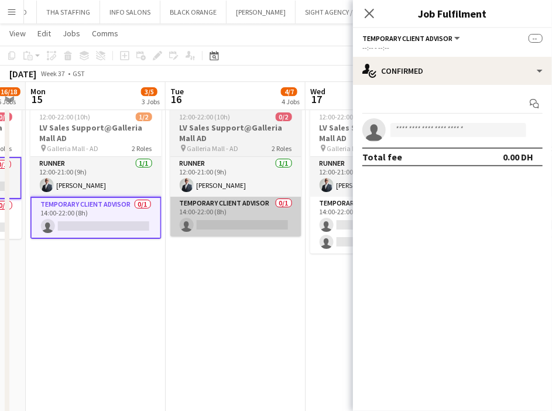
click at [218, 224] on app-card-role "Temporary Client Advisor 0/1 14:00-22:00 (8h) single-neutral-actions" at bounding box center [235, 217] width 131 height 40
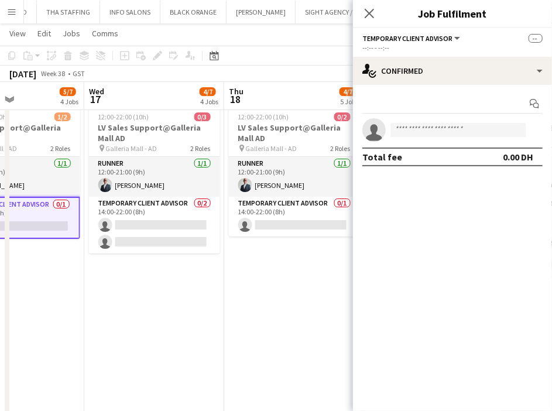
scroll to position [0, 400]
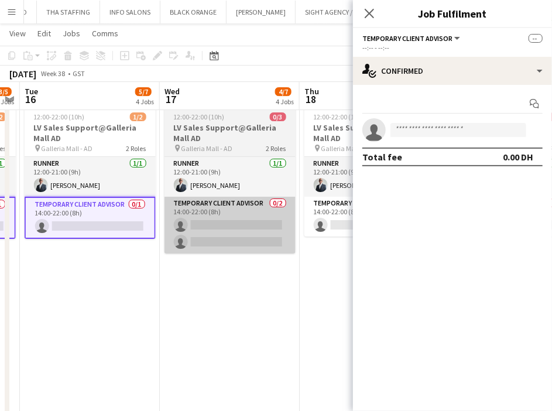
click at [248, 233] on app-card-role "Temporary Client Advisor 0/2 14:00-22:00 (8h) single-neutral-actions single-neu…" at bounding box center [230, 225] width 131 height 57
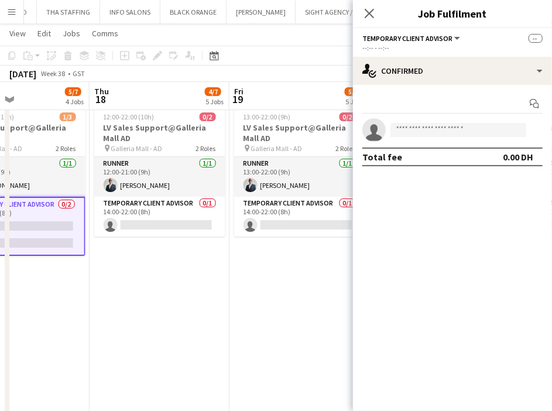
scroll to position [0, 473]
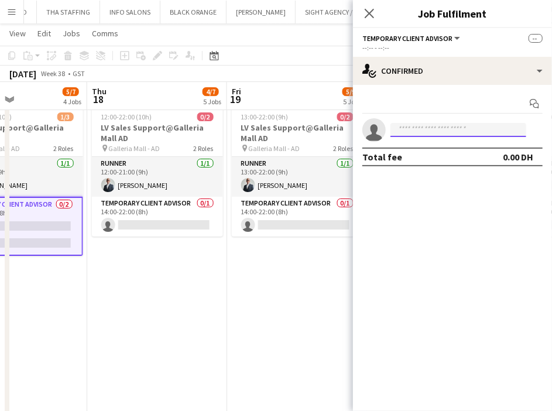
click at [436, 133] on input at bounding box center [459, 130] width 136 height 14
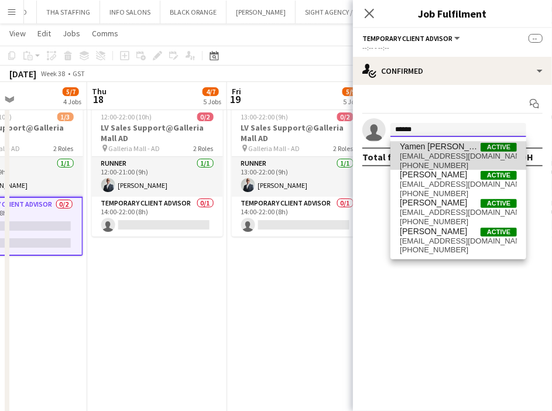
type input "*****"
click at [484, 155] on span "[EMAIL_ADDRESS][DOMAIN_NAME]" at bounding box center [458, 156] width 117 height 9
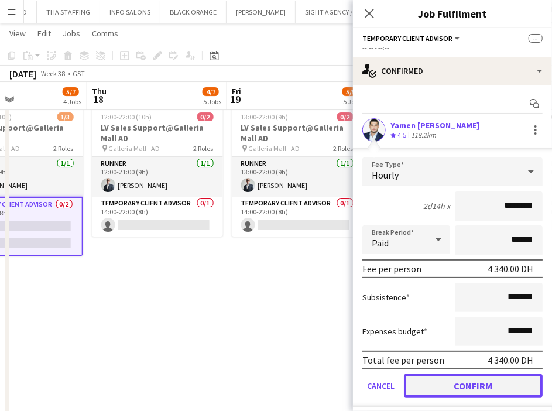
click at [485, 390] on button "Confirm" at bounding box center [473, 385] width 139 height 23
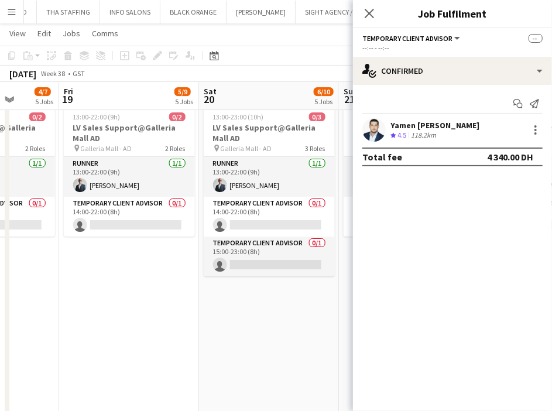
scroll to position [0, 435]
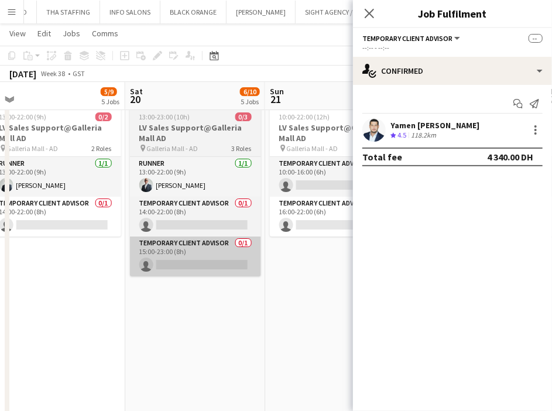
click at [201, 261] on app-card-role "Temporary Client Advisor 0/1 15:00-23:00 (8h) single-neutral-actions" at bounding box center [195, 257] width 131 height 40
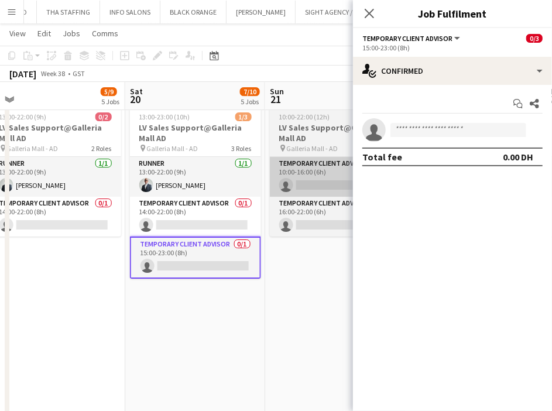
click at [302, 182] on app-card-role "Temporary Client Advisor 0/1 10:00-16:00 (6h) single-neutral-actions" at bounding box center [335, 177] width 131 height 40
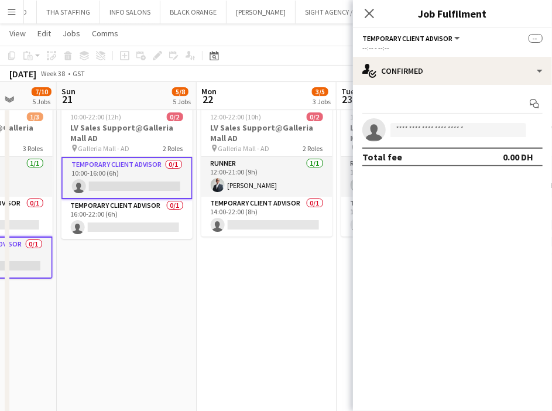
scroll to position [0, 379]
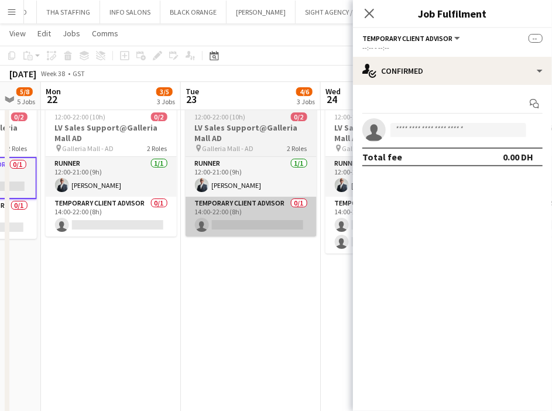
click at [240, 221] on app-card-role "Temporary Client Advisor 0/1 14:00-22:00 (8h) single-neutral-actions" at bounding box center [251, 217] width 131 height 40
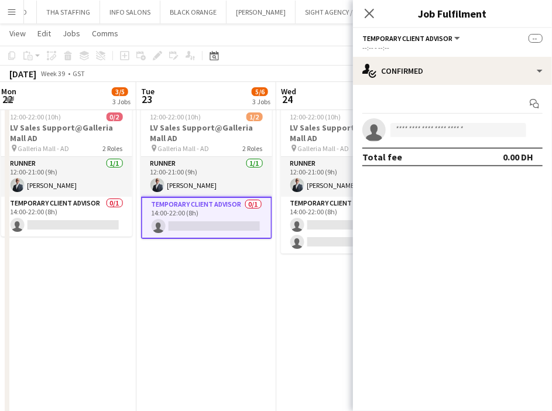
scroll to position [0, 346]
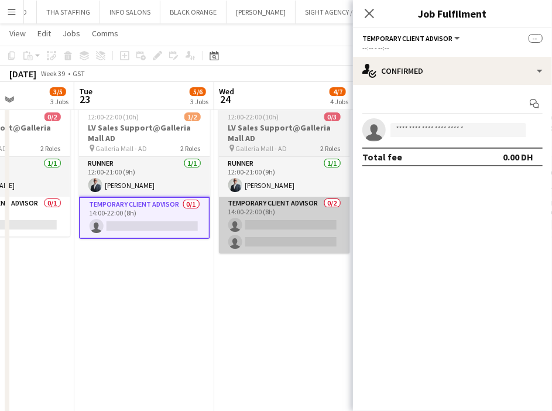
click at [273, 224] on app-card-role "Temporary Client Advisor 0/2 14:00-22:00 (8h) single-neutral-actions single-neu…" at bounding box center [284, 225] width 131 height 57
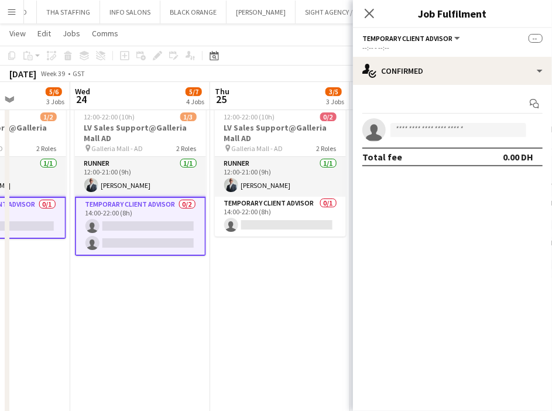
scroll to position [0, 351]
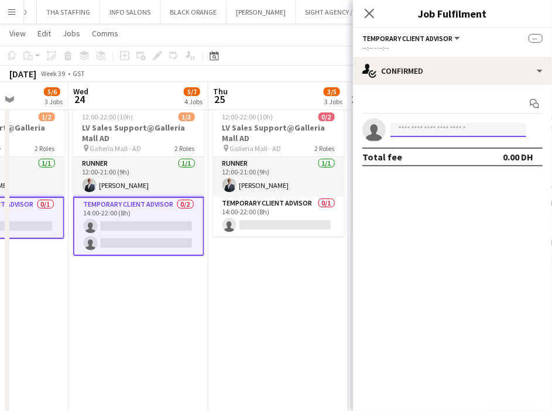
click at [423, 130] on input at bounding box center [459, 130] width 136 height 14
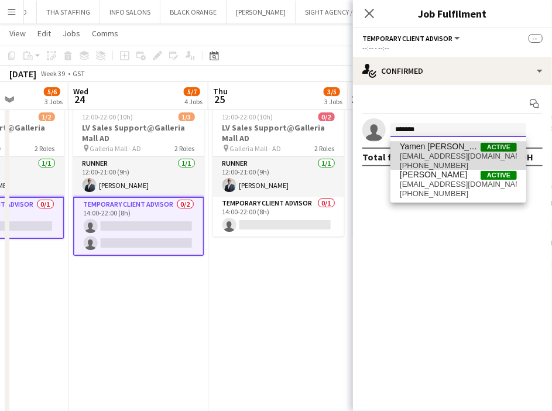
type input "*******"
click at [462, 148] on span "Yamen [PERSON_NAME]" at bounding box center [440, 147] width 81 height 10
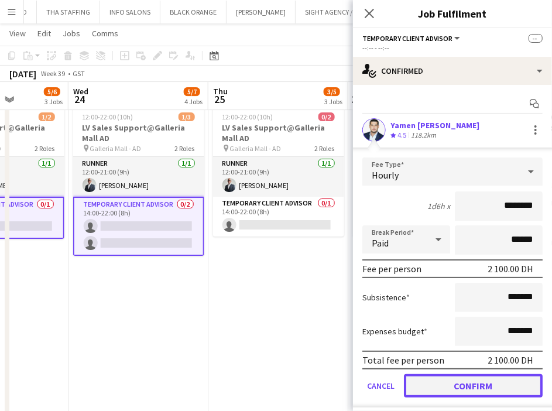
click at [486, 383] on button "Confirm" at bounding box center [473, 385] width 139 height 23
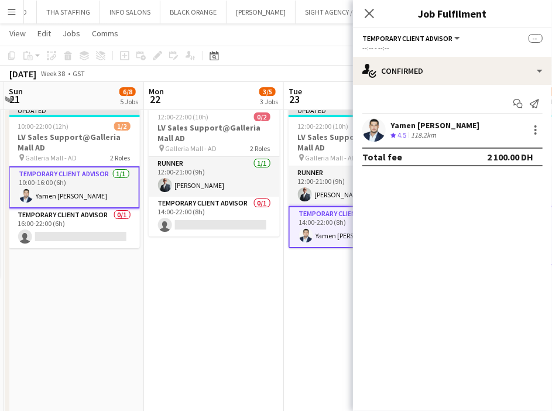
scroll to position [0, 426]
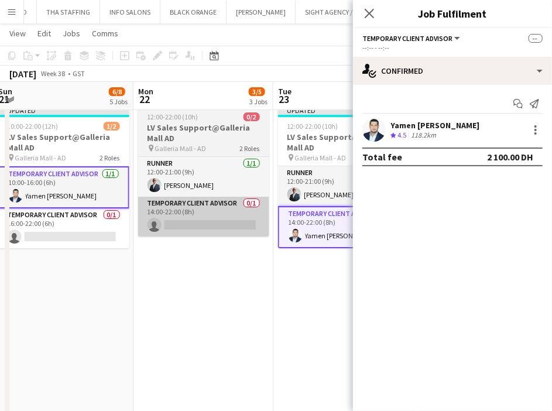
click at [211, 224] on app-card-role "Temporary Client Advisor 0/1 14:00-22:00 (8h) single-neutral-actions" at bounding box center [203, 217] width 131 height 40
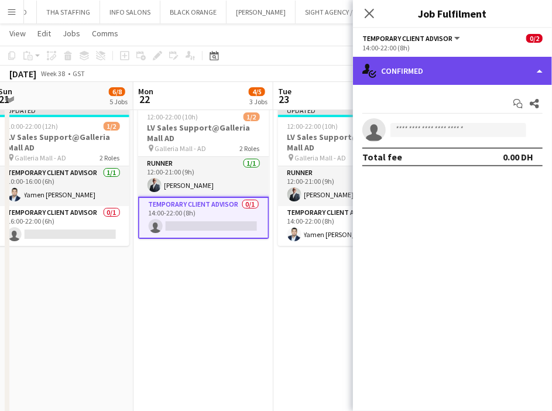
click at [489, 57] on div "single-neutral-actions-check-2 Confirmed" at bounding box center [452, 71] width 199 height 28
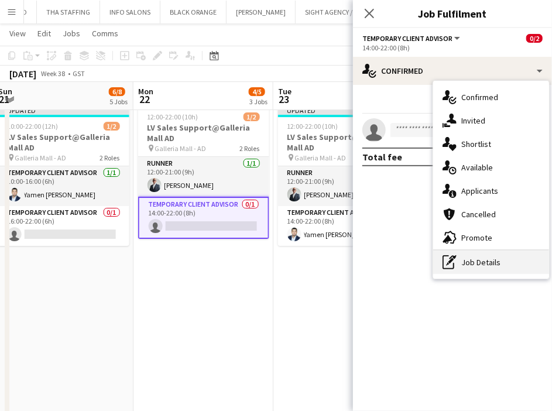
click at [494, 268] on div "pen-write Job Details" at bounding box center [491, 262] width 116 height 23
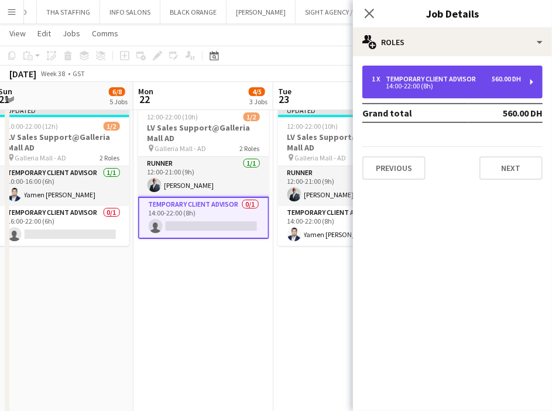
click at [442, 73] on div "1 x Temporary Client Advisor 560.00 DH 14:00-22:00 (8h)" at bounding box center [453, 82] width 180 height 33
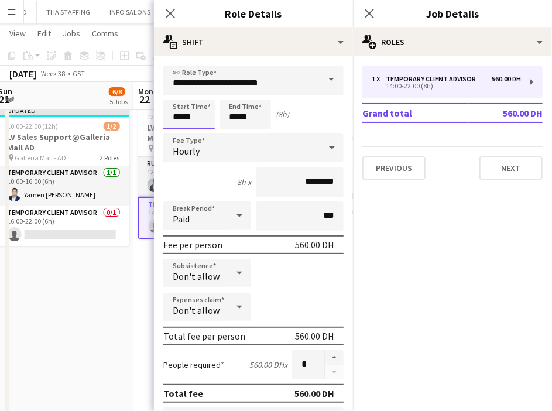
click at [196, 118] on input "*****" at bounding box center [189, 114] width 52 height 29
type input "*****"
click at [251, 122] on input "*****" at bounding box center [246, 114] width 52 height 29
type input "*****"
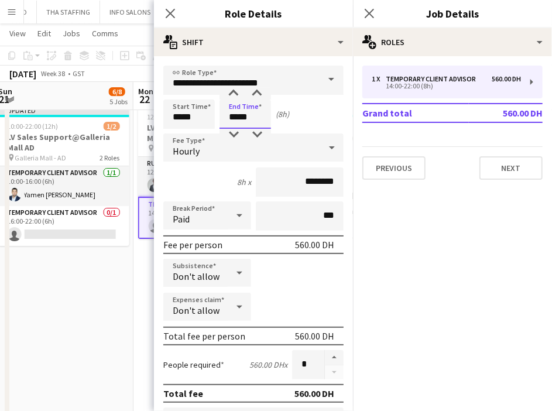
type input "*****"
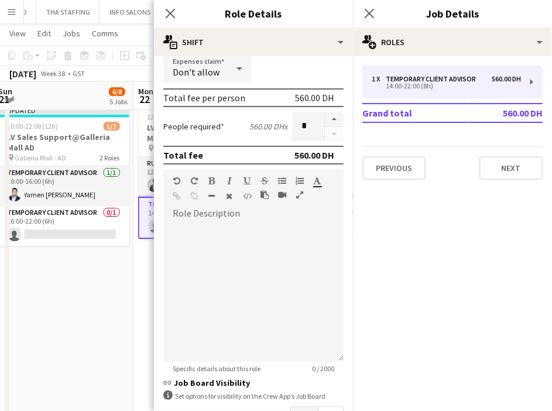
scroll to position [319, 0]
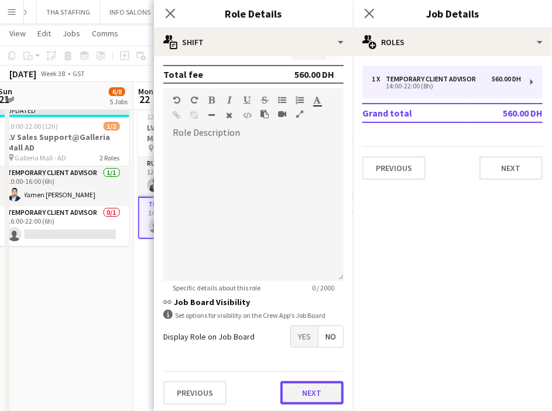
click at [310, 386] on button "Next" at bounding box center [312, 392] width 63 height 23
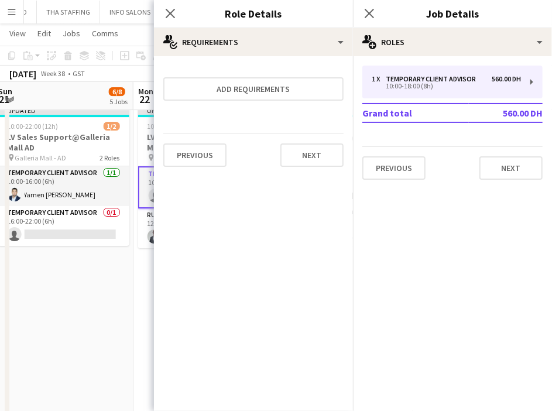
click at [90, 322] on app-date-cell "Updated 10:00-22:00 (12h) 1/2 LV Sales Support@Galleria Mall AD pin Galleria Ma…" at bounding box center [64, 258] width 140 height 315
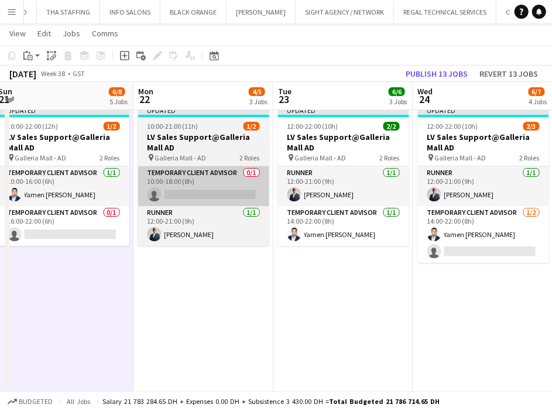
click at [210, 182] on app-card-role "Temporary Client Advisor 0/1 10:00-18:00 (8h) single-neutral-actions" at bounding box center [203, 186] width 131 height 40
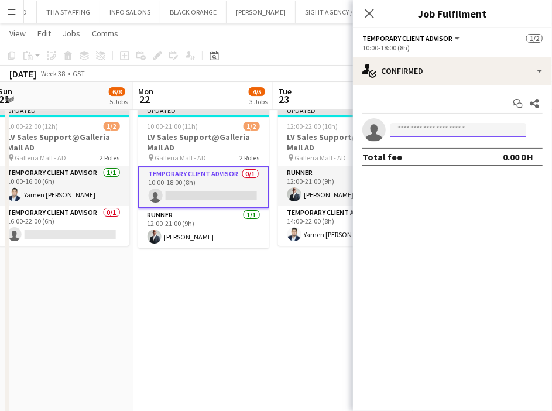
click at [428, 127] on input at bounding box center [459, 130] width 136 height 14
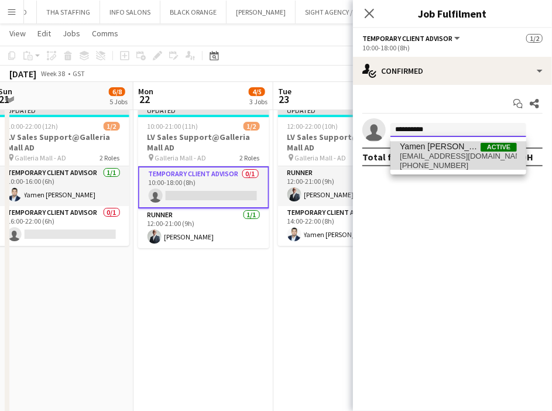
type input "*********"
click at [450, 161] on span "[PHONE_NUMBER]" at bounding box center [458, 165] width 117 height 9
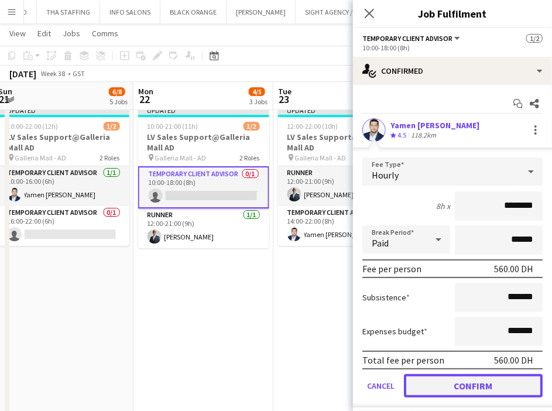
click at [489, 382] on button "Confirm" at bounding box center [473, 385] width 139 height 23
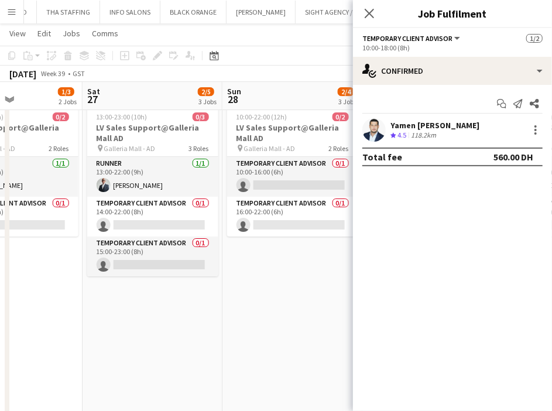
scroll to position [0, 340]
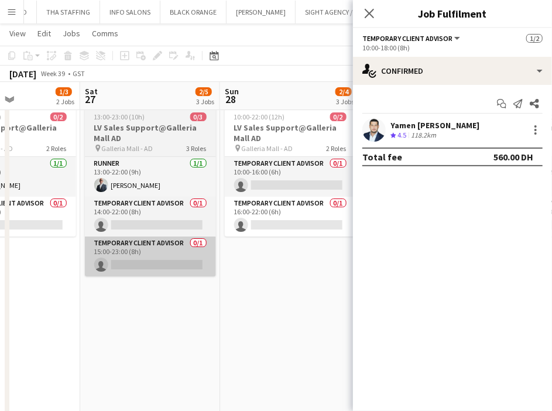
click at [169, 267] on app-card-role "Temporary Client Advisor 0/1 15:00-23:00 (8h) single-neutral-actions" at bounding box center [150, 257] width 131 height 40
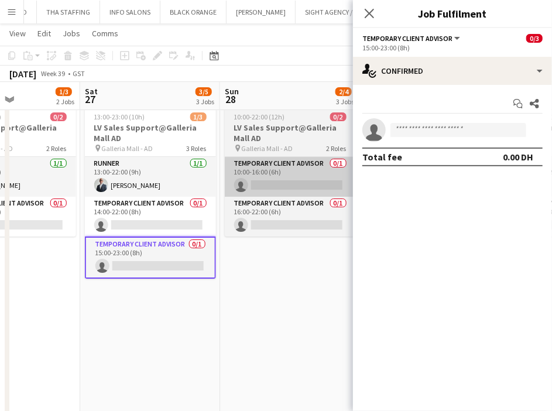
click at [264, 183] on app-card-role "Temporary Client Advisor 0/1 10:00-16:00 (6h) single-neutral-actions" at bounding box center [290, 177] width 131 height 40
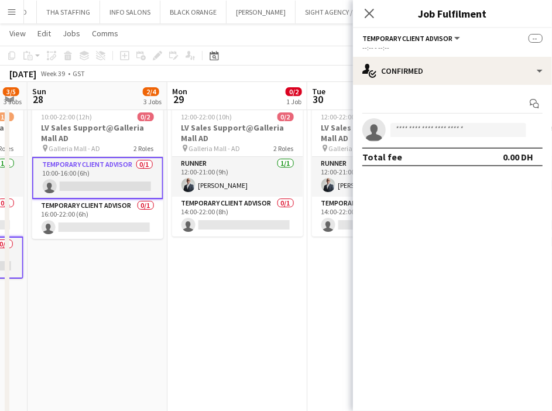
scroll to position [0, 407]
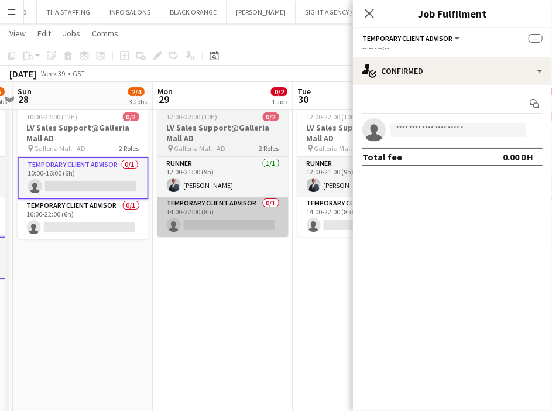
click at [220, 227] on app-card-role "Temporary Client Advisor 0/1 14:00-22:00 (8h) single-neutral-actions" at bounding box center [223, 217] width 131 height 40
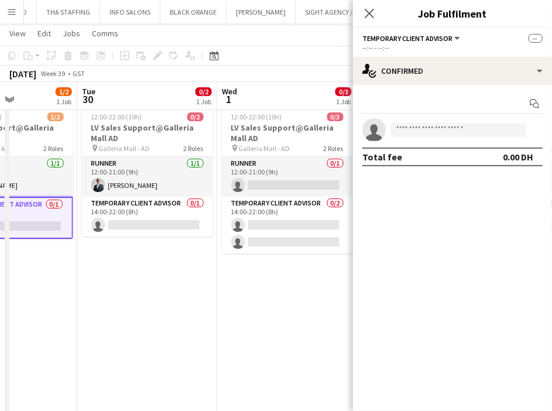
scroll to position [0, 392]
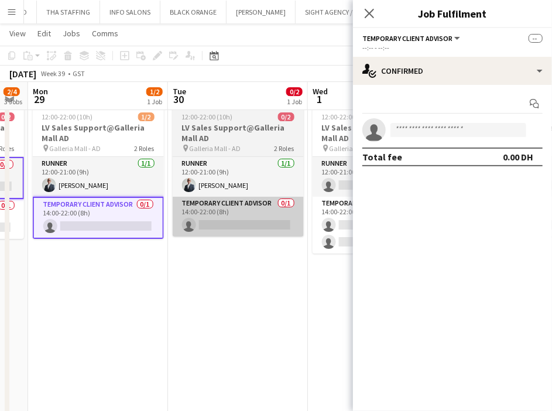
click at [234, 226] on app-card-role "Temporary Client Advisor 0/1 14:00-22:00 (8h) single-neutral-actions" at bounding box center [238, 217] width 131 height 40
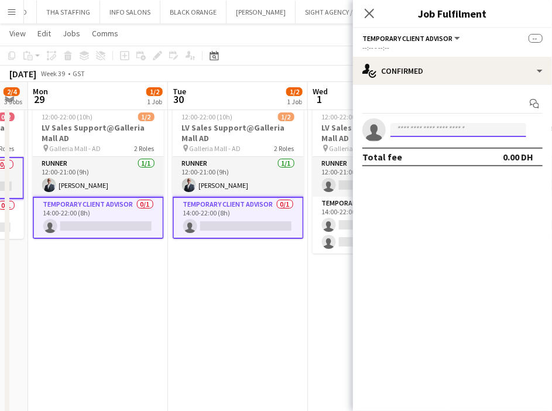
click at [445, 132] on input at bounding box center [459, 130] width 136 height 14
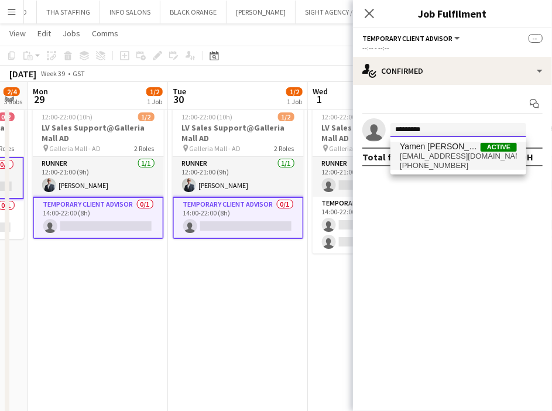
type input "*********"
click at [472, 164] on span "[PHONE_NUMBER]" at bounding box center [458, 165] width 117 height 9
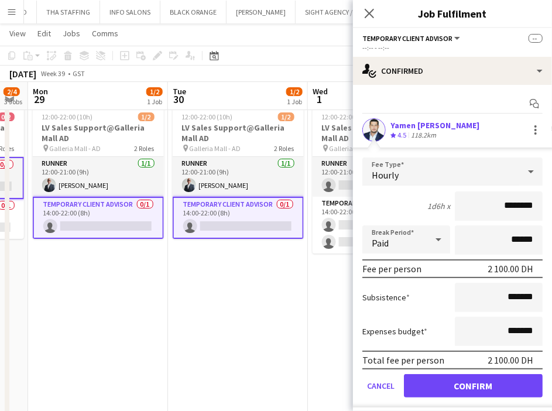
click at [491, 384] on button "Confirm" at bounding box center [473, 385] width 139 height 23
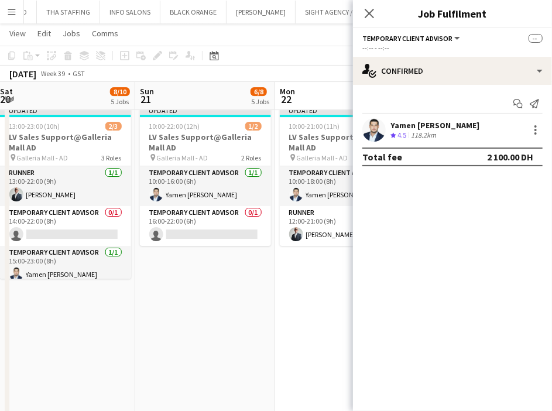
scroll to position [0, 284]
click at [248, 307] on app-date-cell "Updated 10:00-22:00 (12h) 1/2 LV Sales Support@Galleria Mall AD pin Galleria Ma…" at bounding box center [206, 258] width 140 height 315
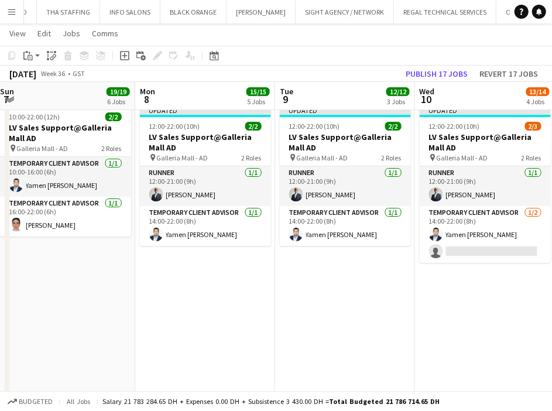
scroll to position [0, 350]
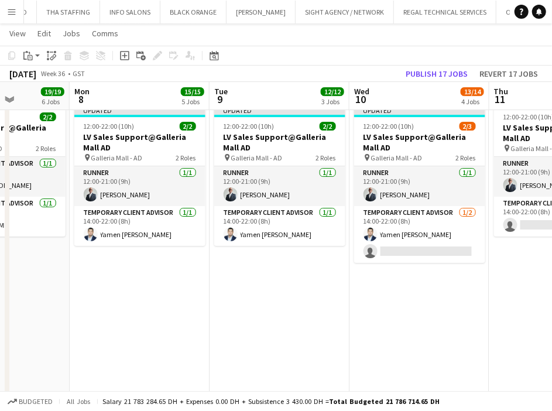
click at [338, 305] on app-date-cell "Updated 12:00-22:00 (10h) 2/2 LV Sales Support@Galleria Mall AD pin Galleria Ma…" at bounding box center [280, 258] width 140 height 315
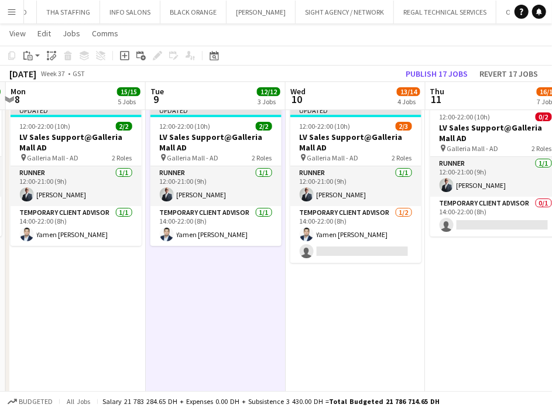
scroll to position [0, 422]
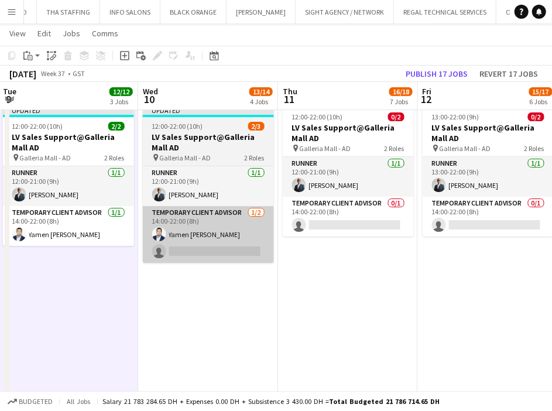
click at [196, 239] on app-card-role "Temporary Client Advisor [DATE] 14:00-22:00 (8h) [PERSON_NAME] single-neutral-a…" at bounding box center [208, 234] width 131 height 57
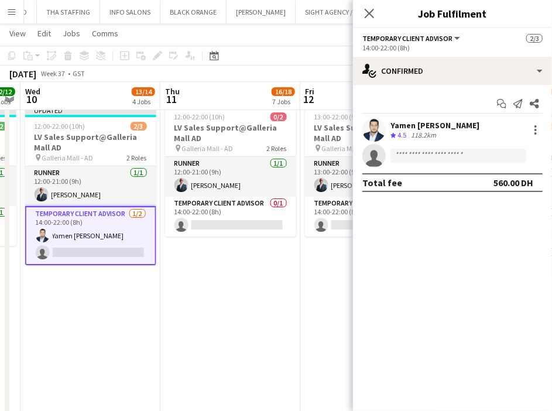
scroll to position [0, 413]
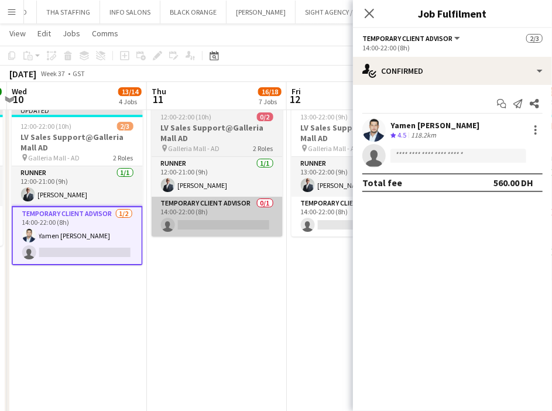
click at [224, 231] on app-card-role "Temporary Client Advisor 0/1 14:00-22:00 (8h) single-neutral-actions" at bounding box center [217, 217] width 131 height 40
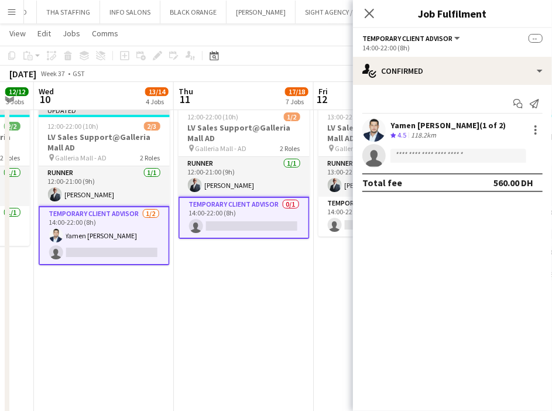
scroll to position [0, 401]
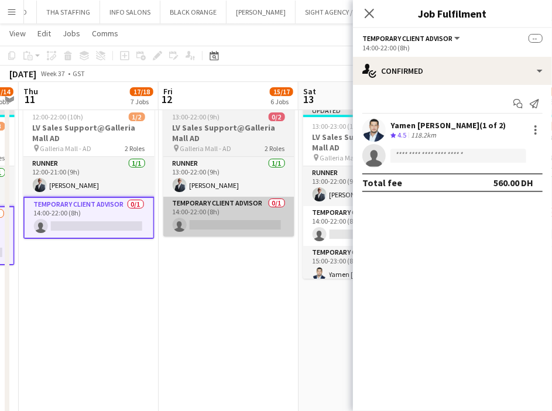
click at [231, 227] on app-card-role "Temporary Client Advisor 0/1 14:00-22:00 (8h) single-neutral-actions" at bounding box center [228, 217] width 131 height 40
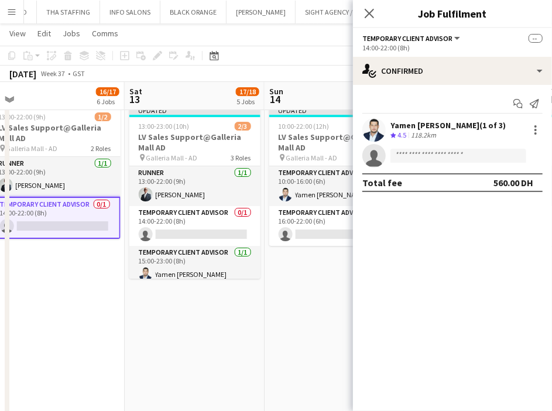
scroll to position [0, 436]
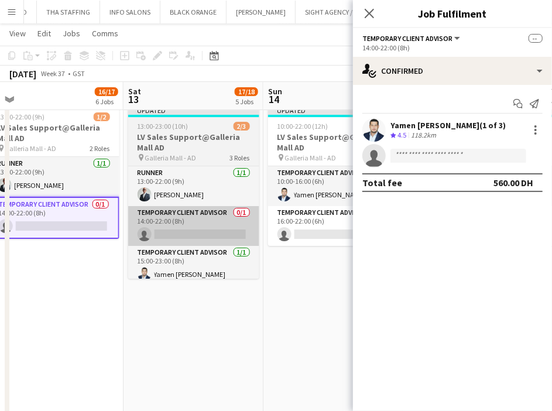
click at [201, 228] on app-card-role "Temporary Client Advisor 0/1 14:00-22:00 (8h) single-neutral-actions" at bounding box center [193, 226] width 131 height 40
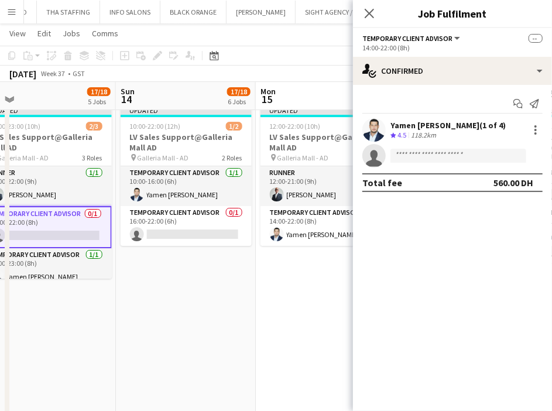
scroll to position [0, 447]
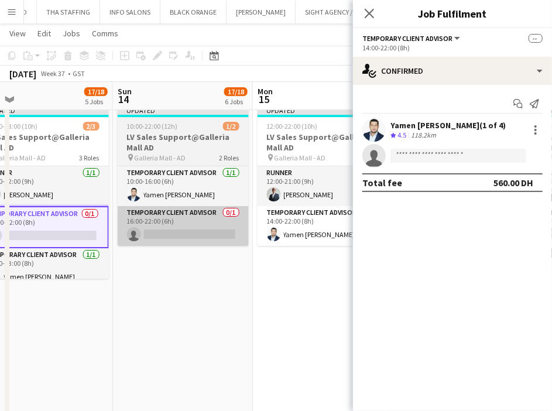
click at [182, 231] on app-card-role "Temporary Client Advisor 0/1 16:00-22:00 (6h) single-neutral-actions" at bounding box center [183, 226] width 131 height 40
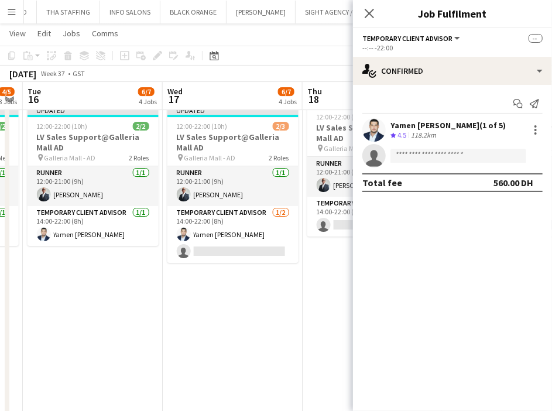
scroll to position [0, 419]
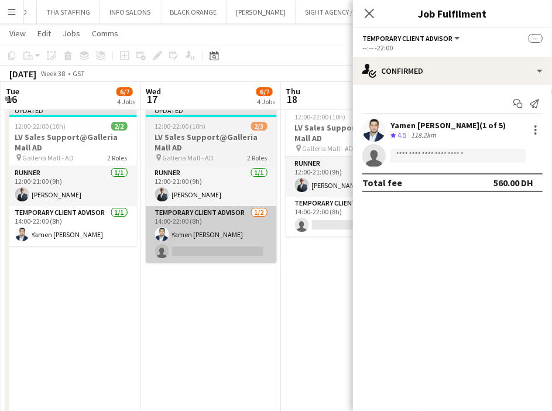
click at [187, 244] on app-card-role "Temporary Client Advisor [DATE] 14:00-22:00 (8h) [PERSON_NAME] single-neutral-a…" at bounding box center [211, 234] width 131 height 57
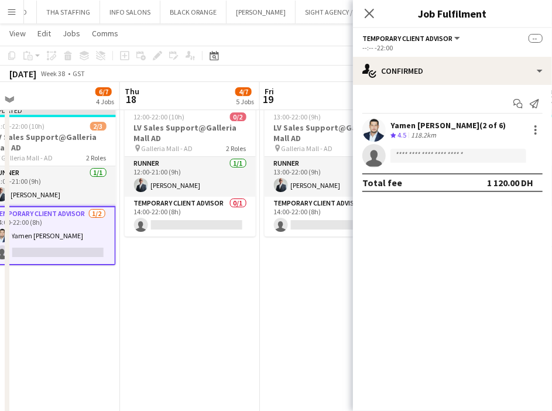
scroll to position [0, 442]
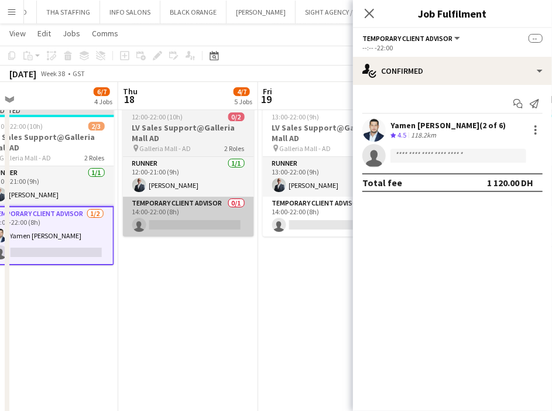
click at [190, 228] on app-card-role "Temporary Client Advisor 0/1 14:00-22:00 (8h) single-neutral-actions" at bounding box center [188, 217] width 131 height 40
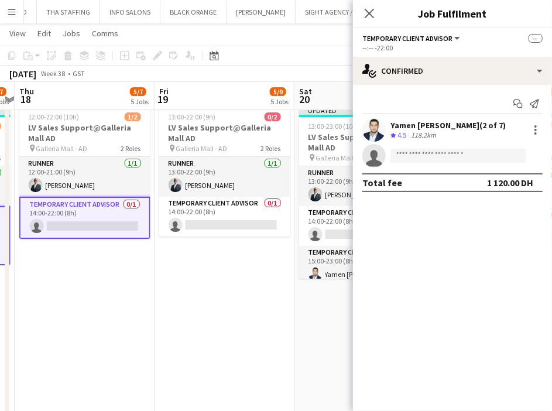
scroll to position [0, 412]
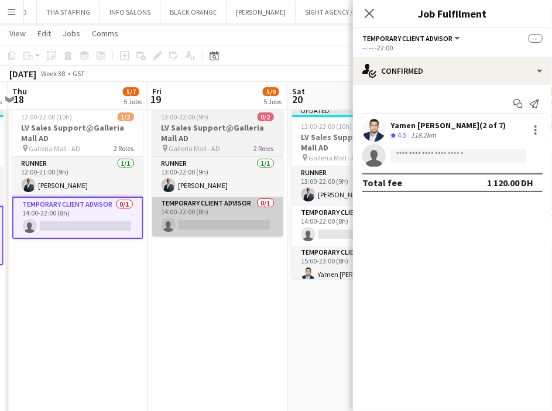
click at [210, 223] on app-card-role "Temporary Client Advisor 0/1 14:00-22:00 (8h) single-neutral-actions" at bounding box center [217, 217] width 131 height 40
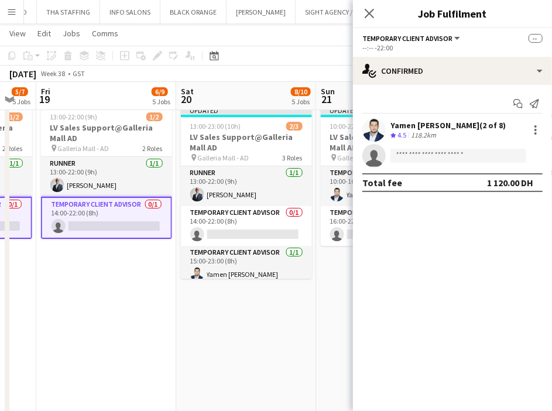
scroll to position [0, 384]
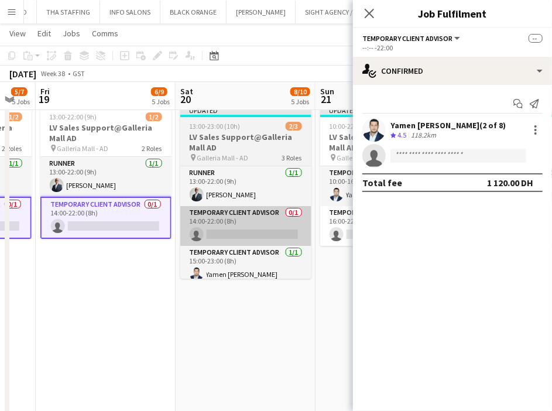
click at [227, 232] on app-card-role "Temporary Client Advisor 0/1 14:00-22:00 (8h) single-neutral-actions" at bounding box center [245, 226] width 131 height 40
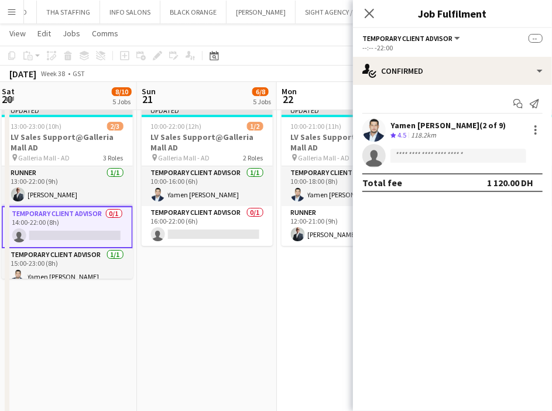
scroll to position [0, 424]
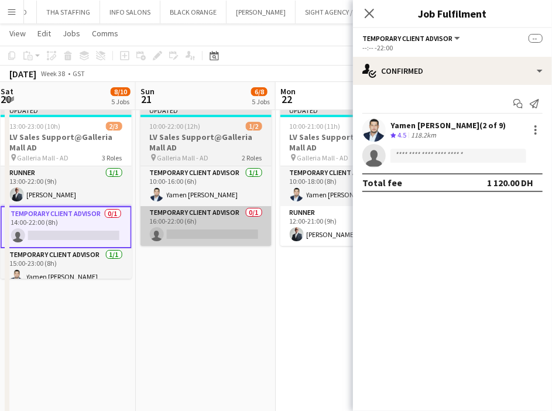
click at [207, 228] on app-card-role "Temporary Client Advisor 0/1 16:00-22:00 (6h) single-neutral-actions" at bounding box center [206, 226] width 131 height 40
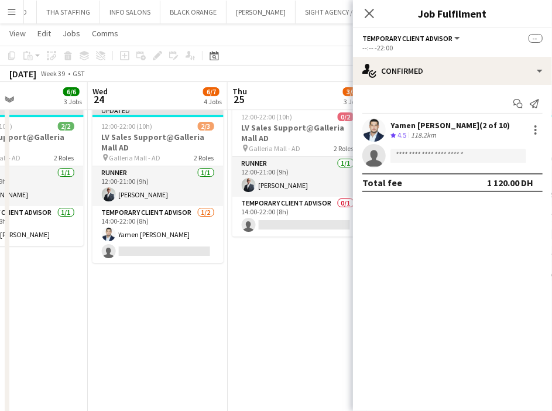
scroll to position [0, 337]
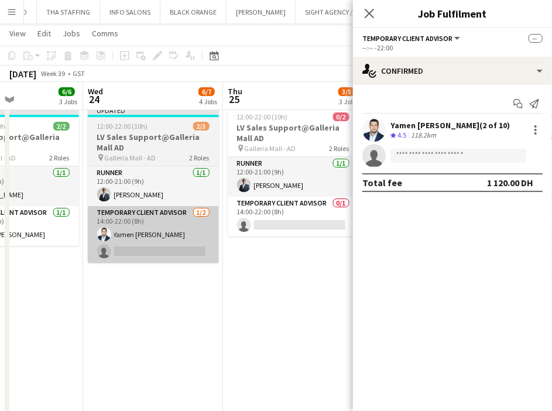
click at [167, 240] on app-card-role "Temporary Client Advisor [DATE] 14:00-22:00 (8h) [PERSON_NAME] single-neutral-a…" at bounding box center [153, 234] width 131 height 57
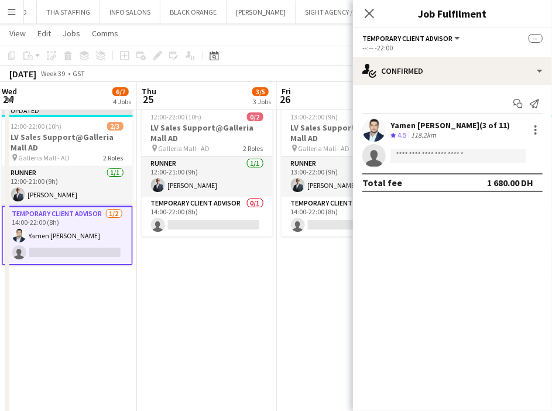
scroll to position [0, 438]
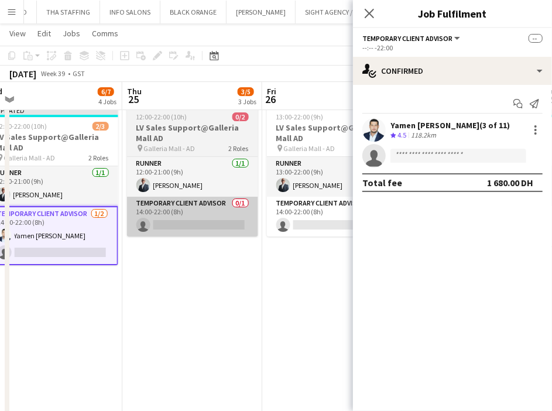
click at [199, 217] on app-card-role "Temporary Client Advisor 0/1 14:00-22:00 (8h) single-neutral-actions" at bounding box center [192, 217] width 131 height 40
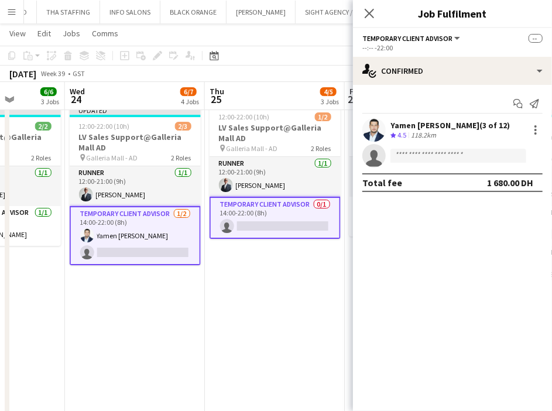
scroll to position [0, 371]
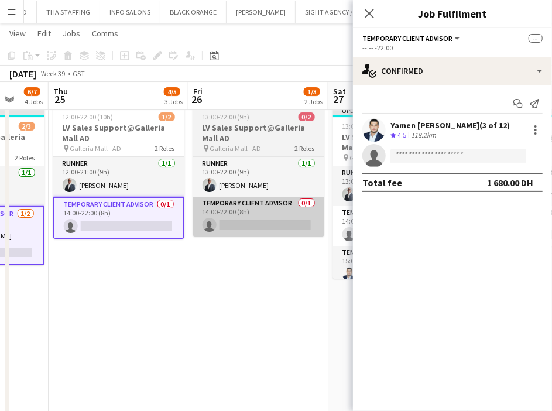
click at [262, 220] on app-card-role "Temporary Client Advisor 0/1 14:00-22:00 (8h) single-neutral-actions" at bounding box center [258, 217] width 131 height 40
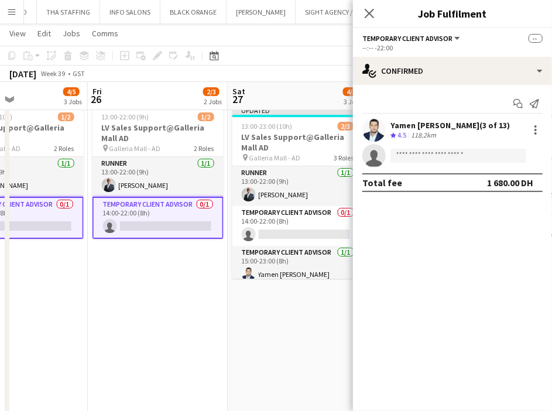
scroll to position [0, 471]
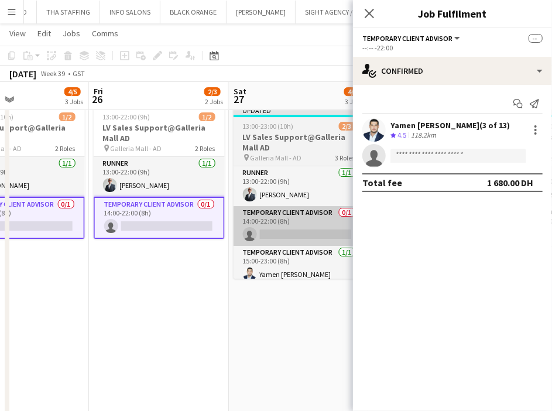
click at [306, 219] on app-card-role "Temporary Client Advisor 0/1 14:00-22:00 (8h) single-neutral-actions" at bounding box center [299, 226] width 131 height 40
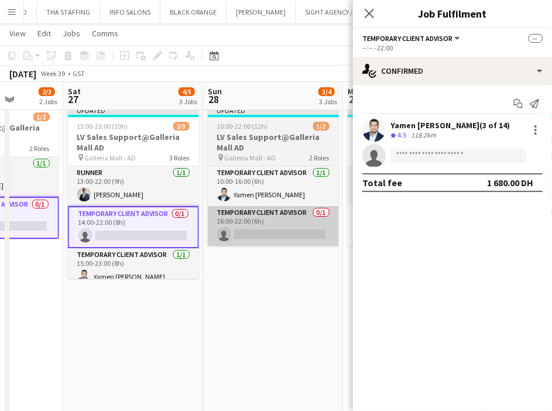
click at [271, 234] on app-card-role "Temporary Client Advisor 0/1 16:00-22:00 (6h) single-neutral-actions" at bounding box center [273, 226] width 131 height 40
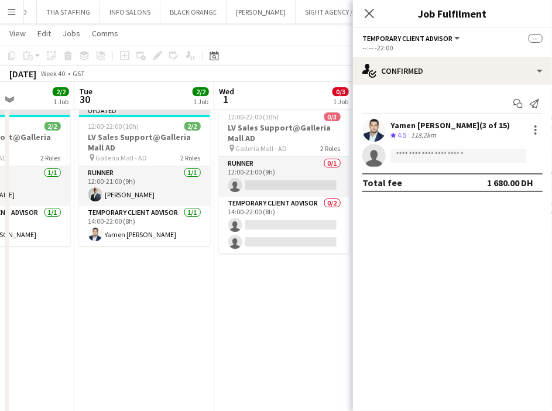
scroll to position [0, 343]
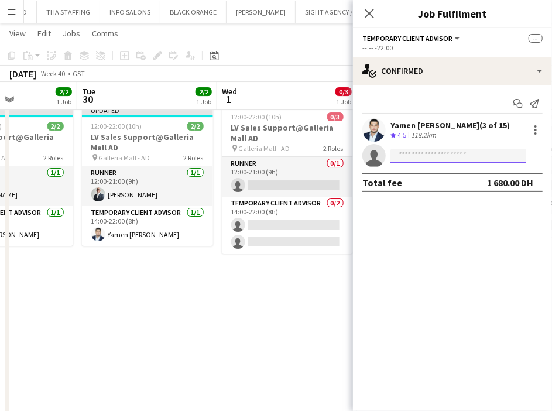
click at [424, 155] on input at bounding box center [459, 156] width 136 height 14
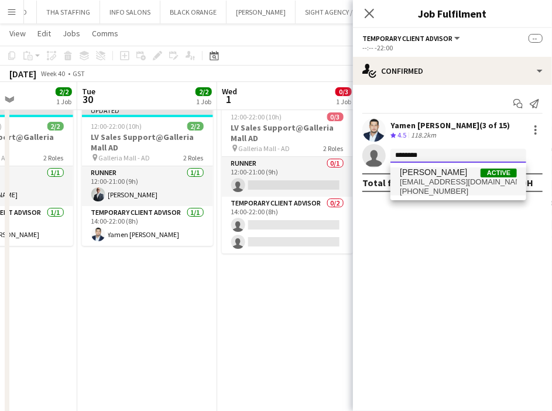
type input "********"
click at [477, 184] on span "[EMAIL_ADDRESS][DOMAIN_NAME]" at bounding box center [458, 181] width 117 height 9
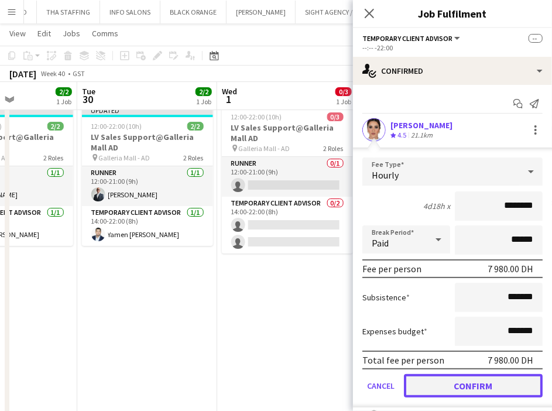
click at [484, 381] on button "Confirm" at bounding box center [473, 385] width 139 height 23
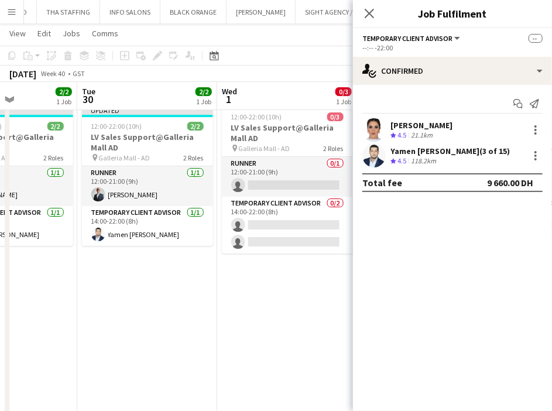
click at [271, 350] on app-date-cell "12:00-22:00 (10h) 0/3 LV Sales Support@Galleria Mall AD pin Galleria Mall - AD …" at bounding box center [287, 258] width 140 height 315
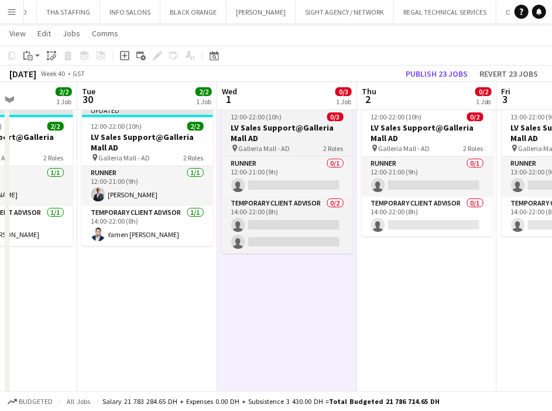
click at [295, 127] on h3 "LV Sales Support@Galleria Mall AD" at bounding box center [287, 132] width 131 height 21
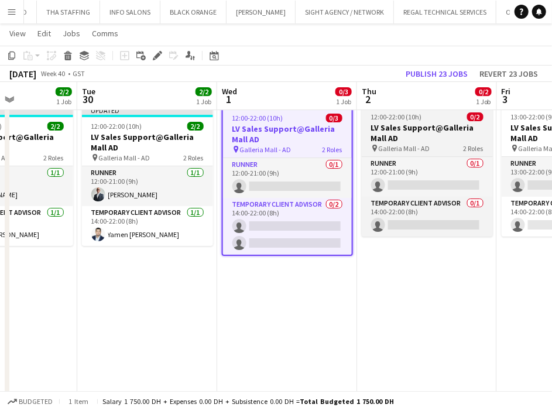
click at [423, 141] on h3 "LV Sales Support@Galleria Mall AD" at bounding box center [427, 132] width 131 height 21
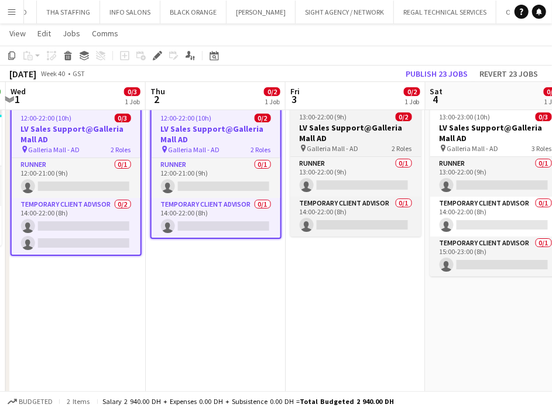
click at [340, 132] on h3 "LV Sales Support@Galleria Mall AD" at bounding box center [356, 132] width 131 height 21
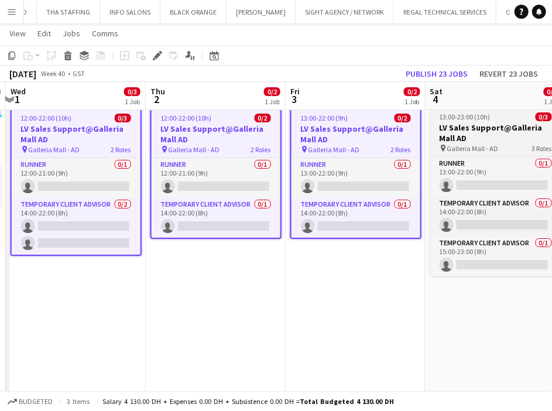
click at [480, 134] on h3 "LV Sales Support@Galleria Mall AD" at bounding box center [496, 132] width 131 height 21
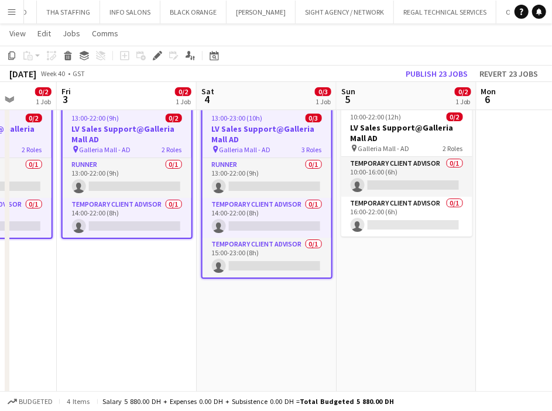
scroll to position [0, 386]
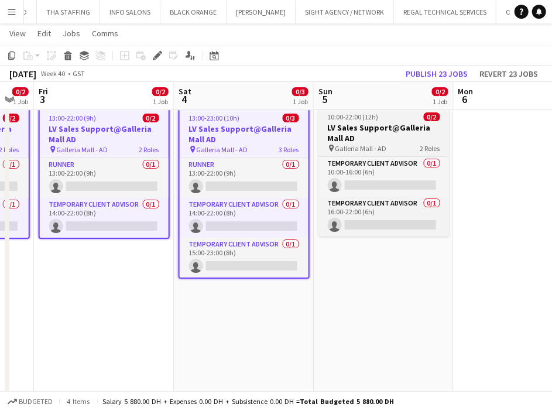
click at [394, 135] on h3 "LV Sales Support@Galleria Mall AD" at bounding box center [384, 132] width 131 height 21
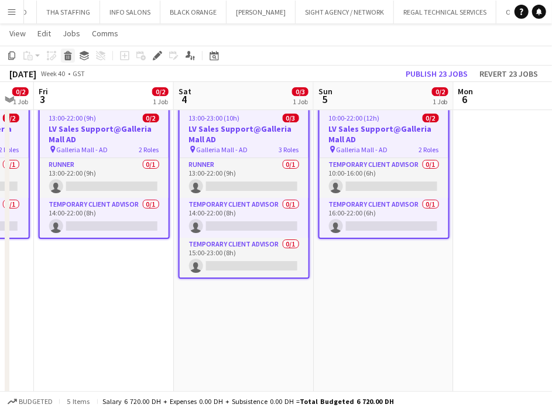
click at [68, 53] on icon at bounding box center [68, 52] width 8 height 3
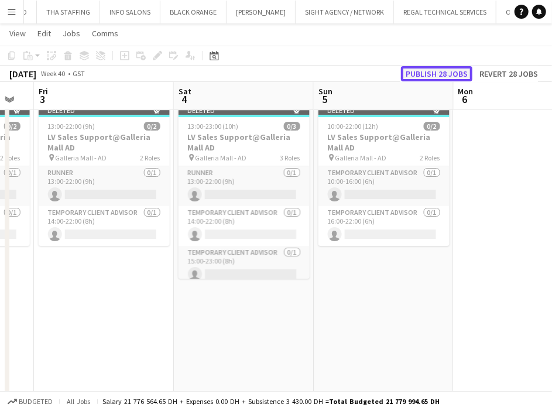
click at [442, 71] on button "Publish 28 jobs" at bounding box center [436, 73] width 71 height 15
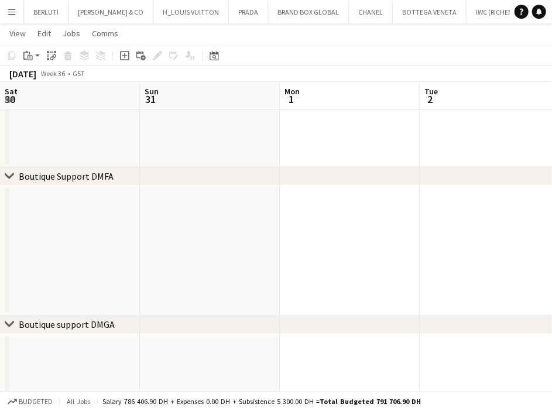
scroll to position [0, 371]
